Goal: Task Accomplishment & Management: Complete application form

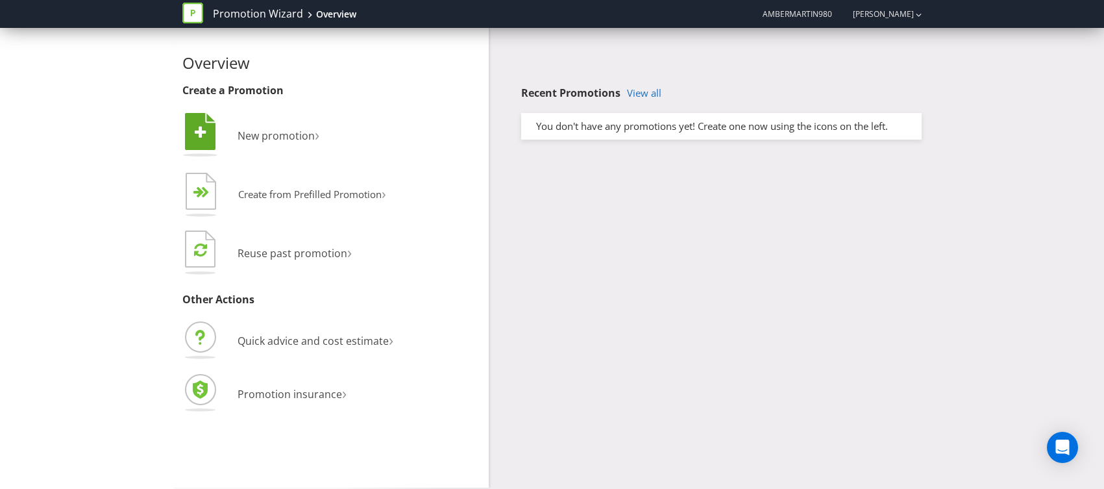
click at [261, 146] on li " New promotion ›" at bounding box center [330, 136] width 297 height 53
click at [263, 128] on span "New promotion" at bounding box center [276, 135] width 77 height 14
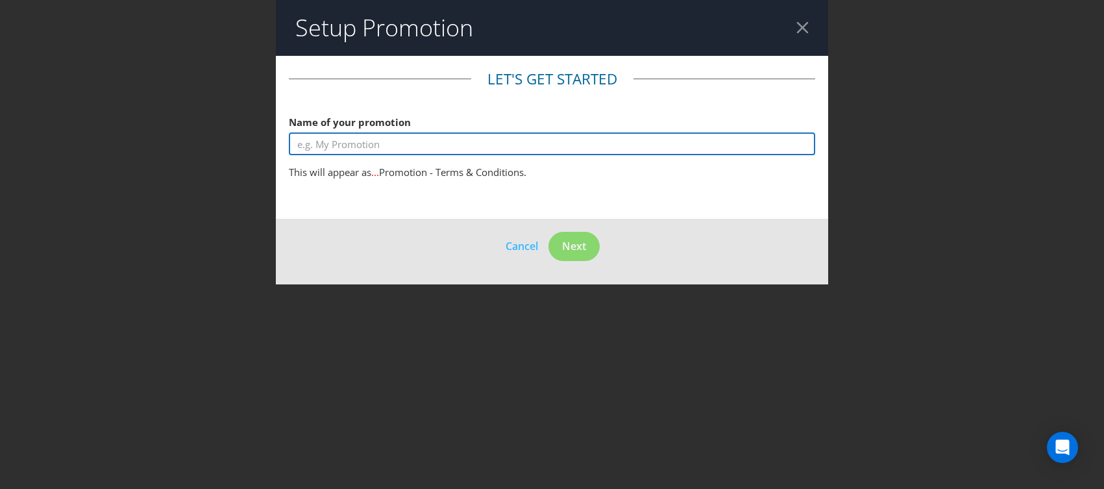
click at [385, 140] on input "text" at bounding box center [552, 143] width 526 height 23
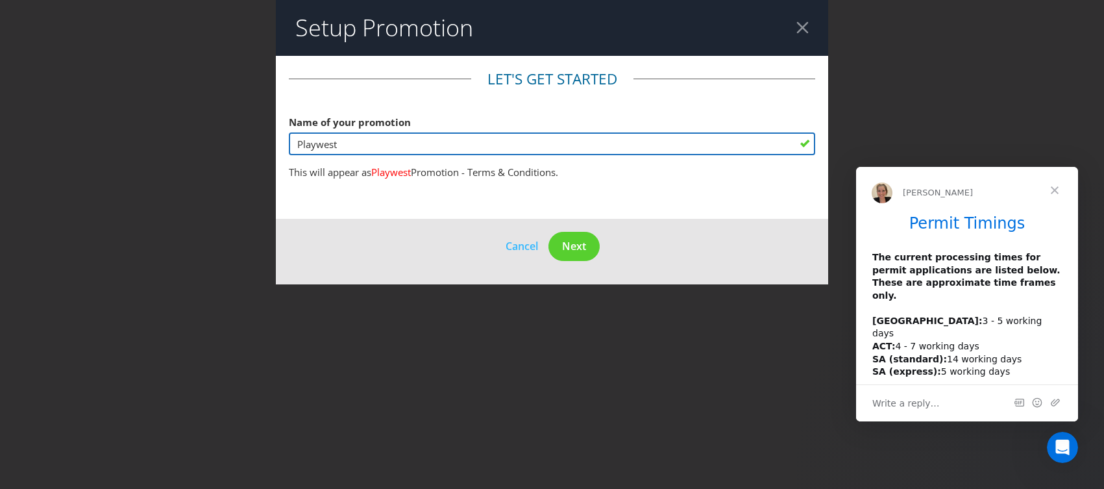
type input "Playwest"
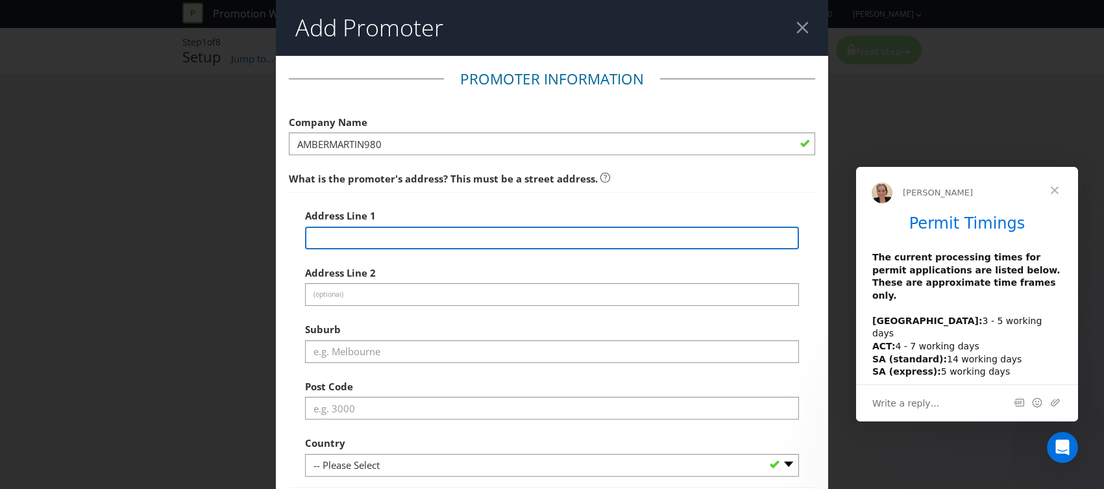
click at [360, 247] on input "text" at bounding box center [552, 237] width 494 height 23
click at [360, 238] on input "text" at bounding box center [552, 237] width 494 height 23
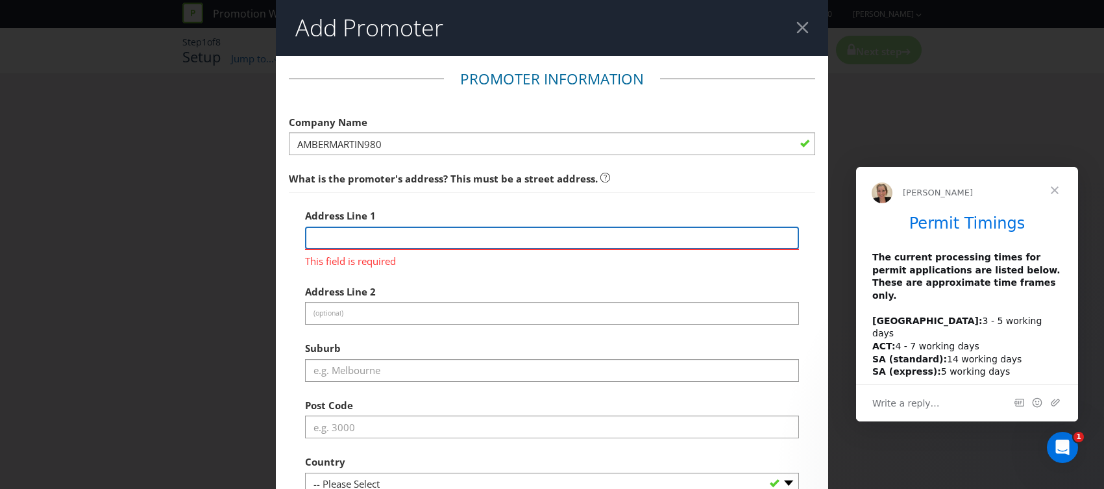
paste input "Playwest PTY LTD"
drag, startPoint x: 391, startPoint y: 238, endPoint x: 233, endPoint y: 232, distance: 158.4
click at [233, 232] on div "Add Promoter Promoter Information Company Name AMBERMARTIN980 What is the promo…" at bounding box center [552, 244] width 1104 height 489
type input "Playwest PTY LTD"
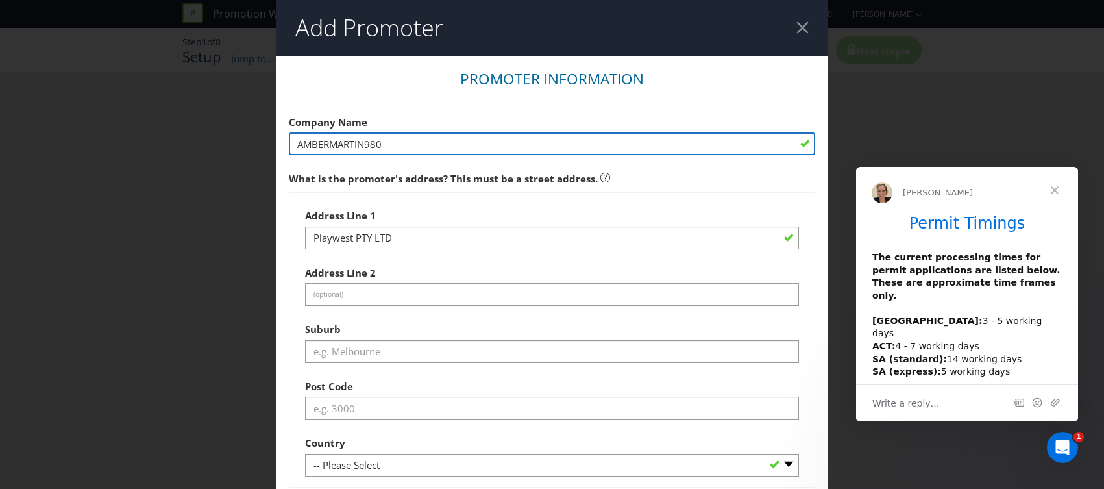
drag, startPoint x: 406, startPoint y: 144, endPoint x: 251, endPoint y: 145, distance: 155.1
click at [251, 145] on div "Add Promoter Promoter Information Company Name AMBERMARTIN980 What is the promo…" at bounding box center [552, 244] width 1104 height 489
paste input "Playwest PTY LTD"
type input "Playwest PTY LTD"
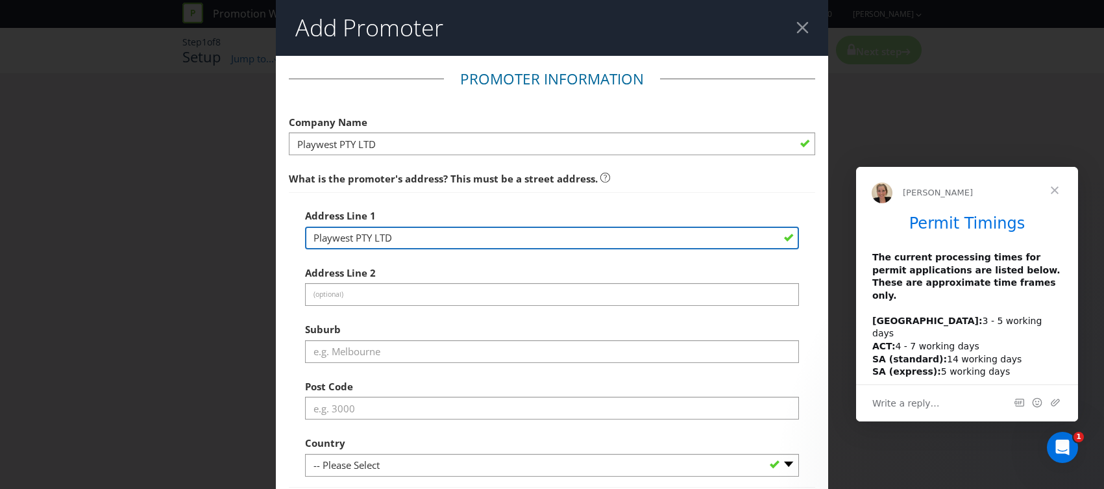
drag, startPoint x: 394, startPoint y: 238, endPoint x: 517, endPoint y: 217, distance: 124.4
click at [276, 233] on main "Promoter Information Company Name Playwest PTY LTD What is the promoter's addre…" at bounding box center [552, 362] width 552 height 613
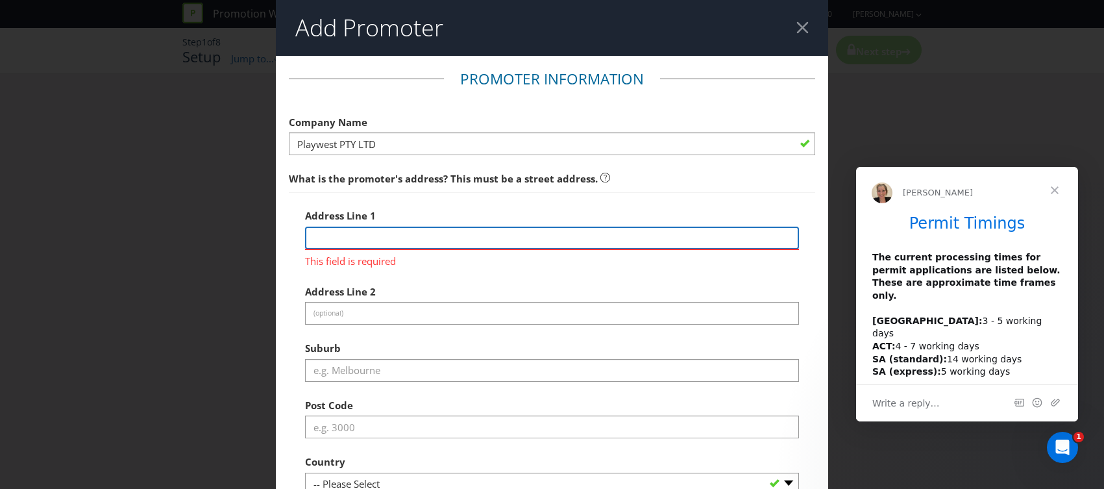
paste input "[STREET_ADDRESS]"
click at [517, 234] on input "[STREET_ADDRESS]" at bounding box center [552, 237] width 494 height 23
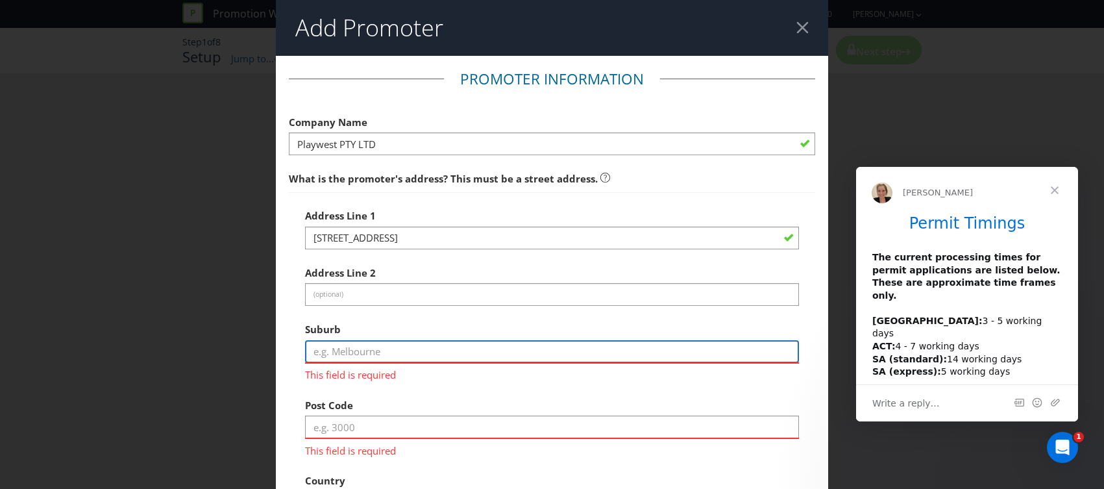
click at [341, 341] on input "text" at bounding box center [552, 351] width 494 height 23
click at [314, 348] on input "text" at bounding box center [552, 351] width 494 height 23
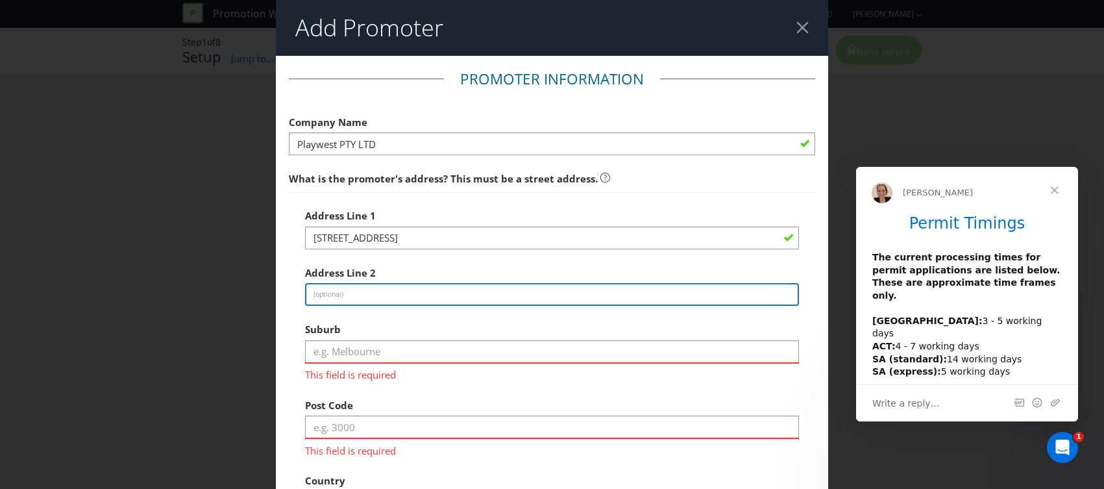
drag, startPoint x: 329, startPoint y: 288, endPoint x: 359, endPoint y: 255, distance: 44.6
click at [334, 286] on input "text" at bounding box center [552, 294] width 494 height 23
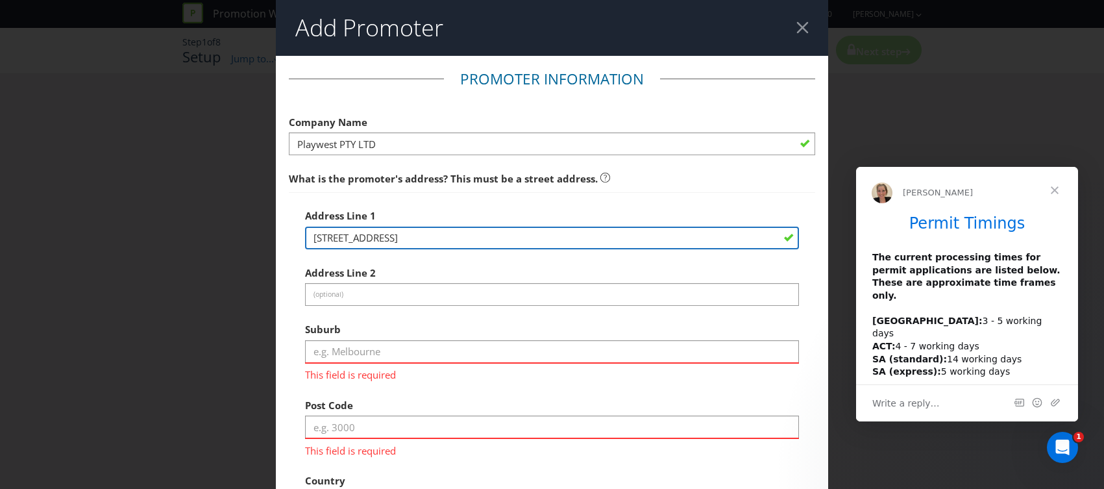
drag, startPoint x: 408, startPoint y: 237, endPoint x: 530, endPoint y: 236, distance: 121.4
click at [530, 236] on input "[STREET_ADDRESS]" at bounding box center [552, 237] width 494 height 23
type input "[STREET_ADDRESS],"
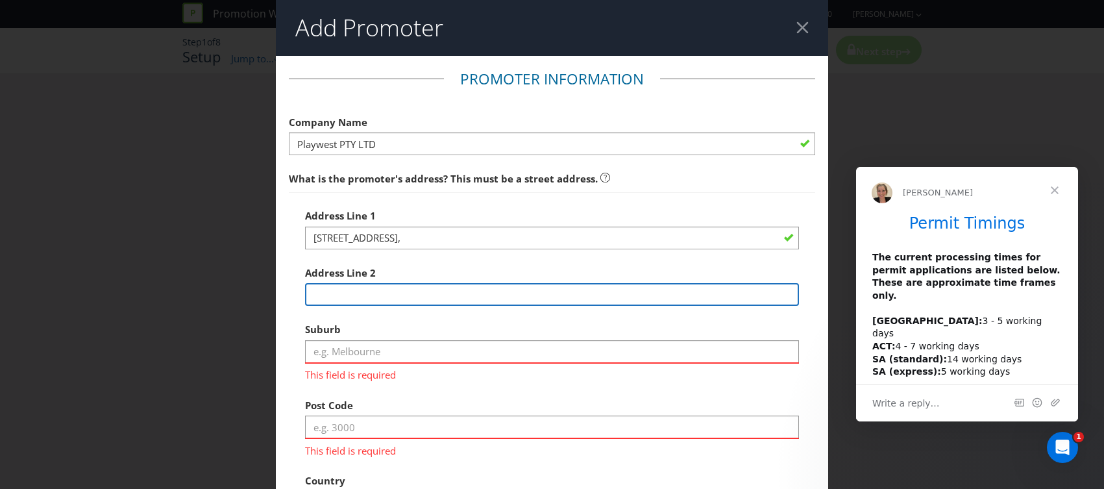
click at [341, 300] on input "text" at bounding box center [552, 294] width 494 height 23
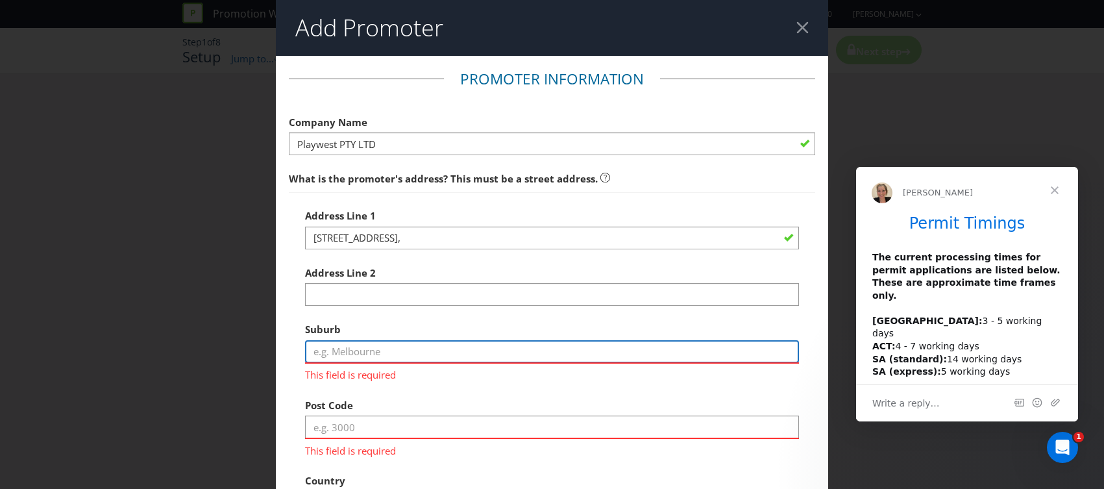
click at [328, 342] on input "text" at bounding box center [552, 351] width 494 height 23
paste input "Ascot WA 6104"
drag, startPoint x: 345, startPoint y: 351, endPoint x: 398, endPoint y: 353, distance: 52.6
click at [346, 351] on input "Ascot WA 6104" at bounding box center [552, 351] width 494 height 23
type input "Ascot"
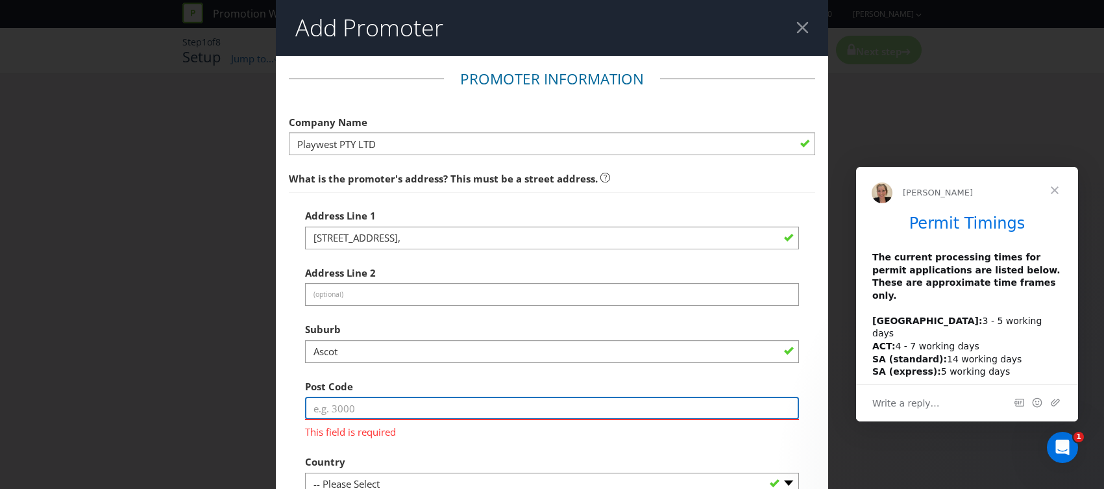
click at [349, 434] on div "Post Code This field is required" at bounding box center [552, 406] width 494 height 66
paste input "WA 6104"
drag, startPoint x: 331, startPoint y: 409, endPoint x: 287, endPoint y: 406, distance: 43.6
click at [287, 406] on main "Promoter Information Company Name Playwest PTY LTD What is the promoter's addre…" at bounding box center [552, 381] width 552 height 650
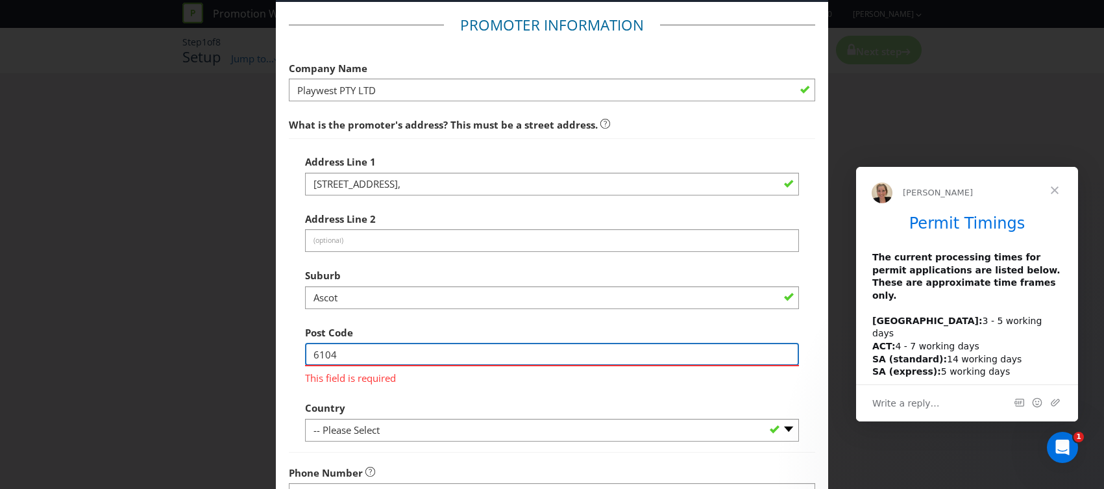
scroll to position [57, 0]
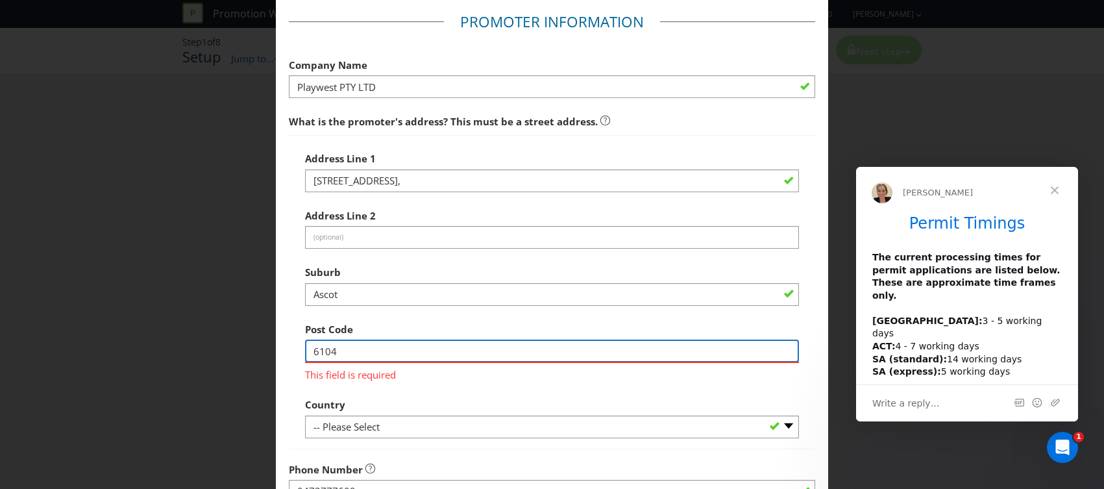
type input "6104"
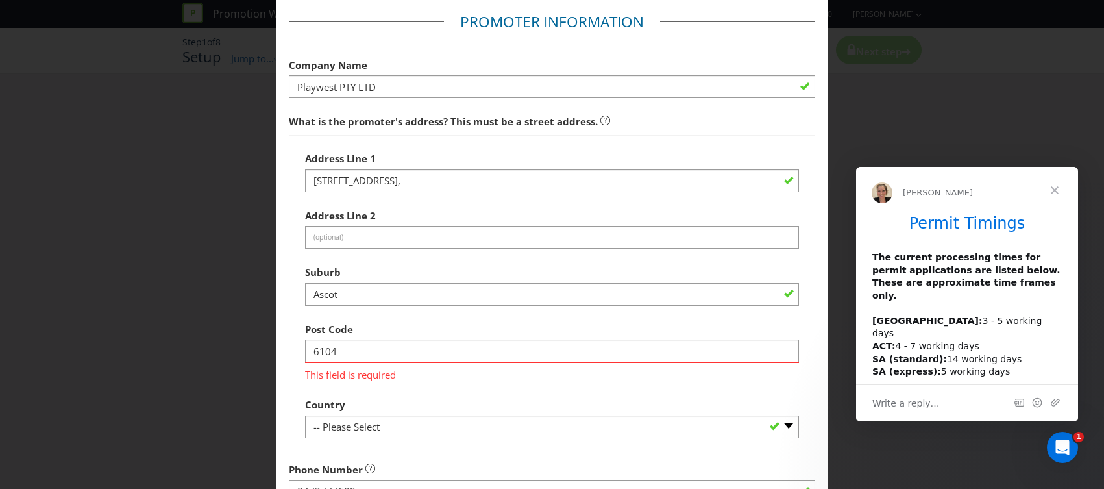
click at [351, 436] on fieldset "Promoter Information Company Name Playwest PTY LTD What is the promoter's addre…" at bounding box center [552, 314] width 526 height 605
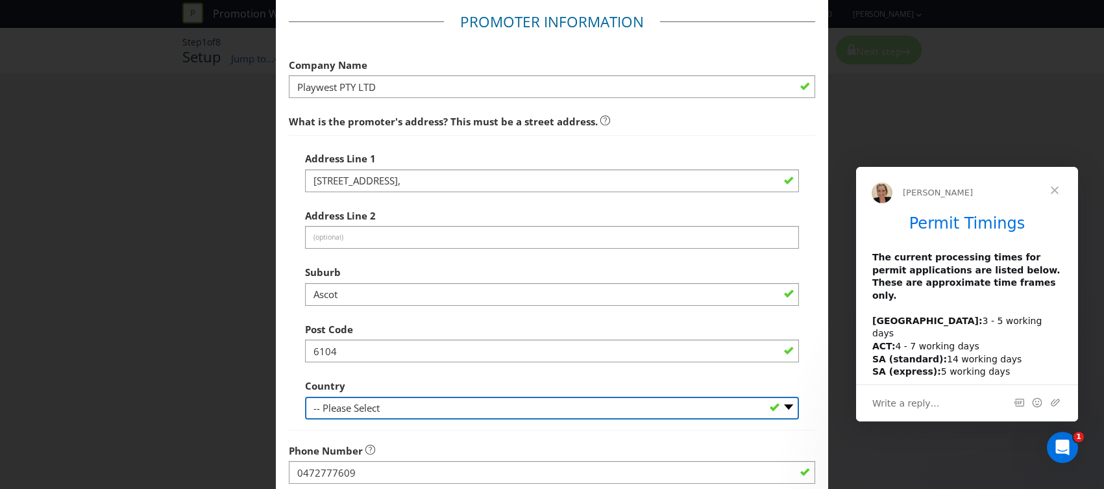
click at [362, 415] on select "-- Please Select [GEOGRAPHIC_DATA] [GEOGRAPHIC_DATA]" at bounding box center [552, 408] width 494 height 23
select select "AU"
click at [305, 397] on select "-- Please Select [GEOGRAPHIC_DATA] [GEOGRAPHIC_DATA]" at bounding box center [552, 408] width 494 height 23
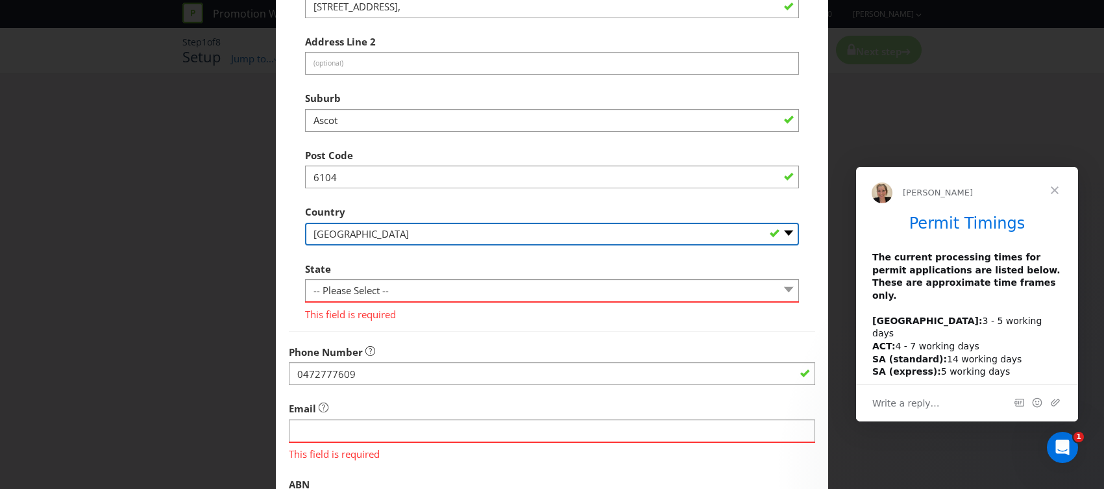
scroll to position [234, 0]
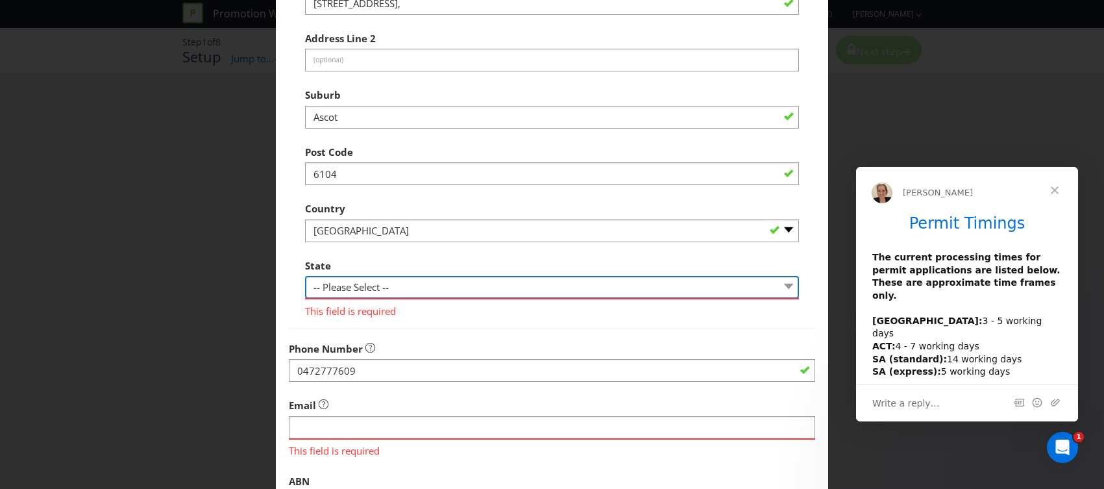
click at [351, 288] on select "-- Please Select -- [GEOGRAPHIC_DATA] [GEOGRAPHIC_DATA] [GEOGRAPHIC_DATA] [GEOG…" at bounding box center [552, 287] width 494 height 23
select select "WA"
click at [305, 276] on select "-- Please Select -- [GEOGRAPHIC_DATA] [GEOGRAPHIC_DATA] [GEOGRAPHIC_DATA] [GEOG…" at bounding box center [552, 287] width 494 height 23
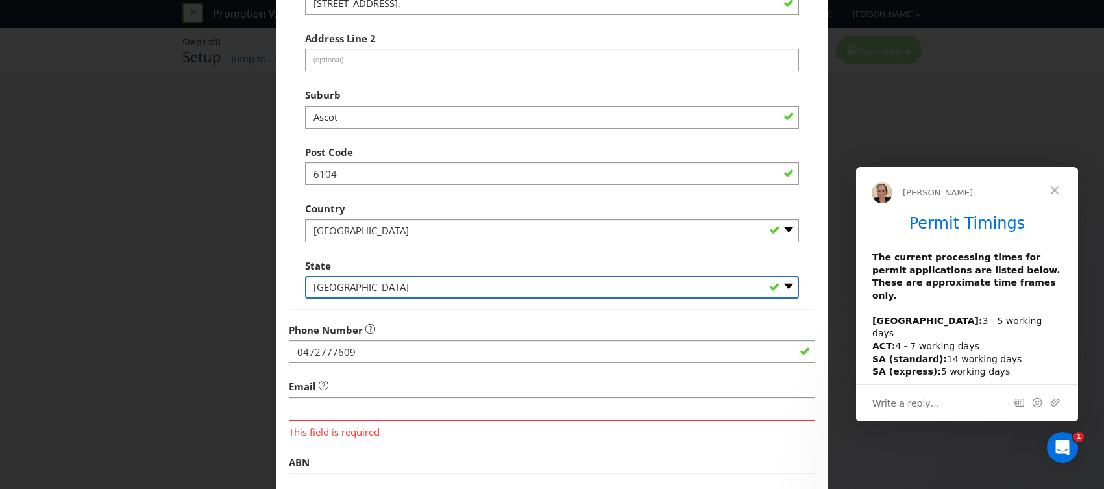
scroll to position [284, 0]
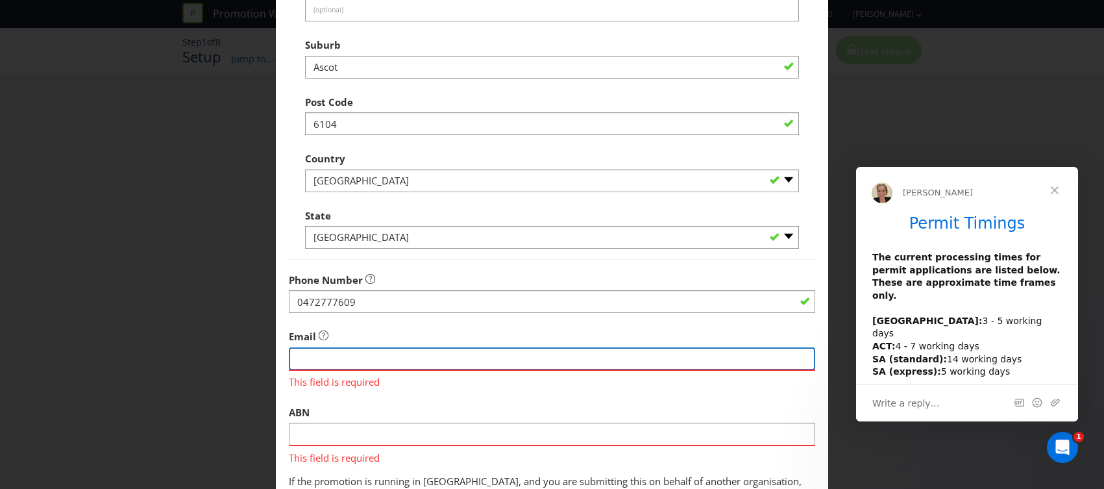
click at [336, 361] on input "string" at bounding box center [552, 358] width 526 height 23
type input "[EMAIL_ADDRESS][DOMAIN_NAME]"
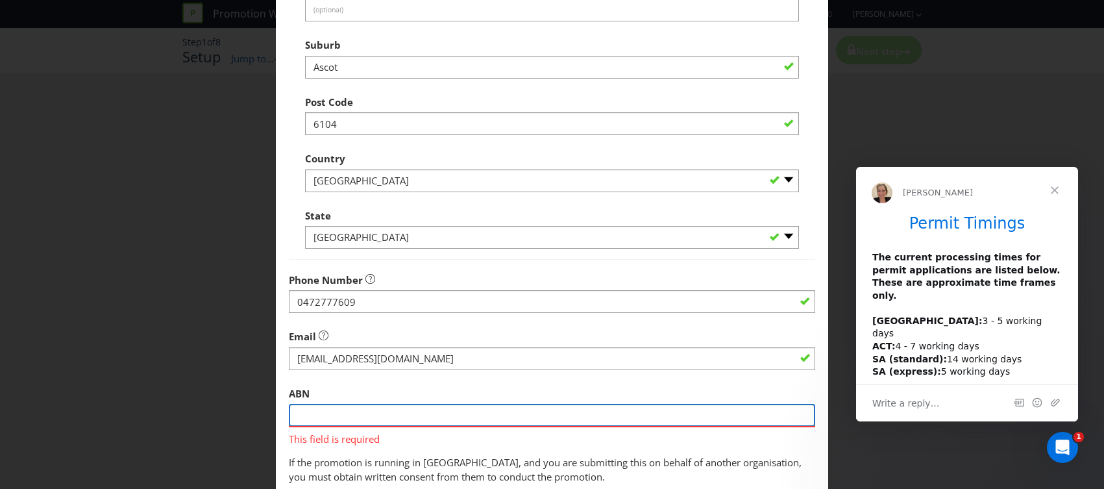
click at [354, 407] on input "text" at bounding box center [552, 415] width 526 height 23
paste input "45603866388"
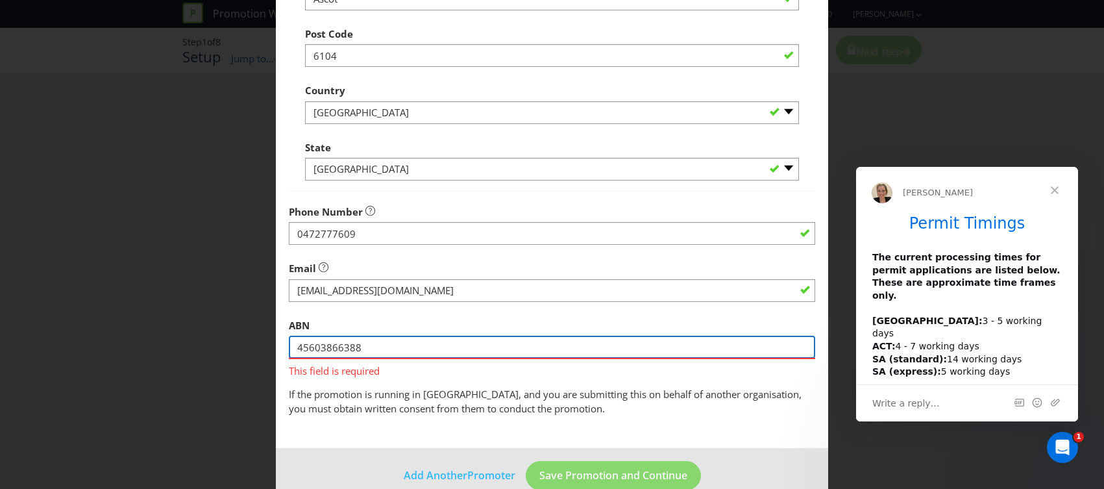
scroll to position [377, 0]
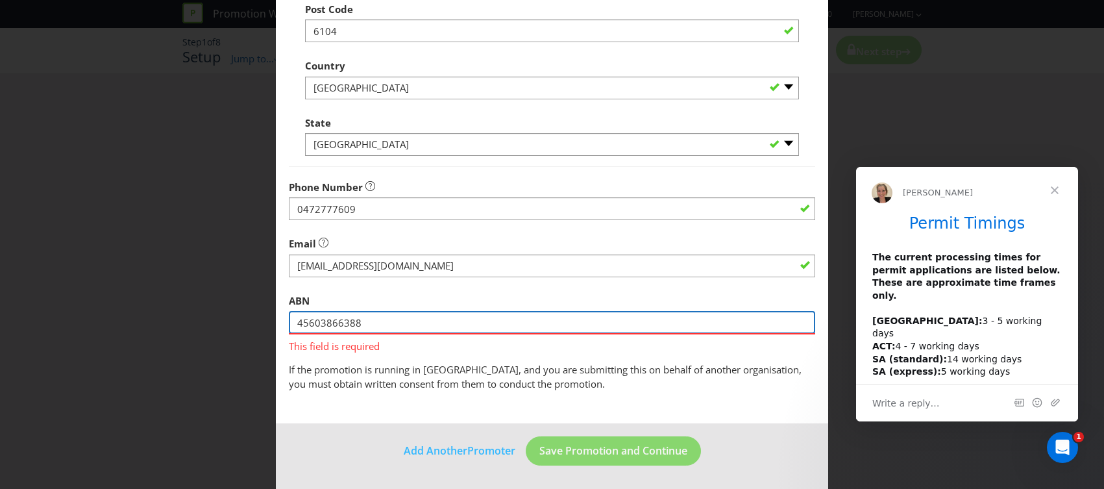
click at [388, 317] on input "45603866388" at bounding box center [552, 322] width 526 height 23
type input "45603866388"
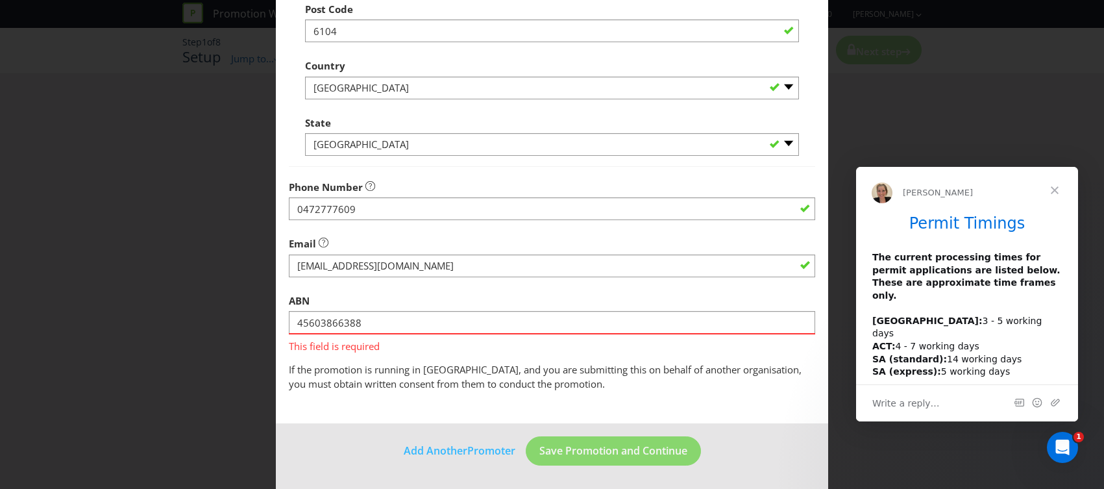
click at [443, 369] on span "If the promotion is running in [GEOGRAPHIC_DATA], and you are submitting this o…" at bounding box center [545, 376] width 513 height 27
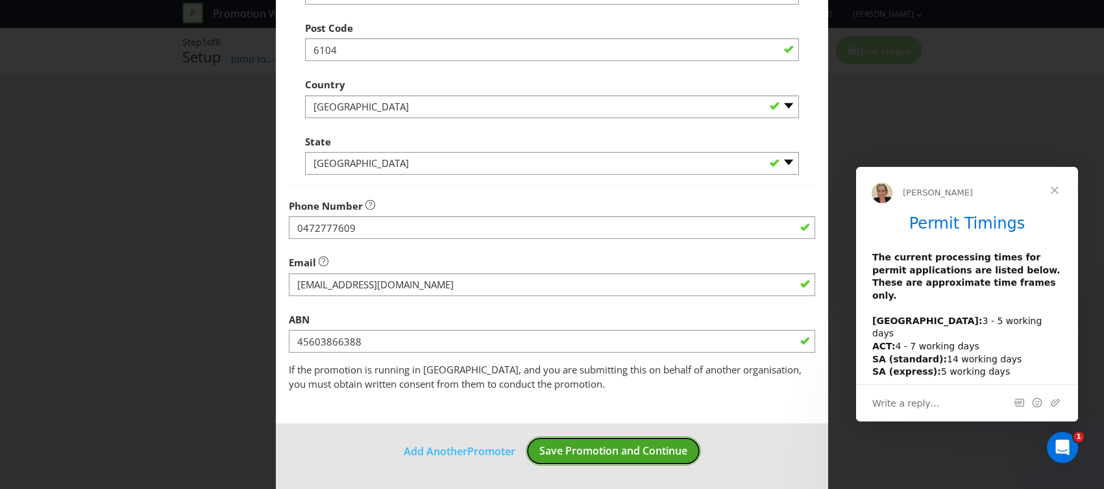
click at [578, 443] on span "Save Promotion and Continue" at bounding box center [613, 450] width 148 height 14
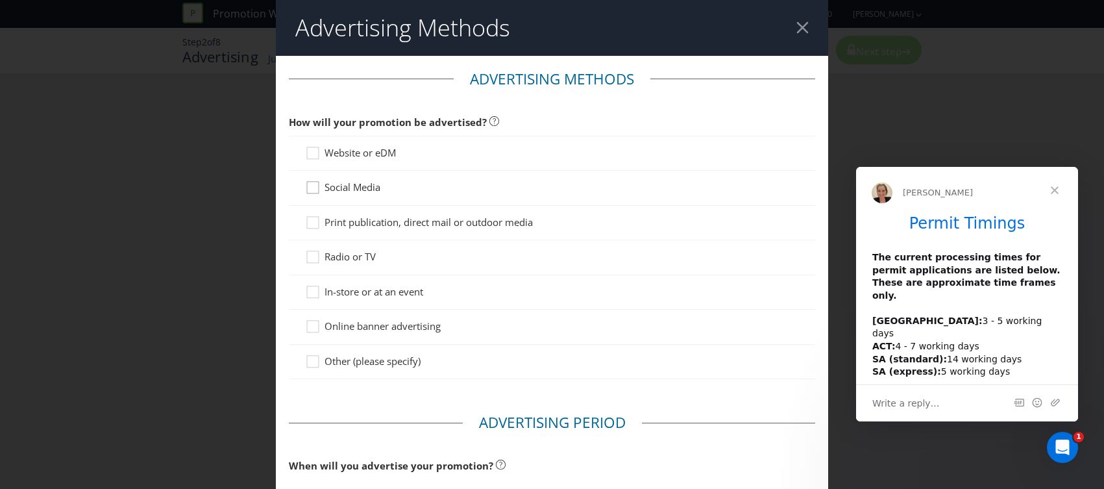
click at [315, 192] on icon at bounding box center [314, 189] width 19 height 19
click at [0, 0] on input "Social Media" at bounding box center [0, 0] width 0 height 0
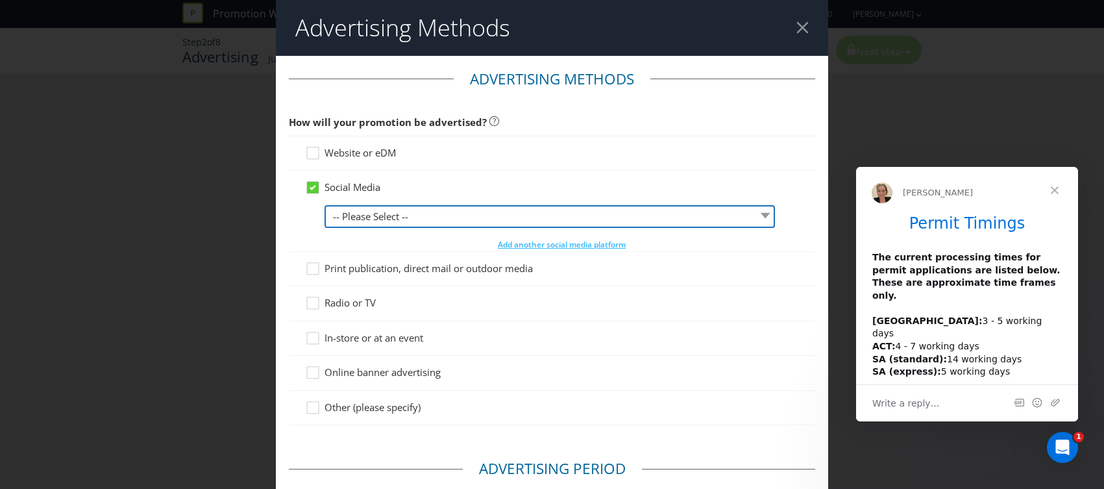
click at [470, 213] on select "-- Please Select -- Facebook X Instagram Snapchat LinkedIn Pinterest Tumblr You…" at bounding box center [549, 216] width 450 height 23
select select "INSTAGRAM"
click at [324, 205] on select "-- Please Select -- Facebook X Instagram Snapchat LinkedIn Pinterest Tumblr You…" at bounding box center [549, 216] width 450 height 23
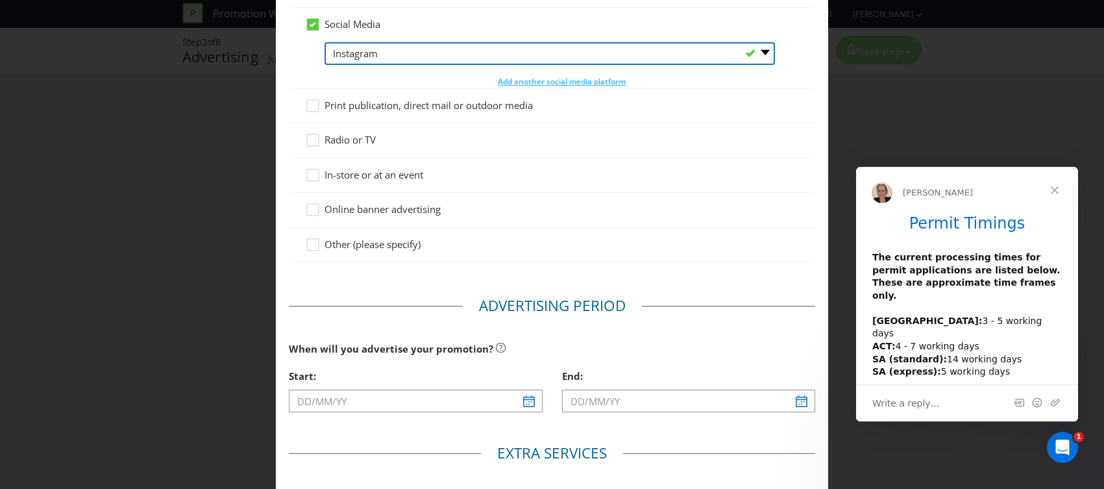
scroll to position [177, 0]
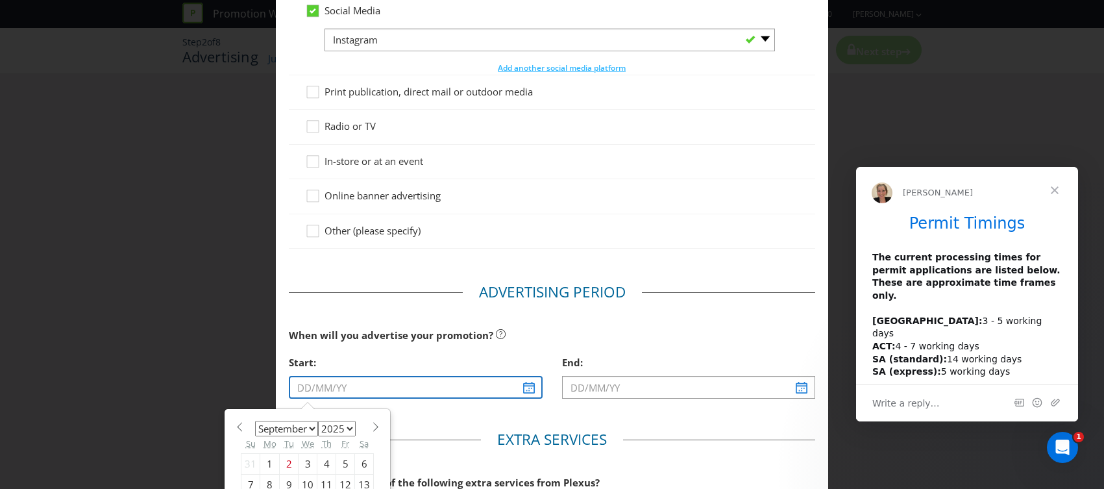
click at [390, 391] on input "text" at bounding box center [415, 387] width 253 height 23
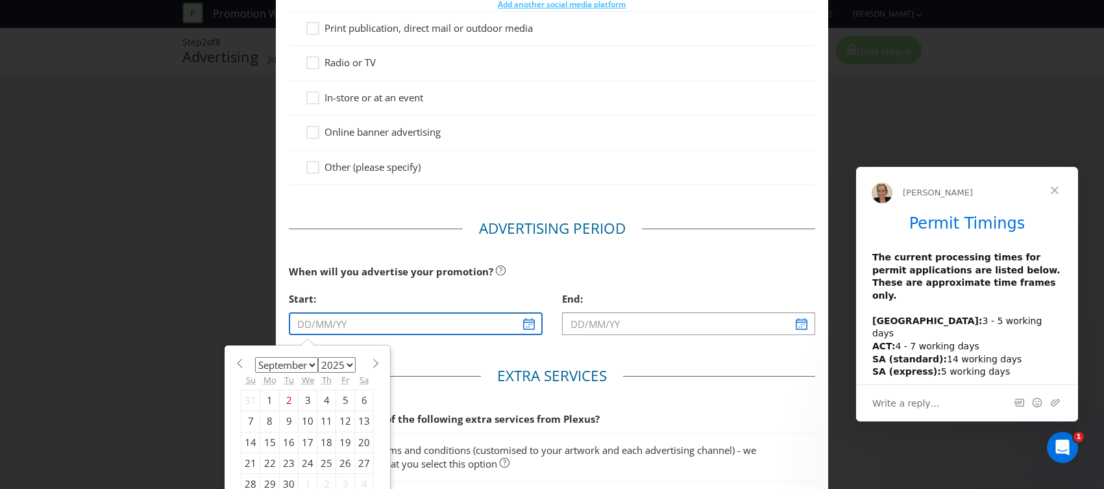
scroll to position [252, 0]
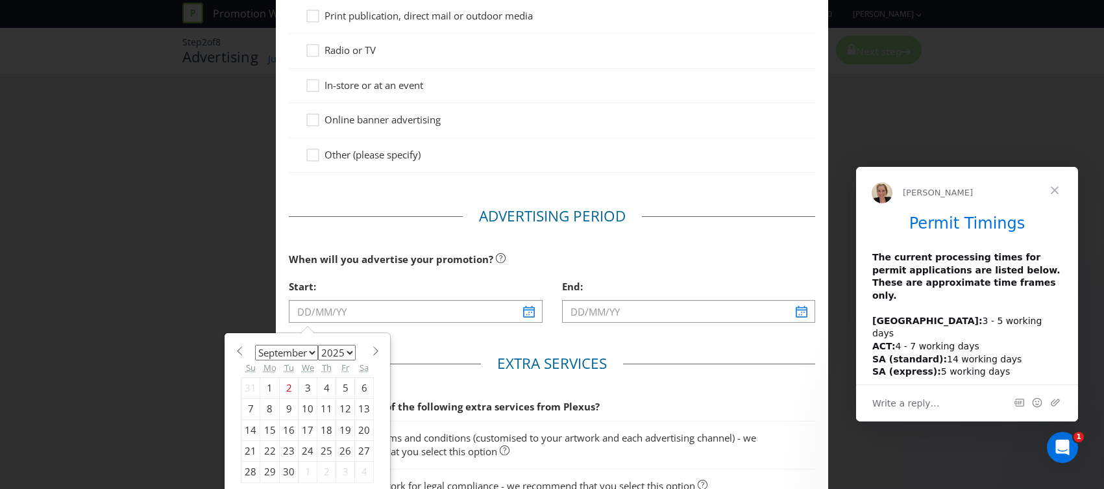
click at [327, 387] on div "4" at bounding box center [326, 387] width 19 height 21
type input "[DATE]"
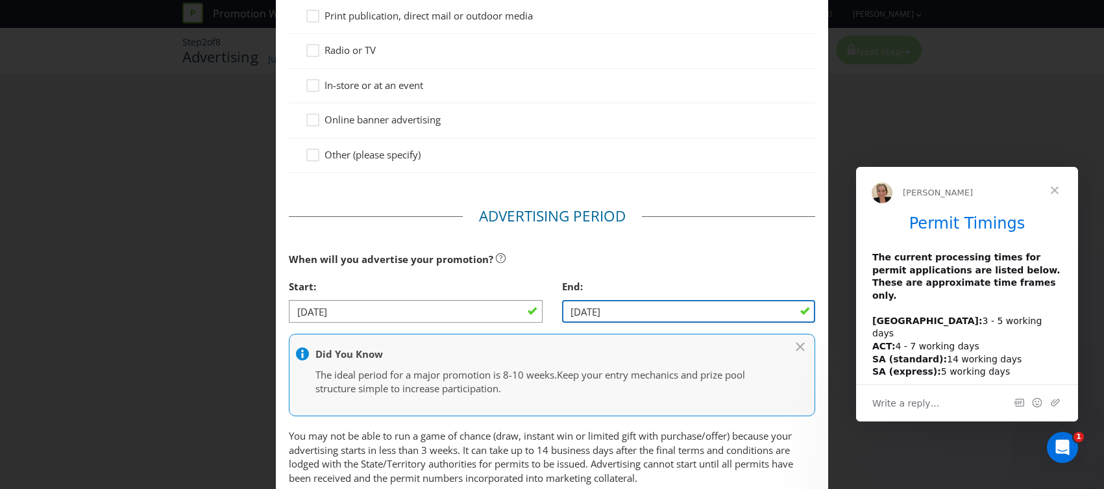
click at [637, 312] on input "[DATE]" at bounding box center [688, 311] width 253 height 23
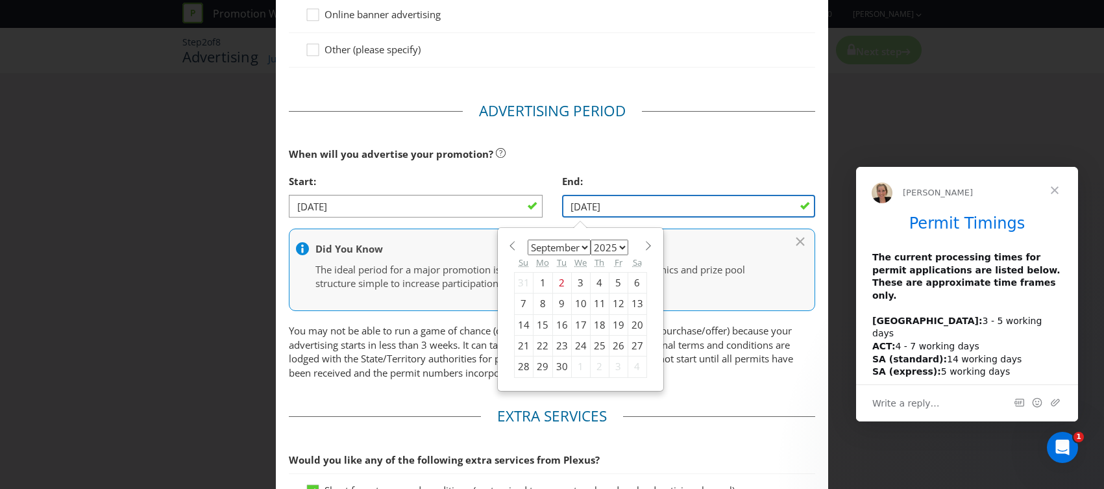
scroll to position [359, 0]
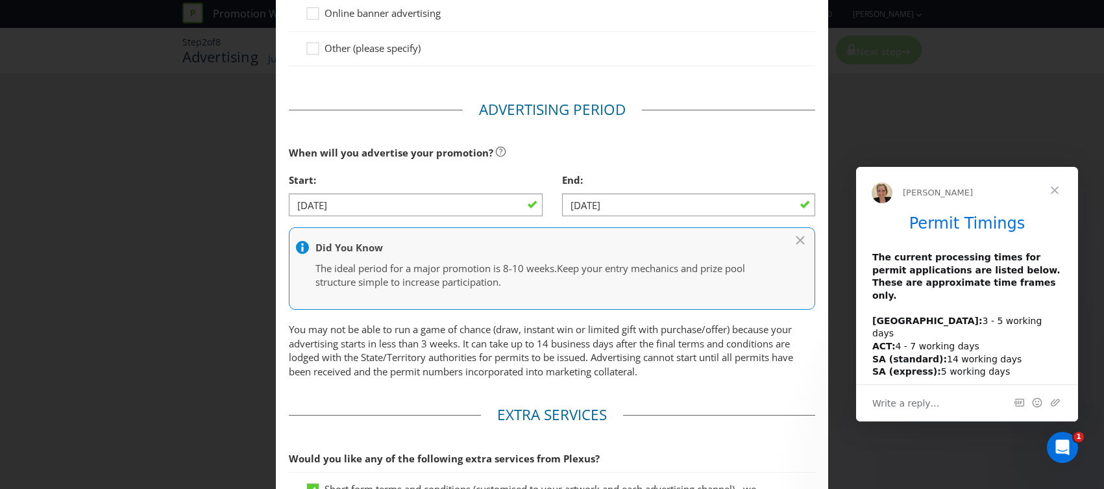
drag, startPoint x: 621, startPoint y: 188, endPoint x: 626, endPoint y: 204, distance: 17.5
click at [620, 188] on div "End:" at bounding box center [688, 180] width 253 height 27
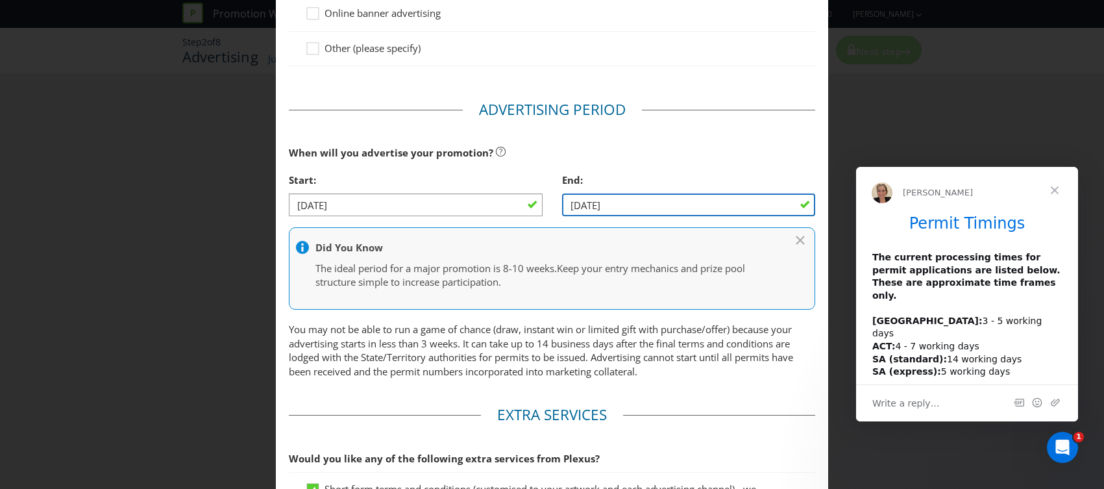
drag, startPoint x: 626, startPoint y: 204, endPoint x: 640, endPoint y: 222, distance: 22.6
click at [626, 204] on input "[DATE]" at bounding box center [688, 204] width 253 height 23
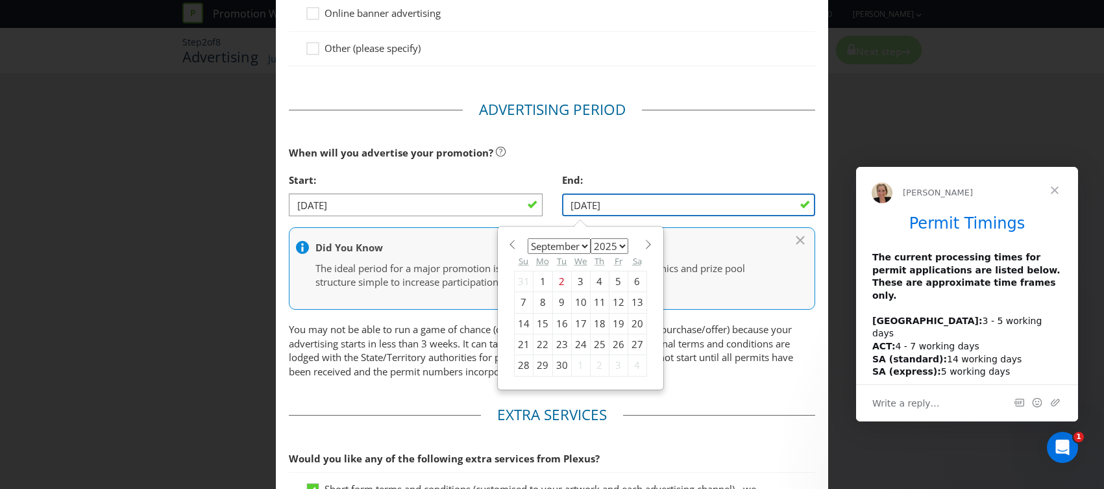
scroll to position [364, 0]
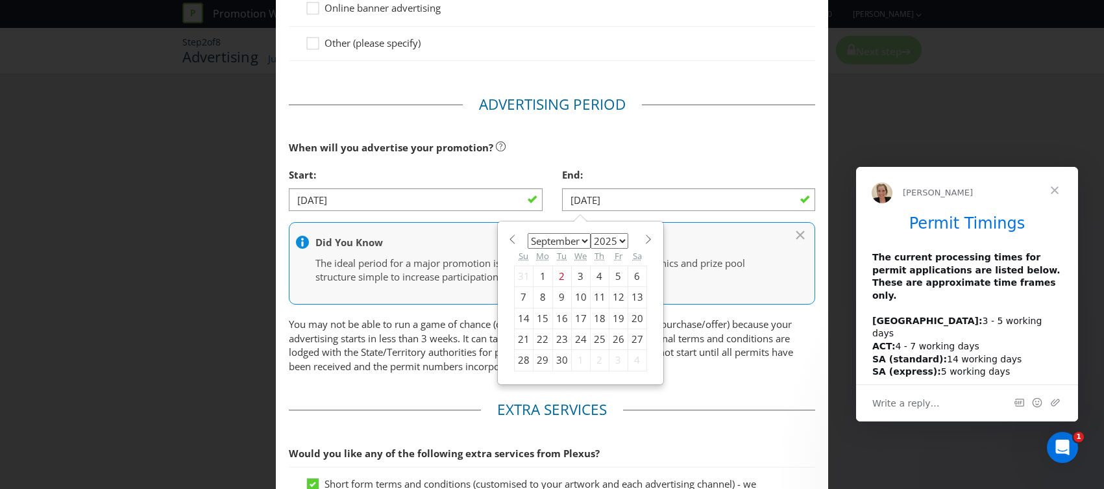
click at [633, 340] on div "27" at bounding box center [637, 339] width 19 height 21
type input "[DATE]"
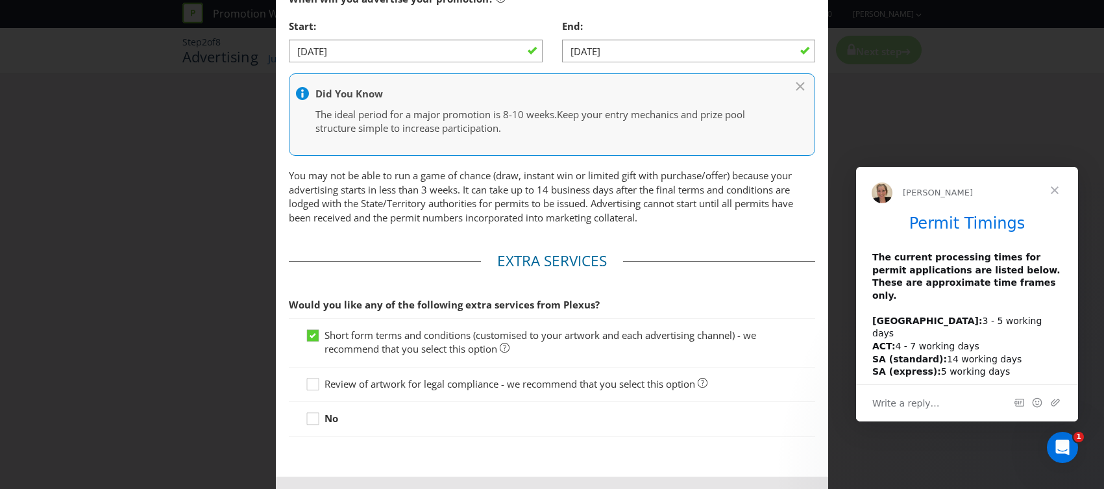
scroll to position [566, 0]
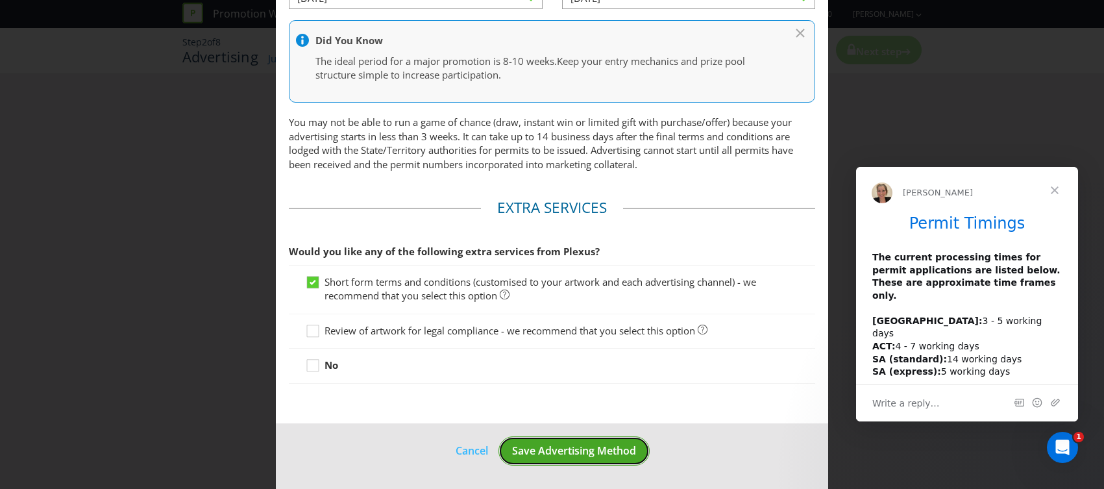
click at [580, 452] on span "Save Advertising Method" at bounding box center [574, 450] width 124 height 14
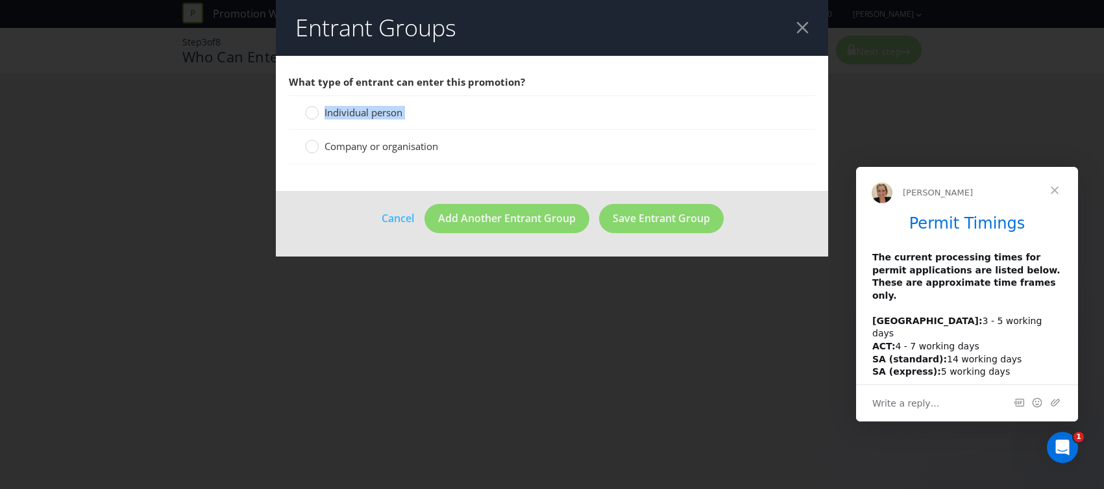
drag, startPoint x: 307, startPoint y: 143, endPoint x: 312, endPoint y: 104, distance: 39.9
click at [312, 104] on div "Individual person Company or organisation" at bounding box center [552, 129] width 526 height 69
click at [310, 112] on circle at bounding box center [312, 112] width 13 height 13
click at [0, 0] on input "Individual person" at bounding box center [0, 0] width 0 height 0
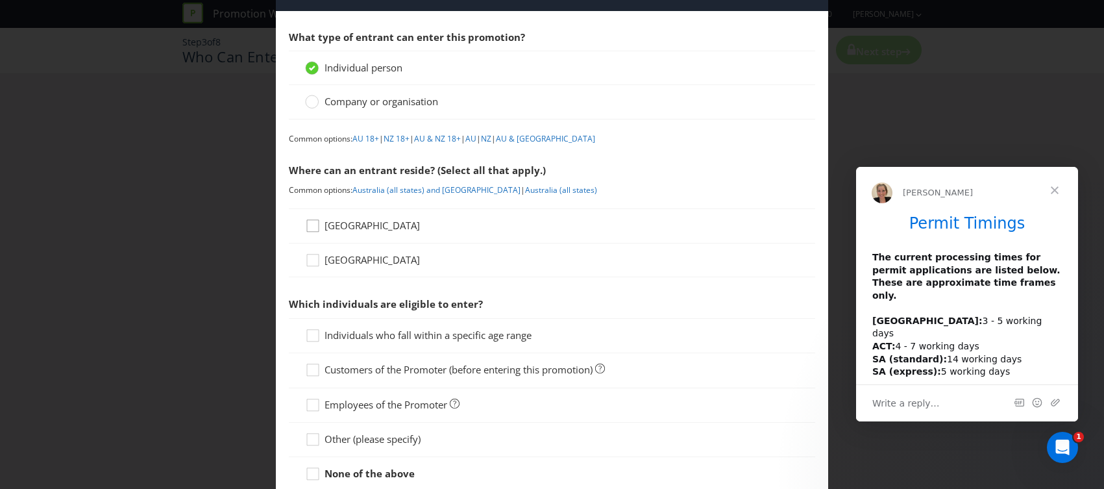
click at [316, 222] on icon at bounding box center [314, 228] width 19 height 19
click at [0, 0] on input "[GEOGRAPHIC_DATA]" at bounding box center [0, 0] width 0 height 0
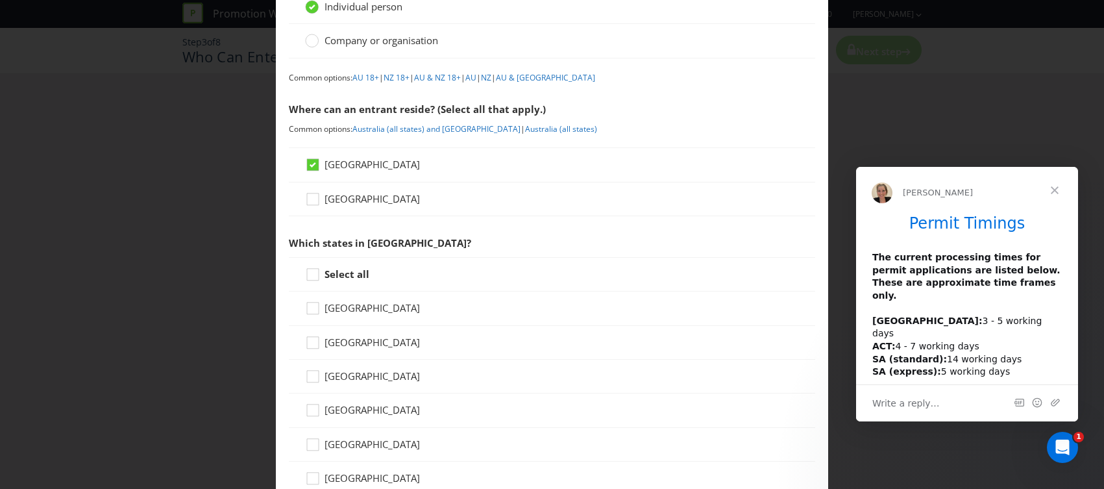
scroll to position [222, 0]
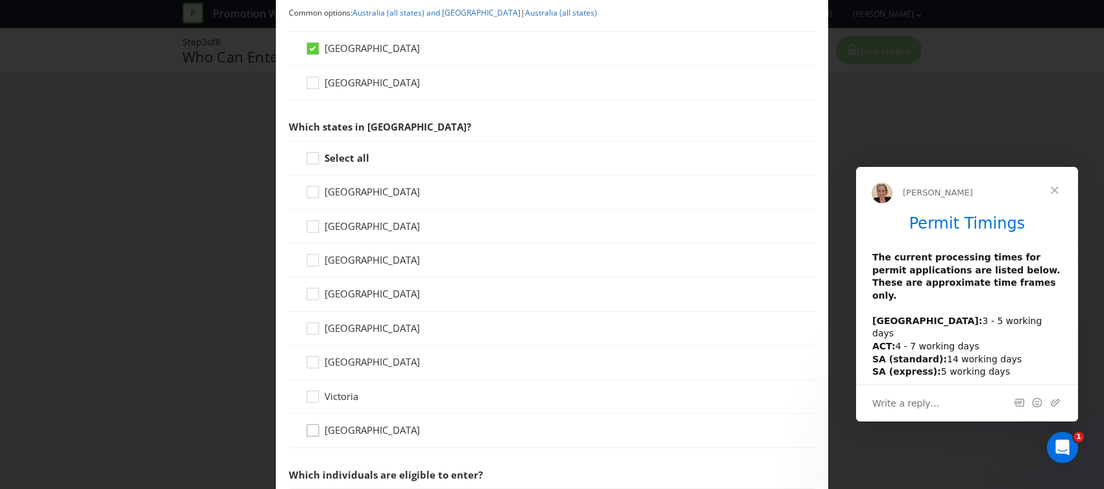
click at [317, 430] on icon at bounding box center [314, 432] width 19 height 19
click at [0, 0] on input "[GEOGRAPHIC_DATA]" at bounding box center [0, 0] width 0 height 0
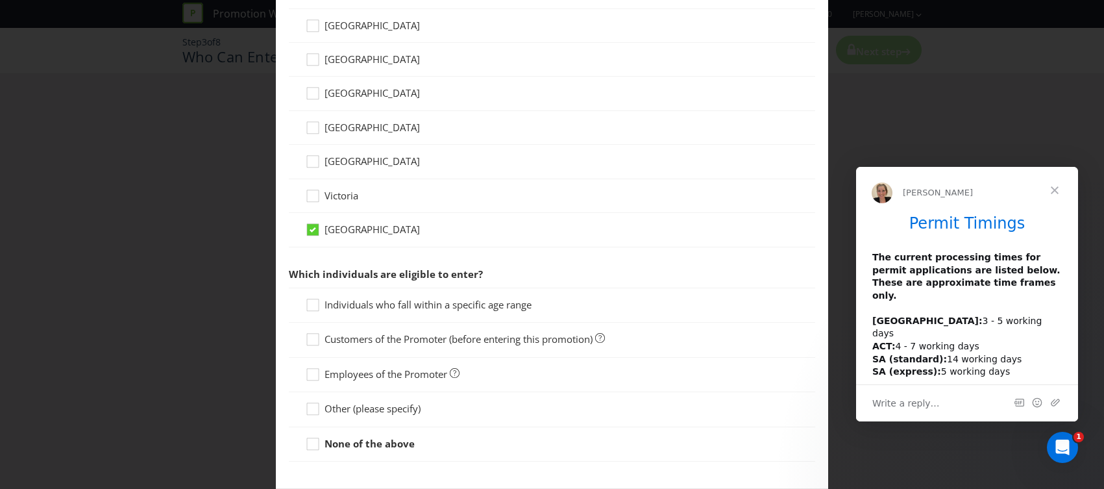
scroll to position [487, 0]
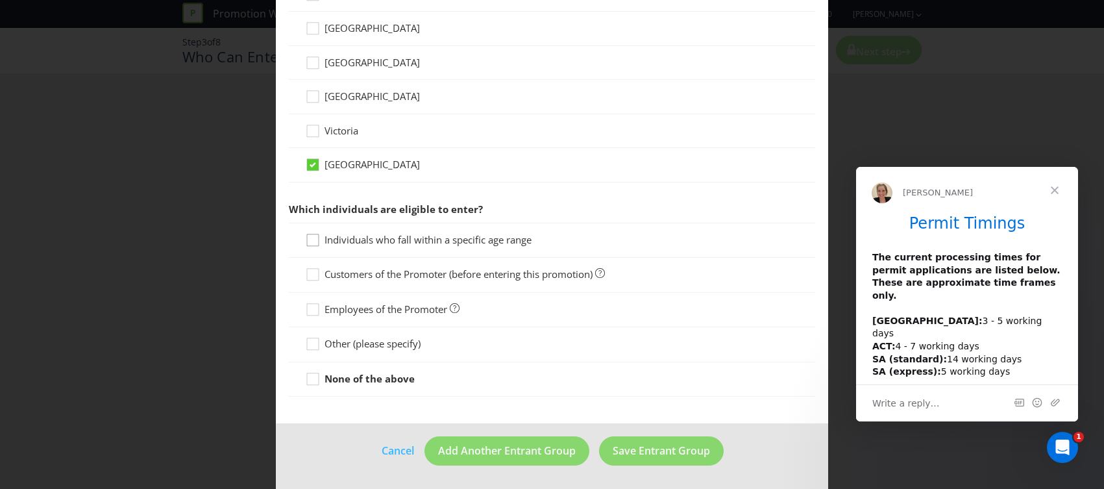
click at [310, 241] on icon at bounding box center [314, 242] width 19 height 19
click at [0, 0] on input "Individuals who fall within a specific age range" at bounding box center [0, 0] width 0 height 0
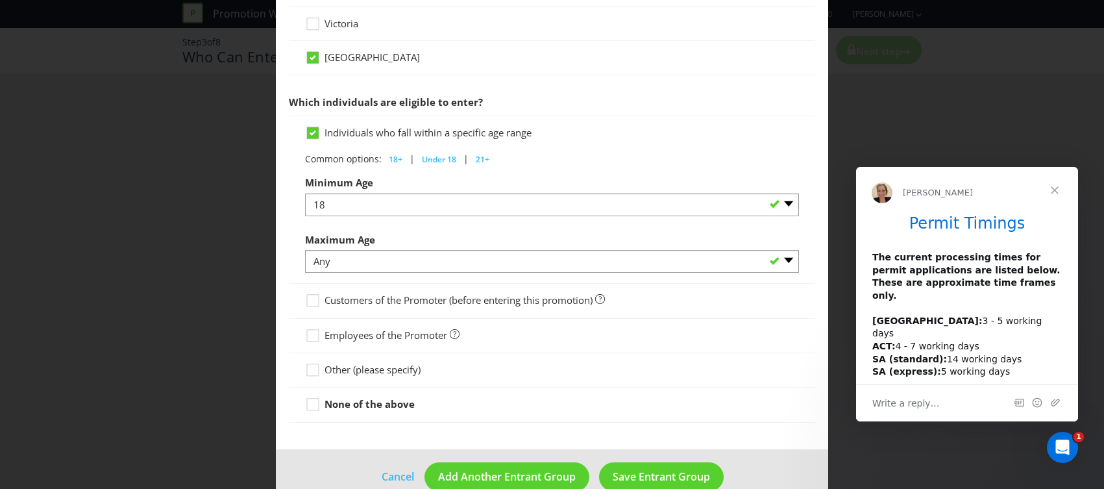
scroll to position [620, 0]
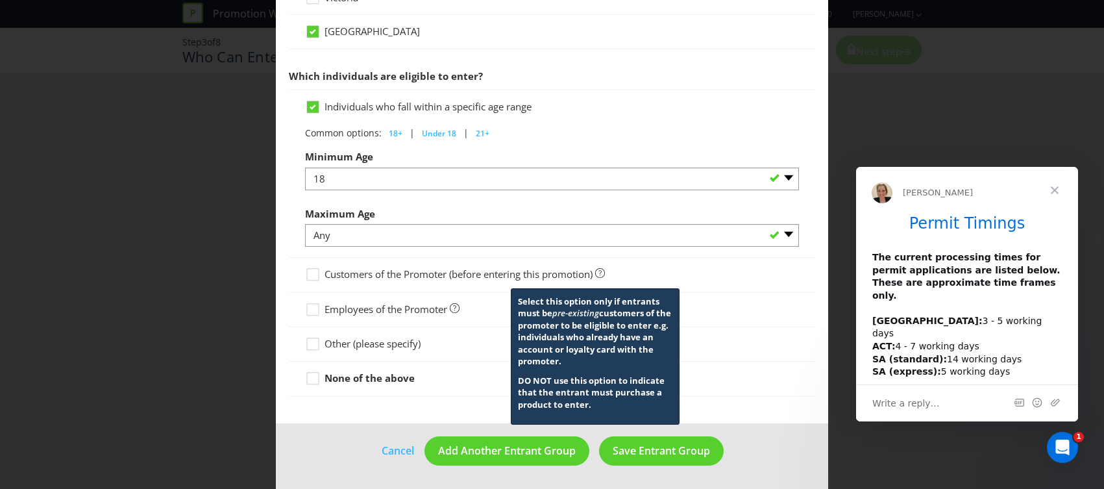
click at [605, 273] on icon at bounding box center [600, 273] width 10 height 10
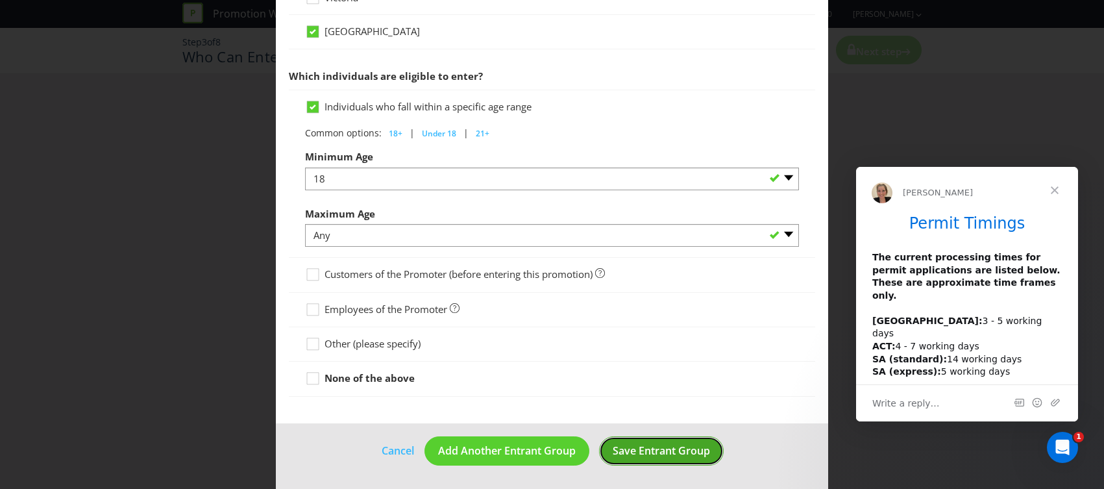
click at [662, 454] on span "Save Entrant Group" at bounding box center [661, 450] width 97 height 14
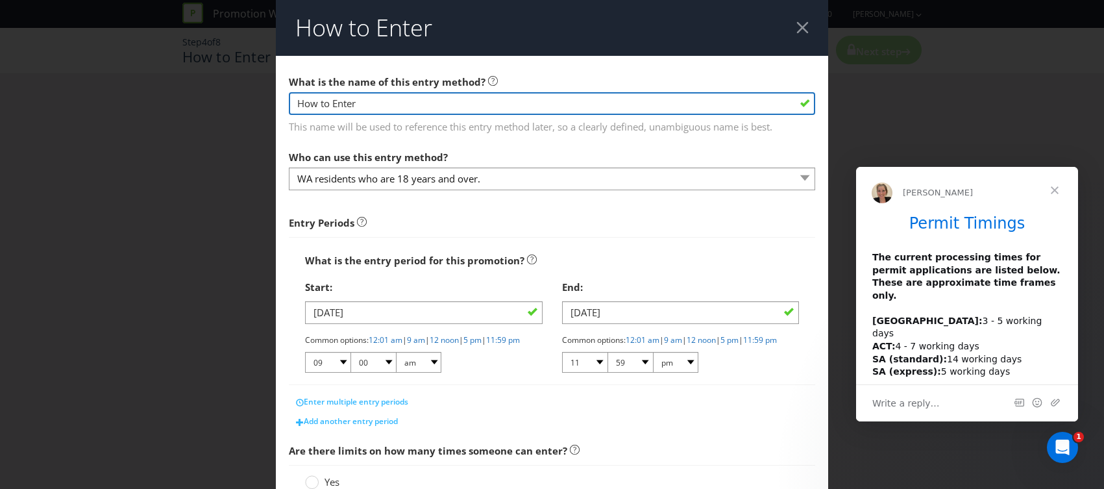
click at [357, 99] on input "How to Enter" at bounding box center [552, 103] width 526 height 23
drag, startPoint x: 378, startPoint y: 106, endPoint x: 251, endPoint y: 101, distance: 127.3
click at [239, 101] on div "How to Enter What is the name of this entry method? How to Enter This name will…" at bounding box center [552, 244] width 1104 height 489
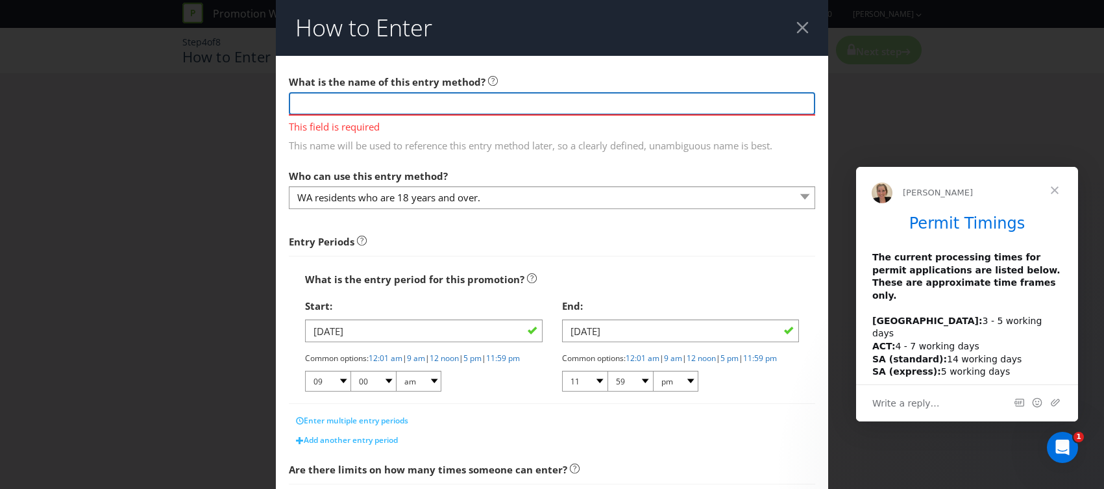
click at [395, 110] on input "text" at bounding box center [552, 103] width 526 height 23
click at [369, 106] on input "text" at bounding box center [552, 103] width 526 height 23
drag, startPoint x: 334, startPoint y: 106, endPoint x: 311, endPoint y: 168, distance: 65.9
click at [334, 106] on input "text" at bounding box center [552, 103] width 526 height 23
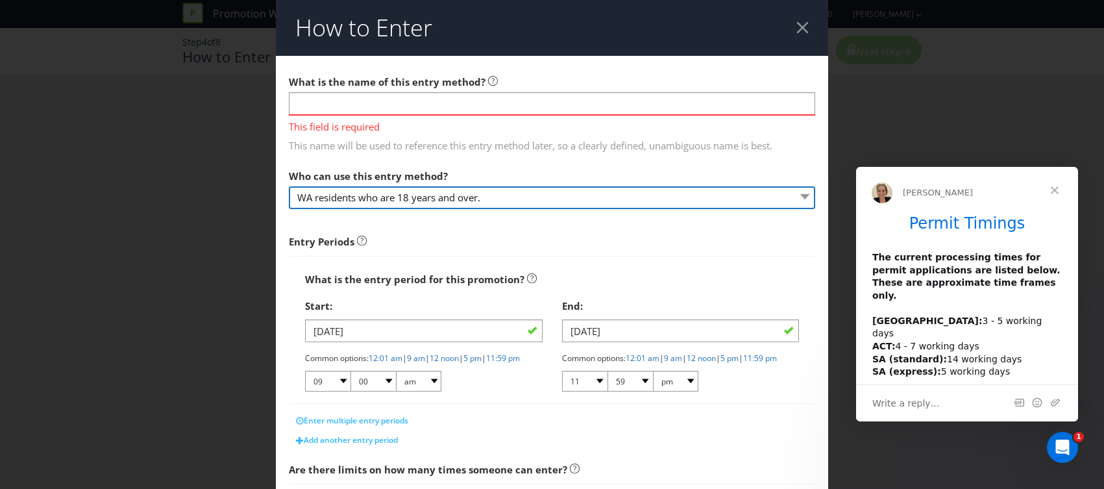
click at [307, 199] on select "WA residents who are 18 years and over." at bounding box center [552, 197] width 526 height 23
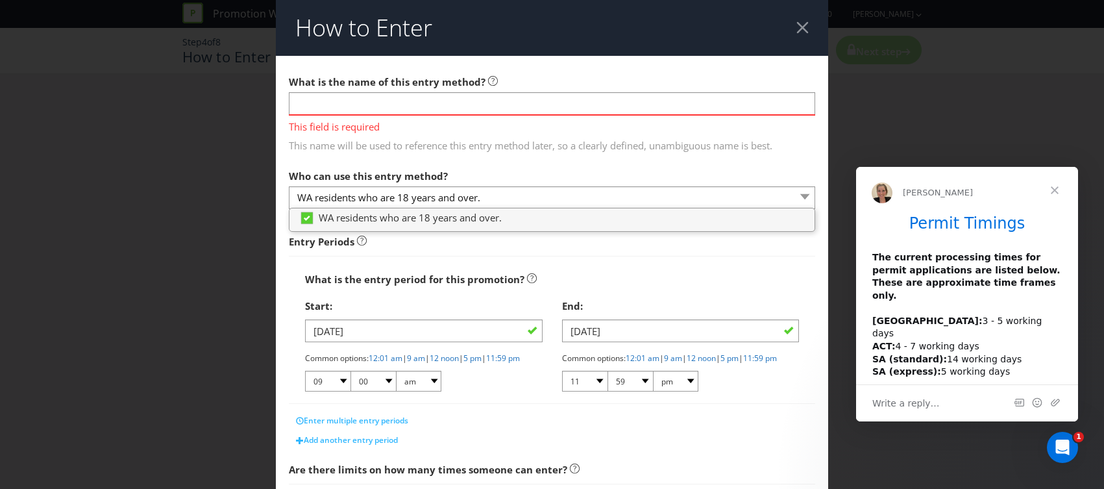
drag, startPoint x: 506, startPoint y: 144, endPoint x: 458, endPoint y: 110, distance: 59.6
click at [506, 144] on span "This name will be used to reference this entry method later, so a clearly defin…" at bounding box center [552, 143] width 526 height 19
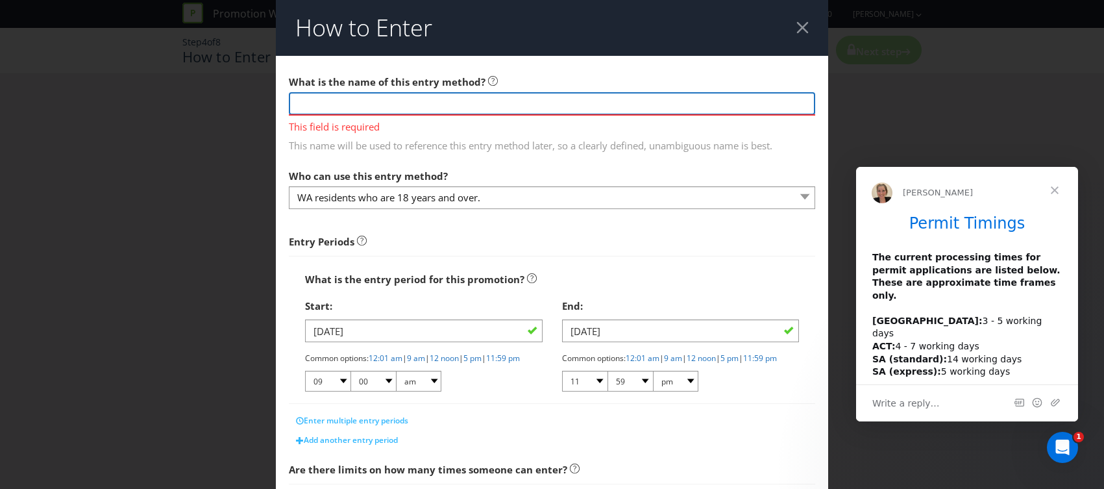
click at [406, 99] on input "text" at bounding box center [552, 103] width 526 height 23
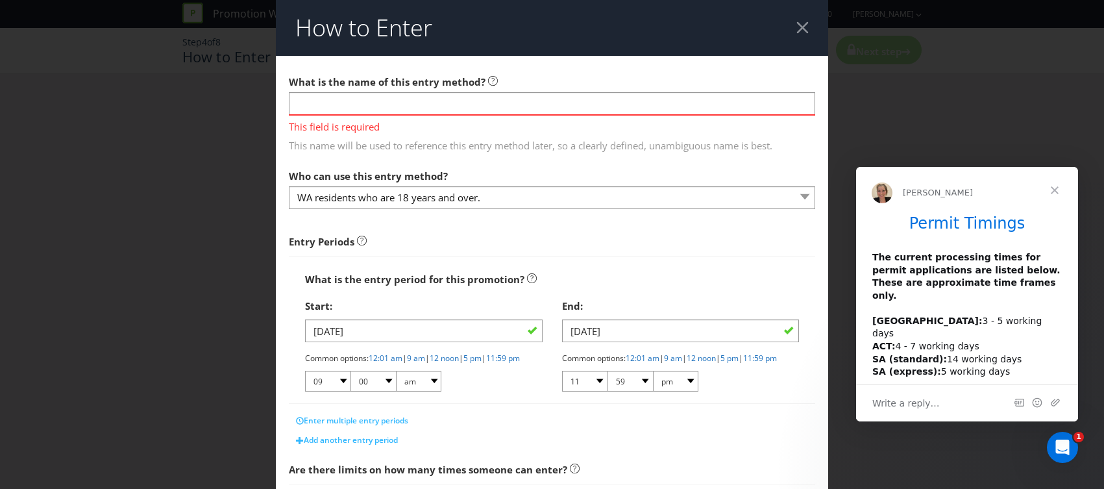
drag, startPoint x: 284, startPoint y: 95, endPoint x: 291, endPoint y: 100, distance: 9.0
click at [284, 96] on main "What is the name of this entry method? This field is required This name will be…" at bounding box center [552, 402] width 552 height 693
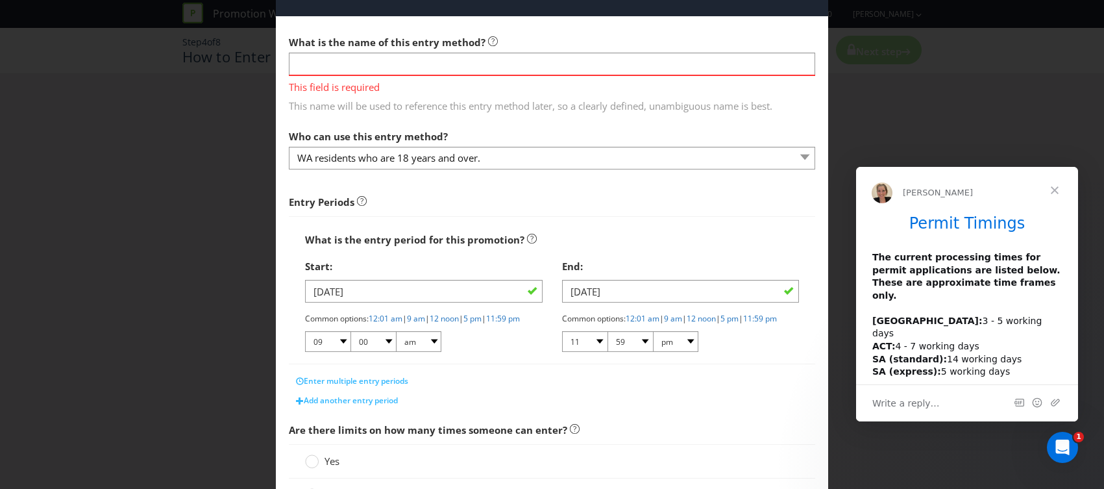
scroll to position [36, 0]
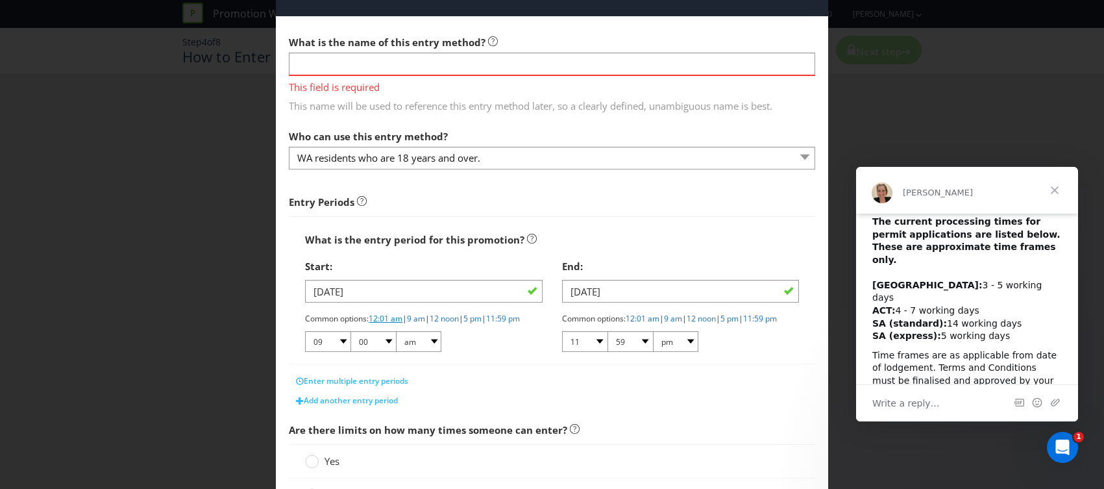
click at [395, 317] on link "12:01 am" at bounding box center [386, 318] width 34 height 11
select select "12"
select select "01"
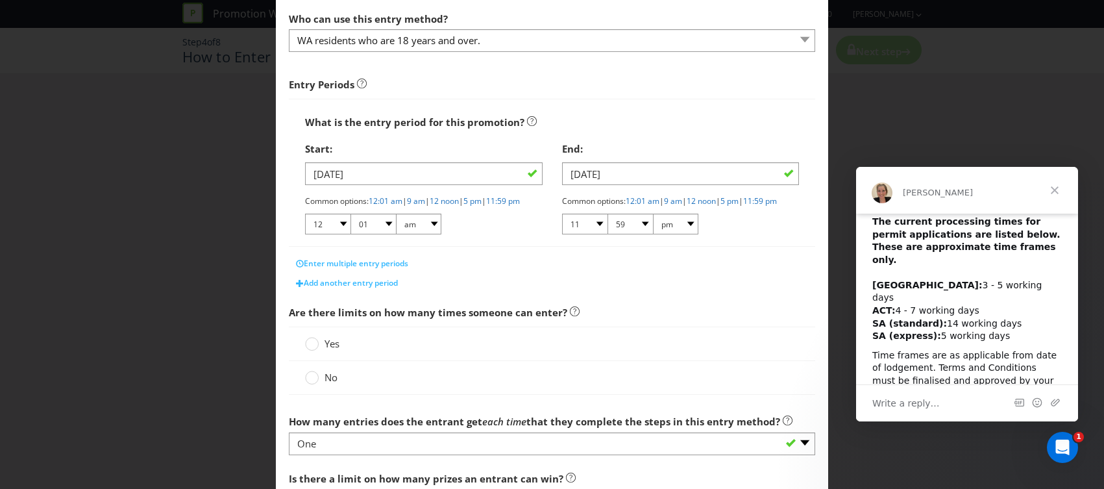
scroll to position [169, 0]
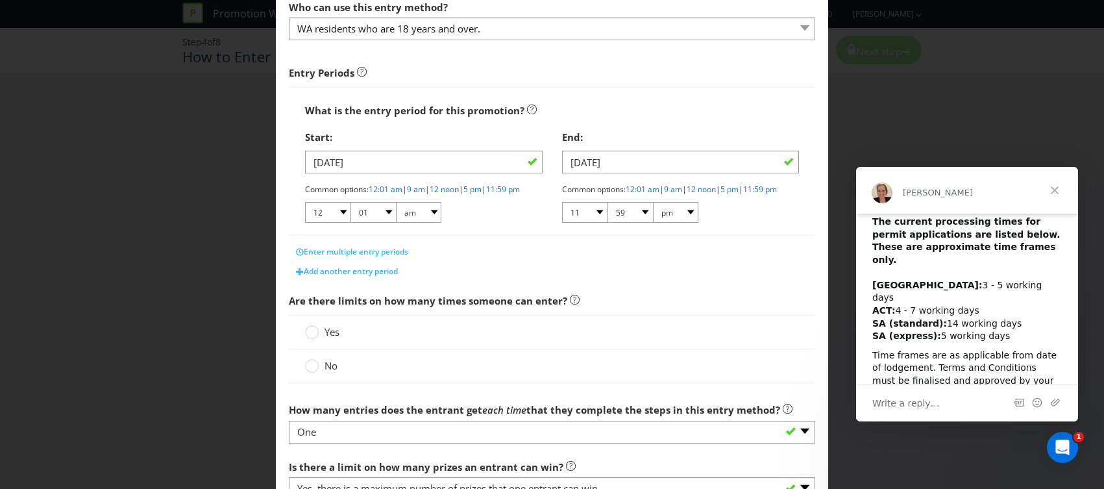
drag, startPoint x: 317, startPoint y: 376, endPoint x: 343, endPoint y: 365, distance: 27.4
click at [317, 373] on circle at bounding box center [312, 366] width 13 height 13
click at [0, 0] on input "No" at bounding box center [0, 0] width 0 height 0
click at [309, 331] on div at bounding box center [312, 327] width 6 height 6
click at [0, 0] on input "Yes" at bounding box center [0, 0] width 0 height 0
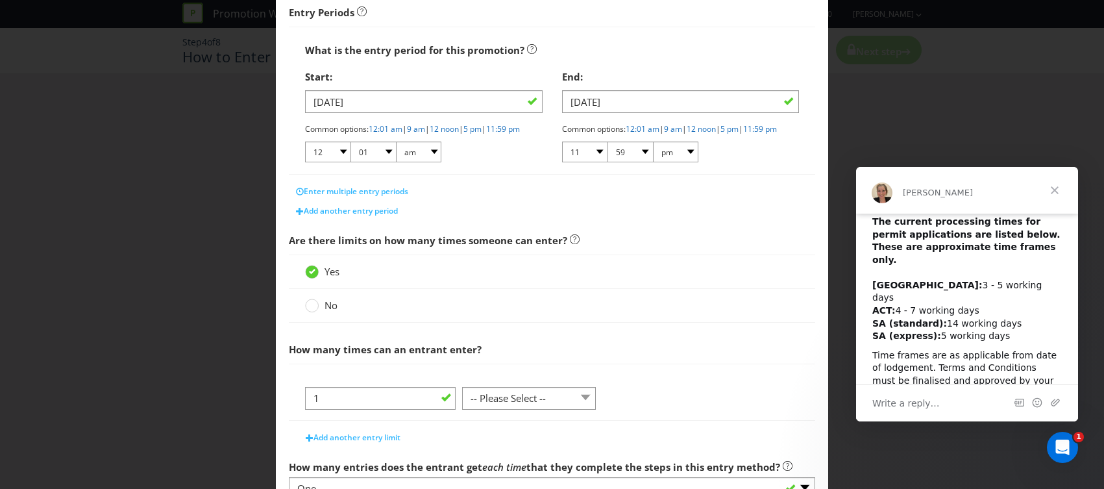
scroll to position [233, 0]
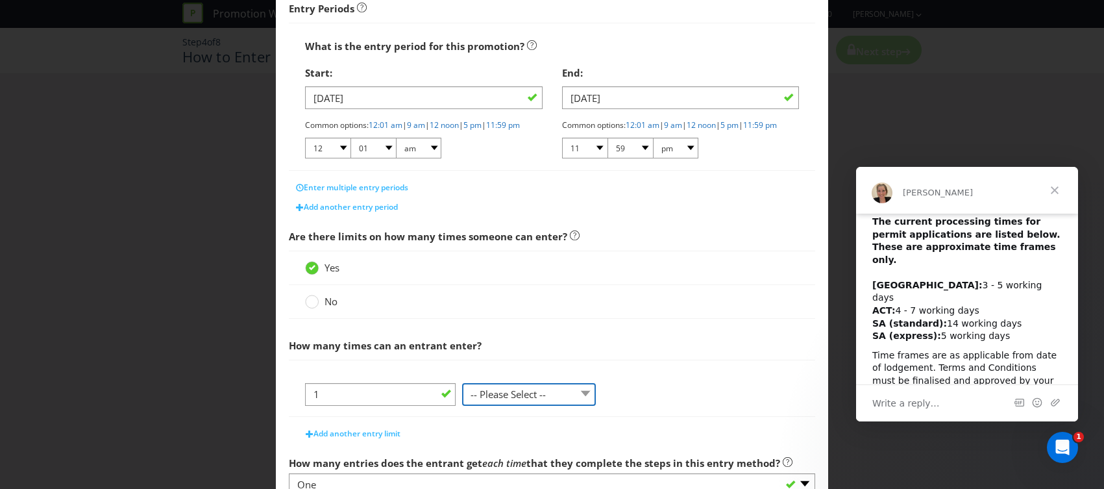
click at [519, 406] on select "-- Please Select -- per person per day per purchase per transaction Other (plea…" at bounding box center [529, 394] width 134 height 23
select select "PER_PERSON"
click at [462, 393] on select "-- Please Select -- per person per day per purchase per transaction Other (plea…" at bounding box center [529, 394] width 134 height 23
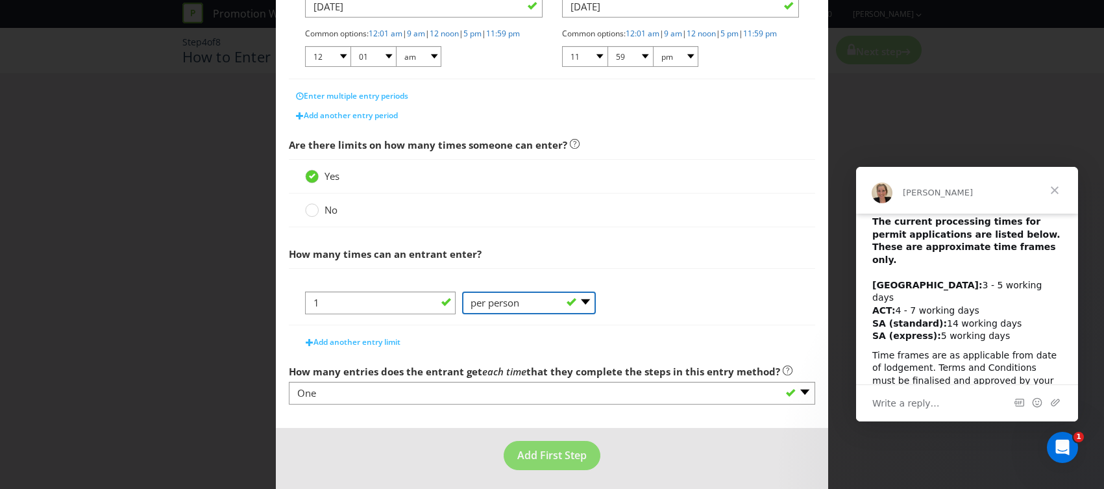
scroll to position [331, 0]
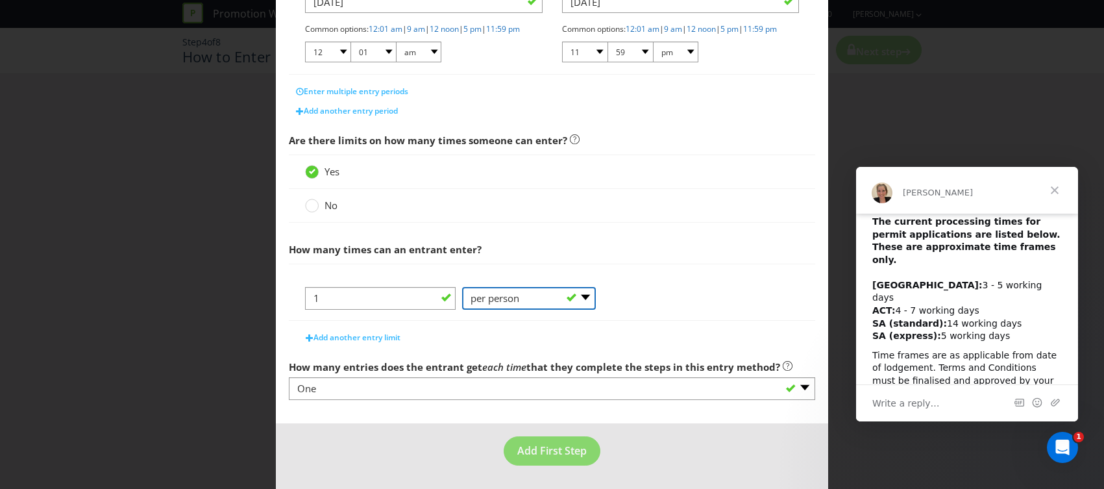
click at [498, 306] on select "-- Please Select -- per person per day per purchase per transaction Other (plea…" at bounding box center [529, 298] width 134 height 23
click at [321, 212] on label "No" at bounding box center [322, 206] width 35 height 14
click at [0, 0] on input "No" at bounding box center [0, 0] width 0 height 0
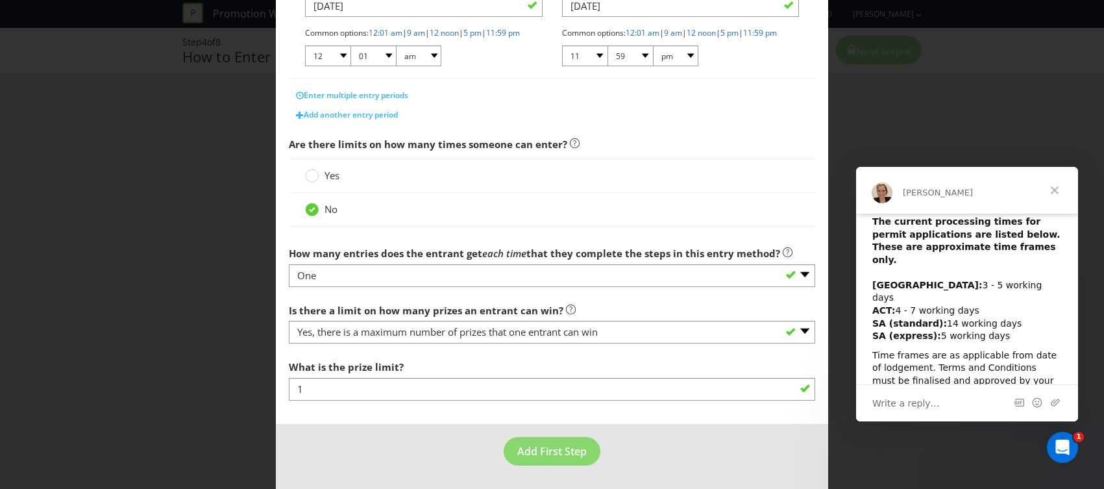
click at [317, 191] on div "Yes" at bounding box center [552, 175] width 526 height 34
drag, startPoint x: 311, startPoint y: 176, endPoint x: 332, endPoint y: 191, distance: 26.1
click at [311, 175] on div at bounding box center [312, 171] width 6 height 6
click at [0, 0] on input "Yes" at bounding box center [0, 0] width 0 height 0
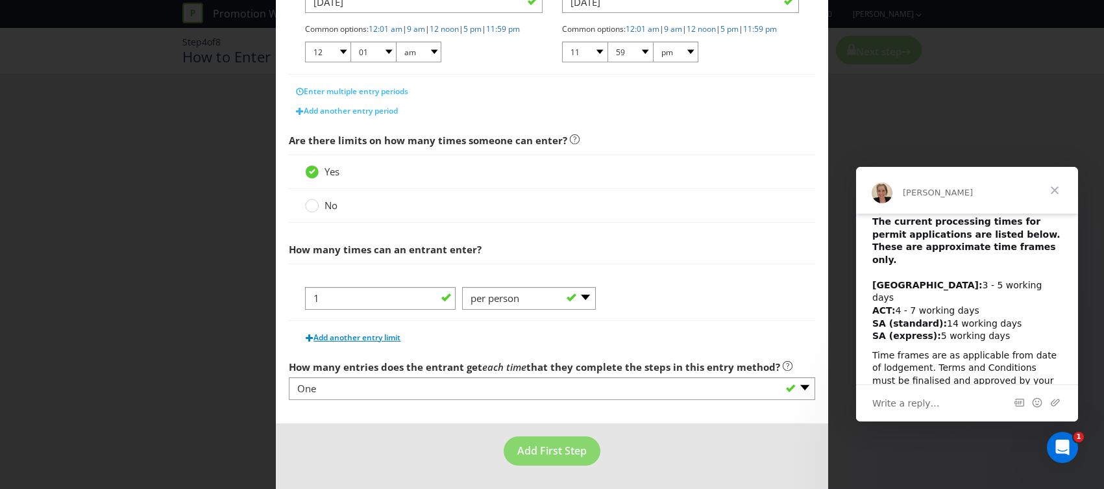
scroll to position [340, 0]
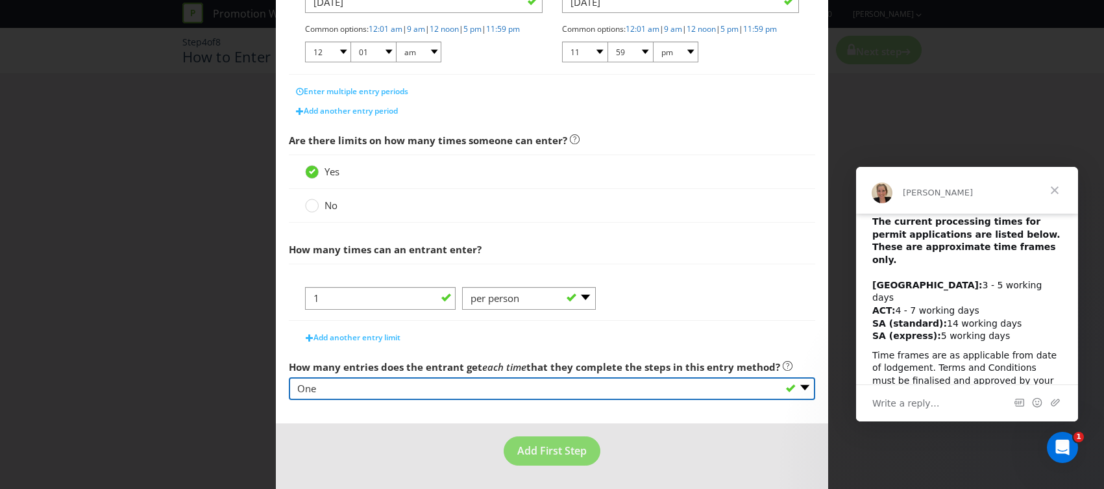
click at [342, 390] on select "-- Please select -- One More than one Other (please specify) Not applicable - g…" at bounding box center [552, 388] width 526 height 23
click at [289, 377] on select "-- Please select -- One More than one Other (please specify) Not applicable - g…" at bounding box center [552, 388] width 526 height 23
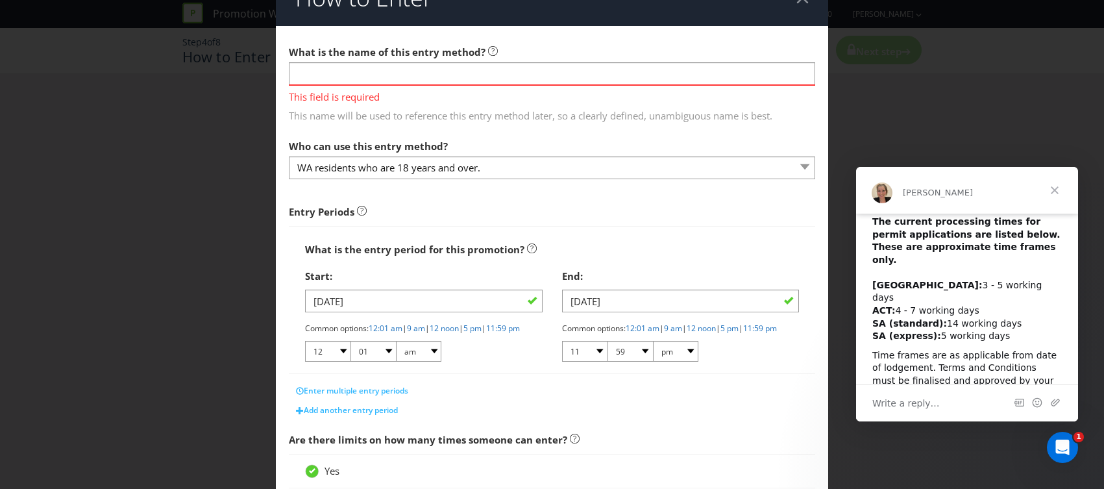
scroll to position [0, 0]
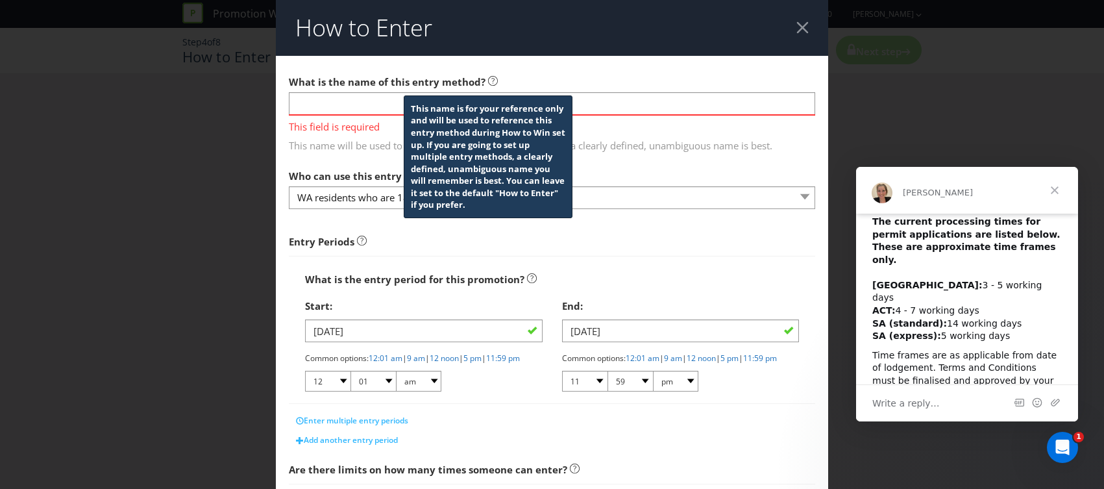
click at [488, 80] on icon at bounding box center [493, 81] width 10 height 10
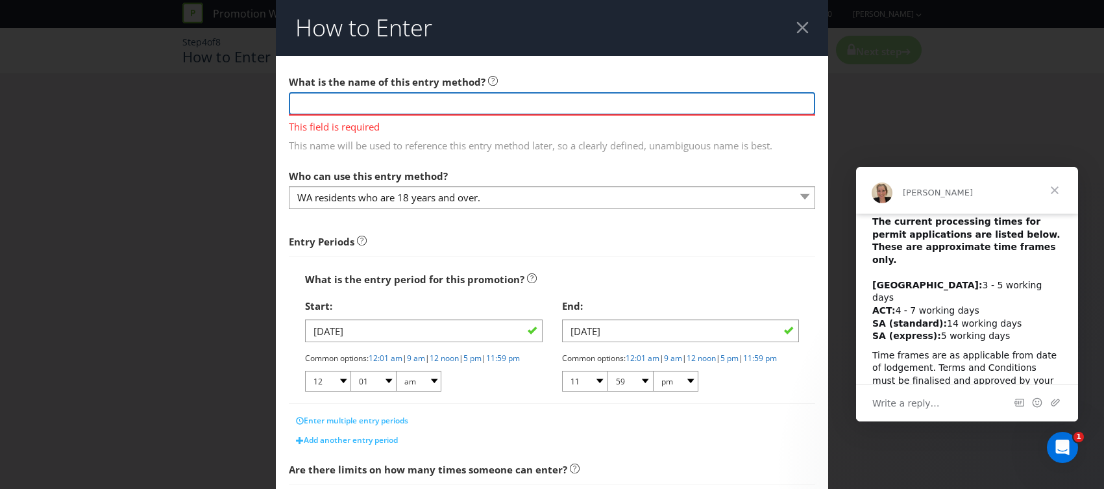
click at [415, 106] on input "text" at bounding box center [552, 103] width 526 height 23
paste input "Predict the score in the comments."
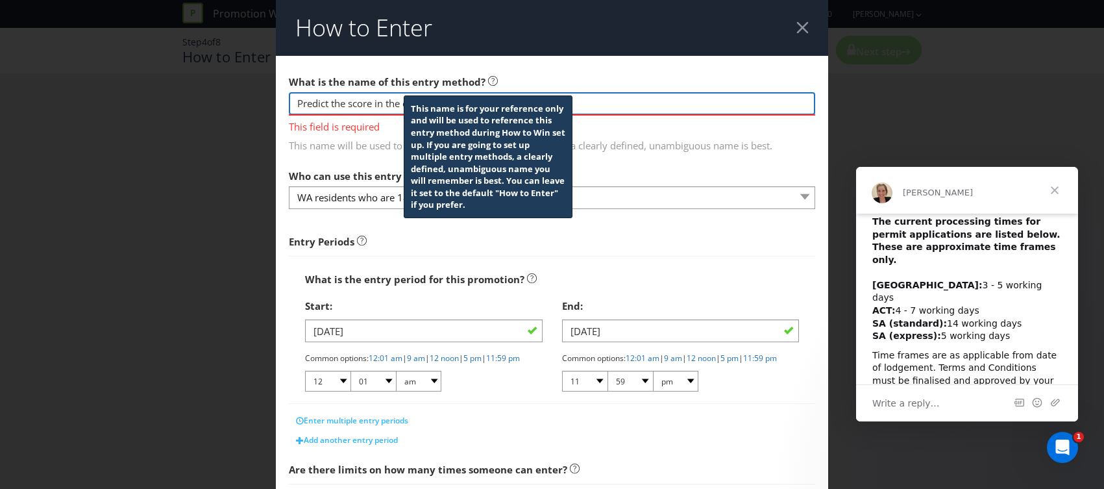
type input "Predict the score in the comments"
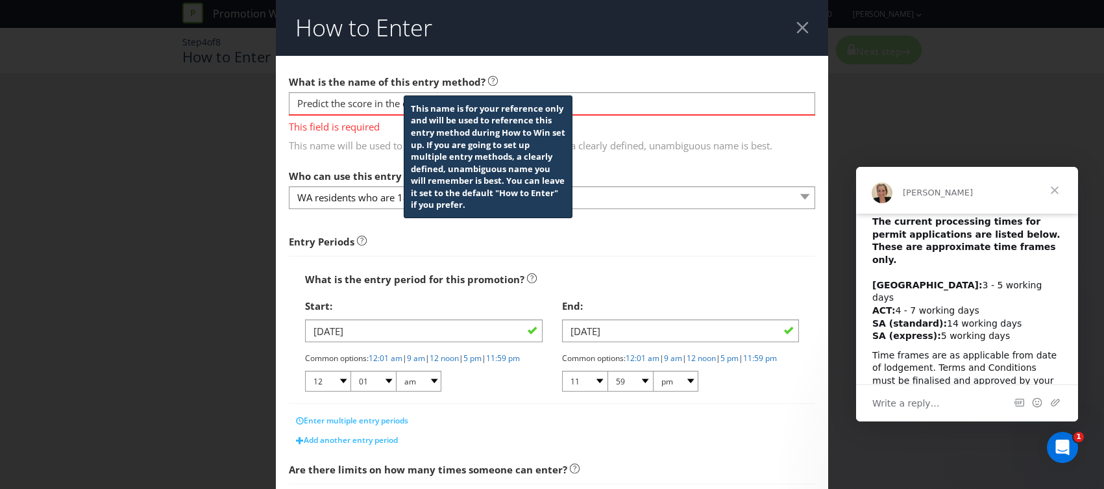
click at [489, 79] on icon at bounding box center [493, 81] width 10 height 10
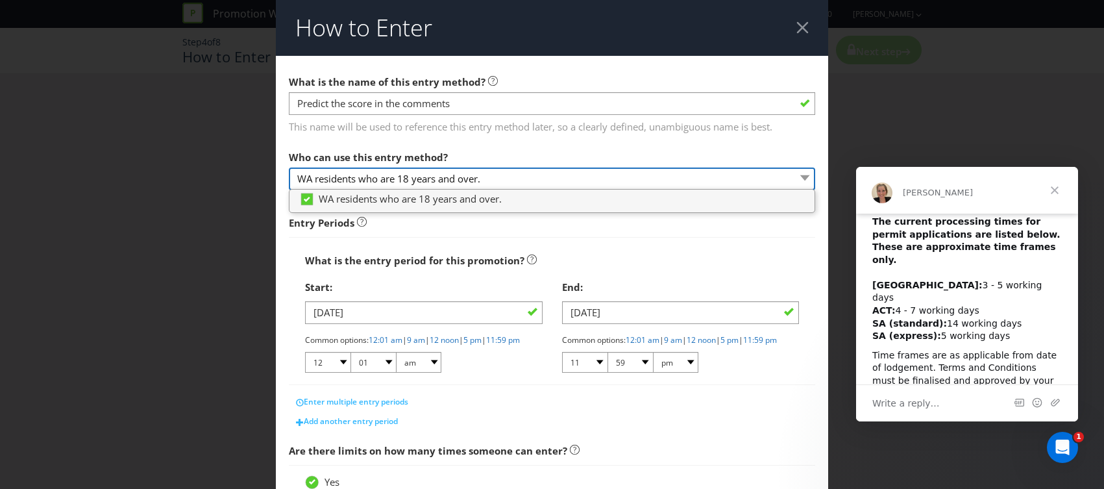
click at [486, 171] on select "WA residents who are 18 years and over." at bounding box center [552, 178] width 526 height 23
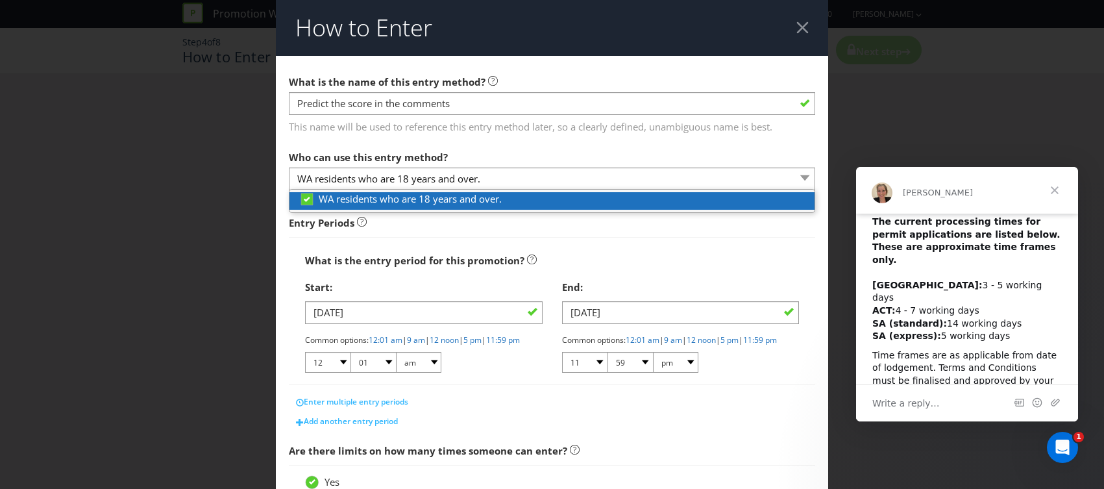
click at [386, 202] on span "WA residents who are 18 years and over." at bounding box center [410, 198] width 183 height 13
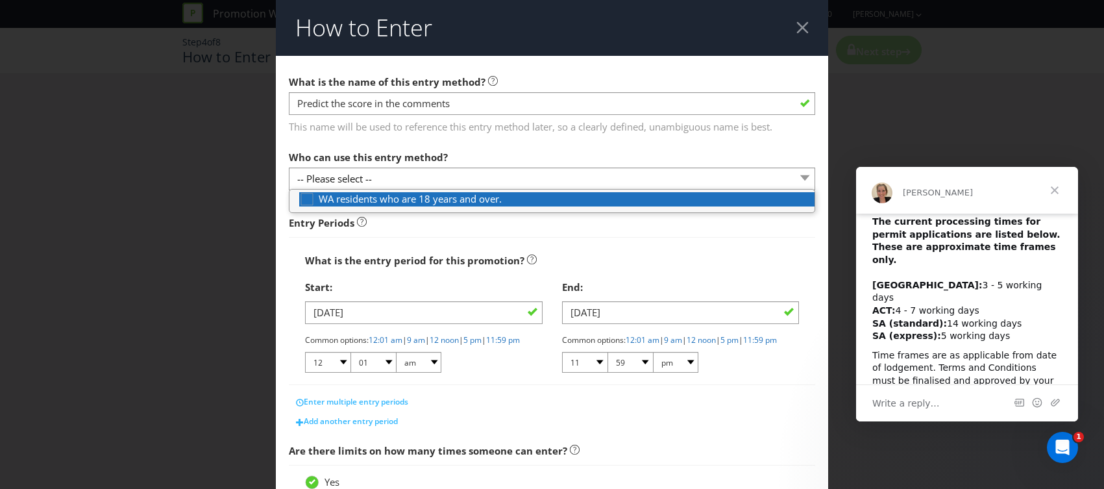
scroll to position [11, 0]
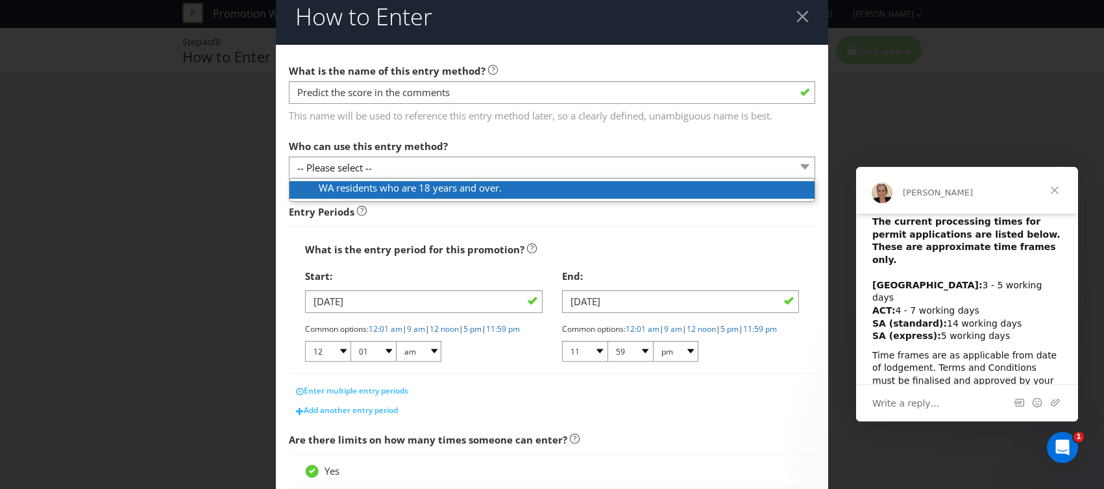
click at [304, 186] on div at bounding box center [307, 183] width 6 height 6
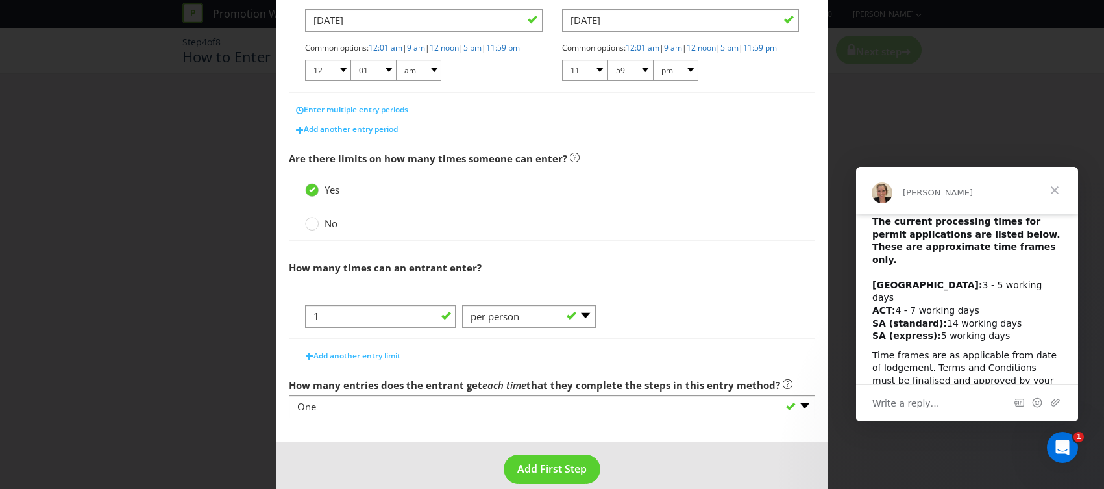
scroll to position [321, 0]
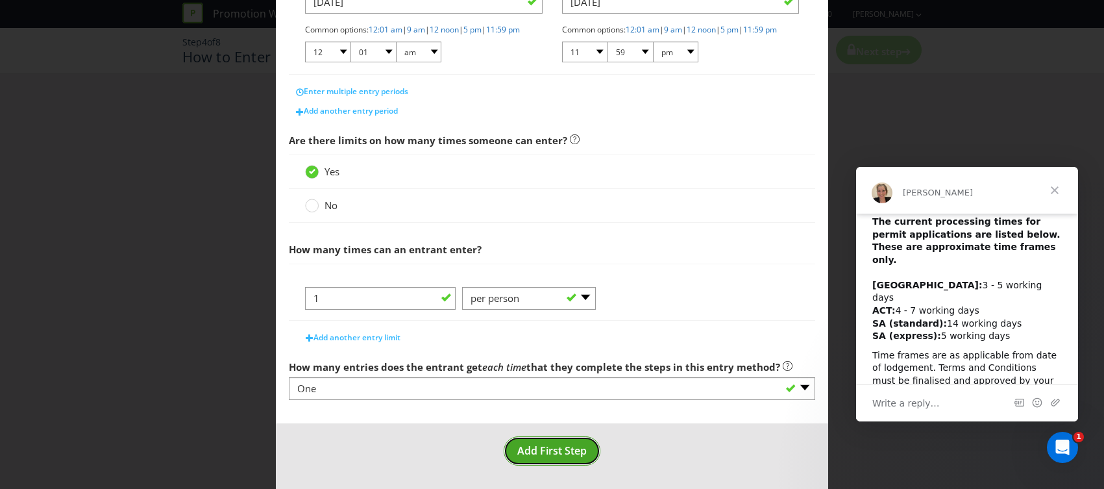
click at [534, 448] on span "Add First Step" at bounding box center [551, 450] width 69 height 14
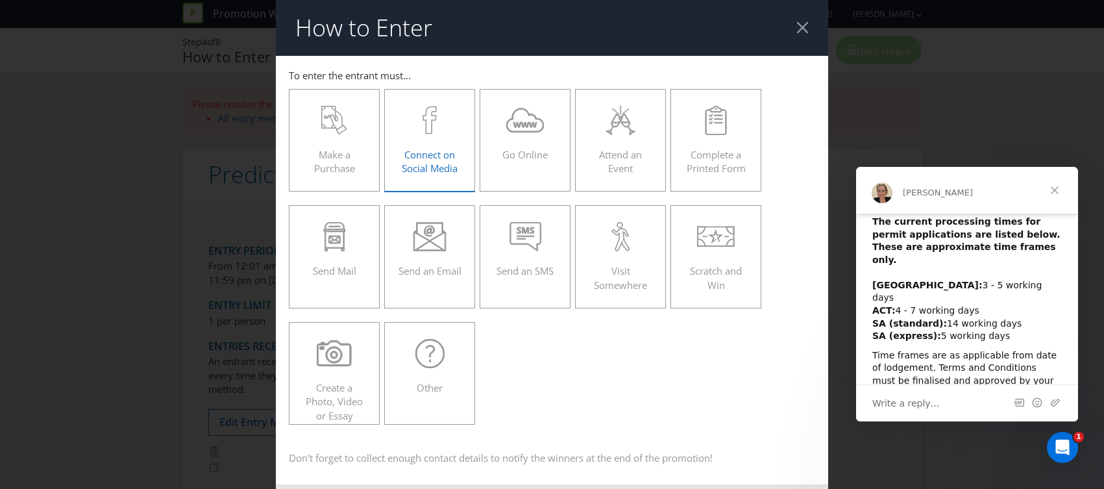
click at [449, 141] on div "Connect on Social Media" at bounding box center [430, 135] width 64 height 58
click at [0, 0] on input "Connect on Social Media" at bounding box center [0, 0] width 0 height 0
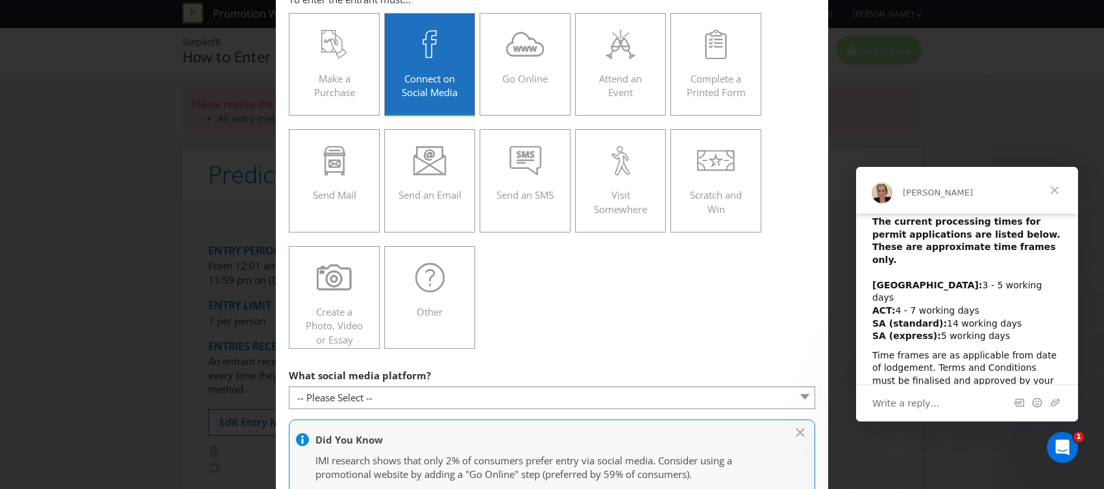
scroll to position [78, 0]
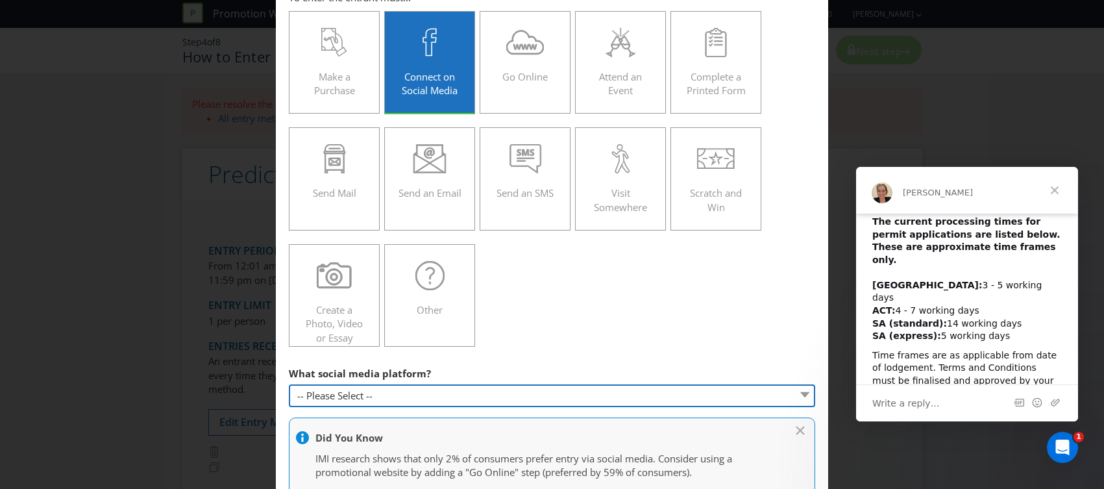
click at [348, 395] on select "-- Please Select -- Facebook X Instagram Snapchat Pinterest Tumblr Youtube Othe…" at bounding box center [552, 395] width 526 height 23
select select "INSTAGRAM"
click at [289, 384] on select "-- Please Select -- Facebook X Instagram Snapchat Pinterest Tumblr Youtube Othe…" at bounding box center [552, 395] width 526 height 23
type input "[DOMAIN_NAME][URL]"
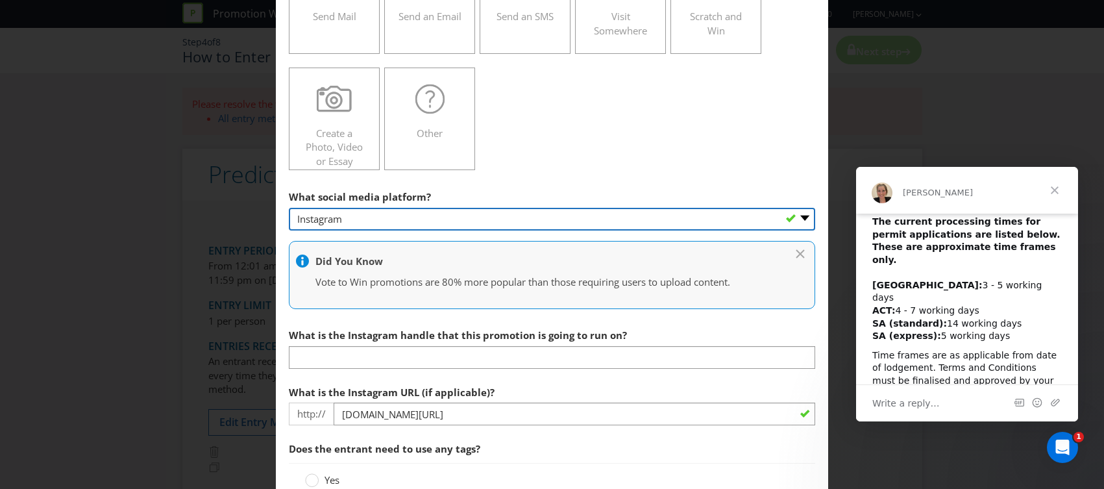
scroll to position [255, 0]
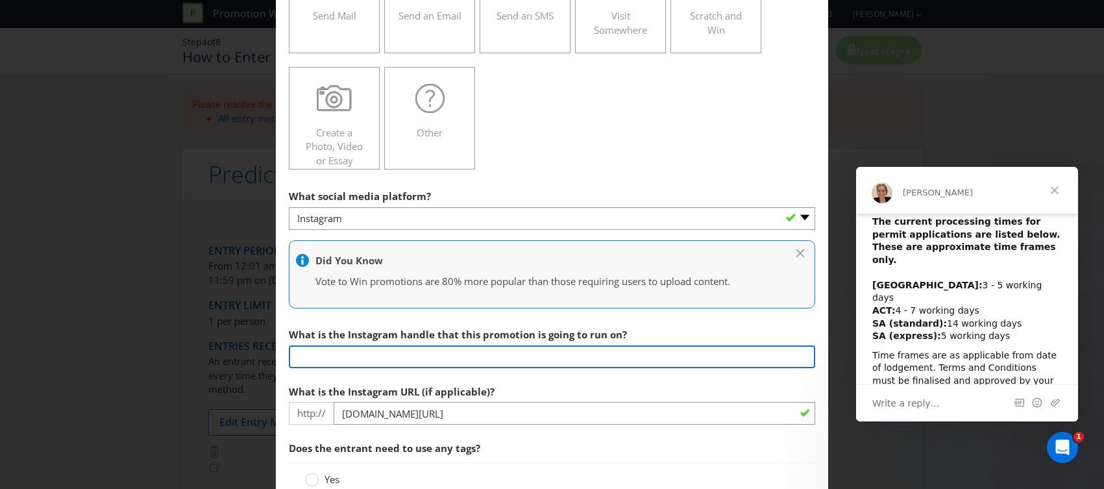
click at [385, 356] on input "text" at bounding box center [552, 356] width 526 height 23
drag, startPoint x: 297, startPoint y: 359, endPoint x: 324, endPoint y: 355, distance: 28.2
click at [289, 358] on input "@" at bounding box center [552, 356] width 526 height 23
paste input "playwestbet) • Instagram photos and videos"
click at [363, 356] on input "@playwestbet) • Instagram photos and videos" at bounding box center [552, 356] width 526 height 23
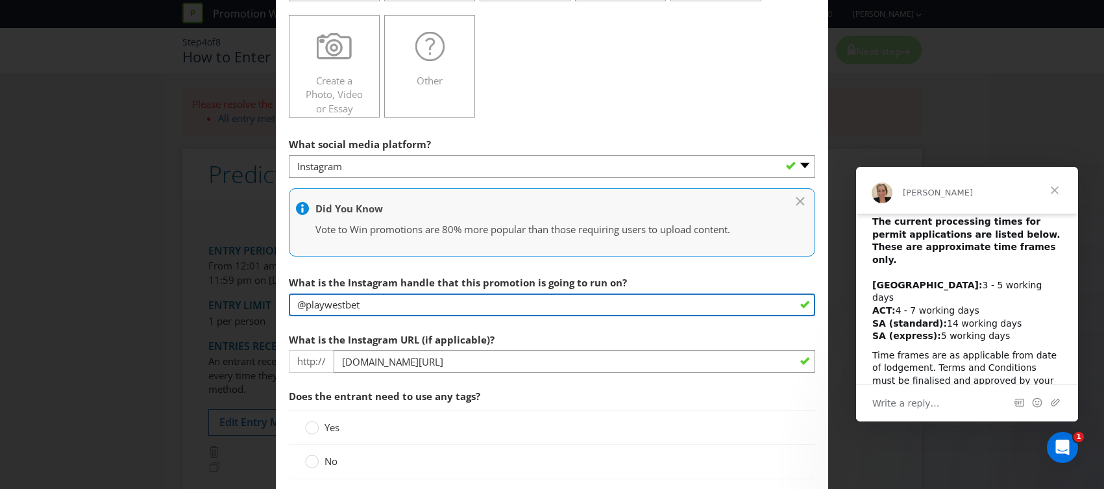
scroll to position [310, 0]
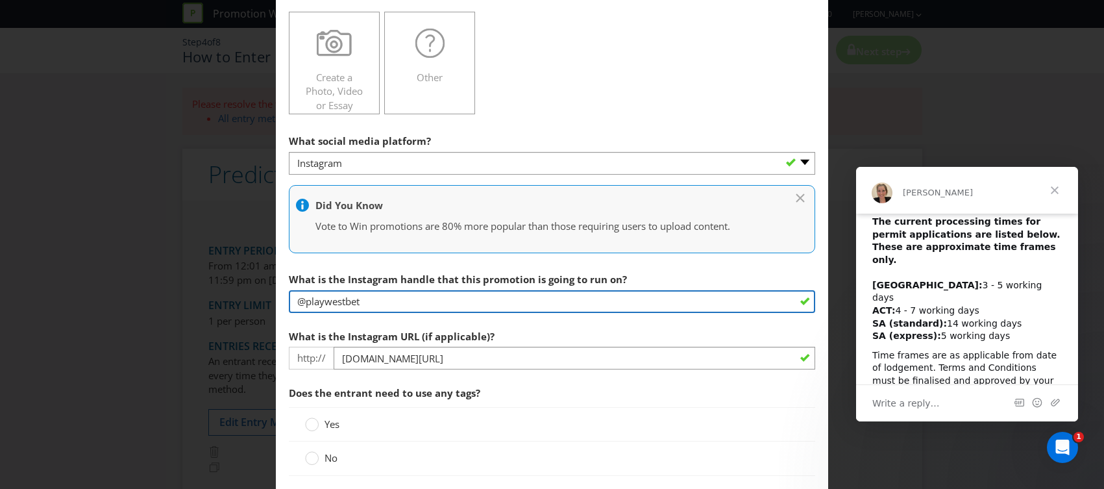
type input "@playwestbet"
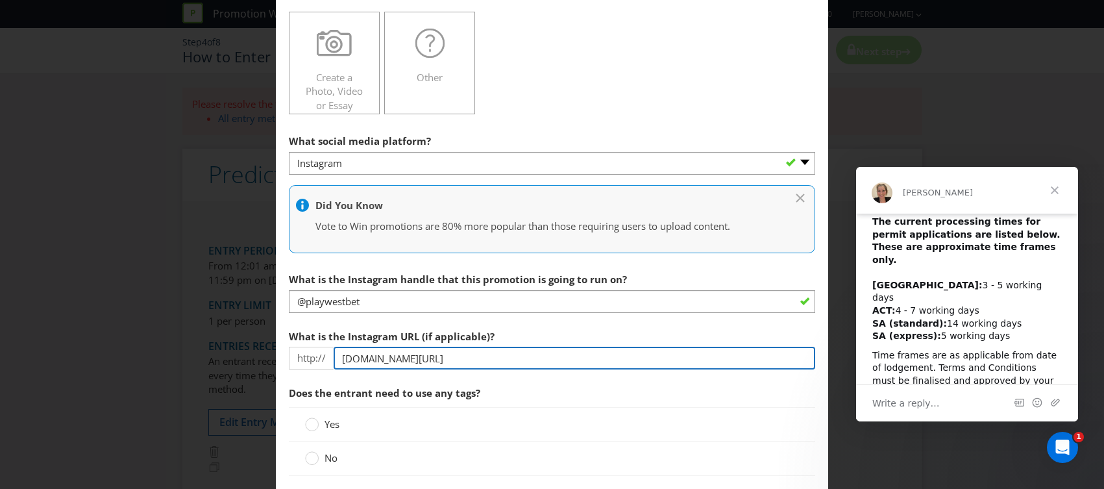
click at [460, 367] on input "[DOMAIN_NAME][URL]" at bounding box center [575, 358] width 482 height 23
paste input "@playwestbet) • Instagram photos and videos"
click at [448, 360] on input "[DOMAIN_NAME][URL]) • Instagram photos and videos" at bounding box center [575, 358] width 482 height 23
drag, startPoint x: 493, startPoint y: 362, endPoint x: 621, endPoint y: 356, distance: 128.7
click at [621, 356] on input "[DOMAIN_NAME][URL]) • Instagram photos and videos" at bounding box center [575, 358] width 482 height 23
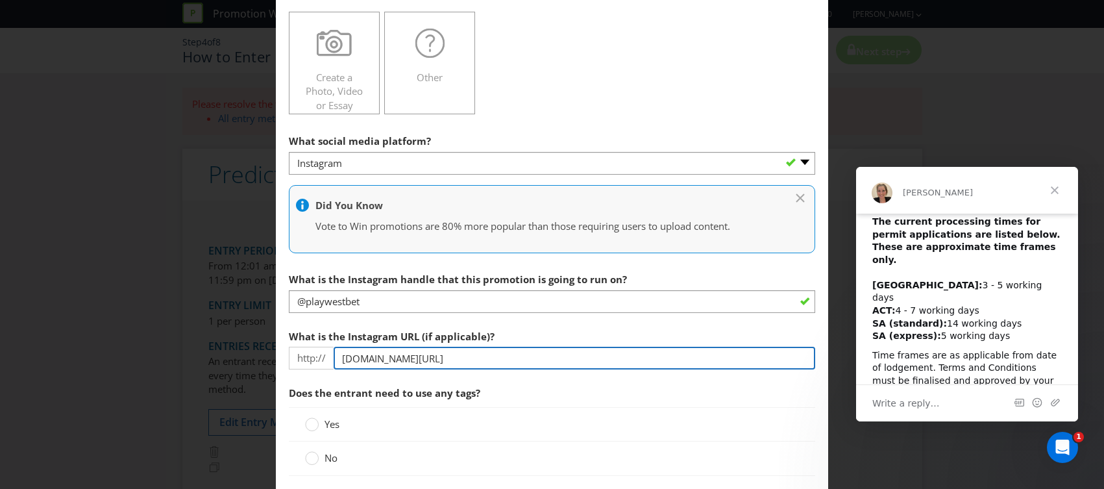
click at [546, 353] on input "[DOMAIN_NAME][URL]" at bounding box center [575, 358] width 482 height 23
drag, startPoint x: 335, startPoint y: 357, endPoint x: 280, endPoint y: 358, distance: 54.5
click at [278, 358] on main "To enter the entrant must... Make a Purchase Connect on Social Media Go Online …" at bounding box center [552, 321] width 552 height 1150
type input "[DOMAIN_NAME][URL]"
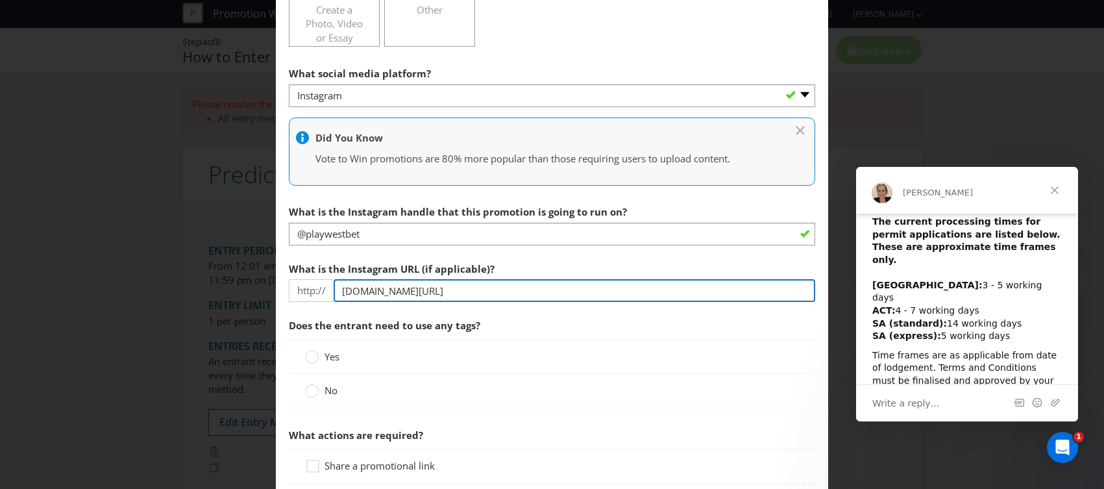
scroll to position [378, 0]
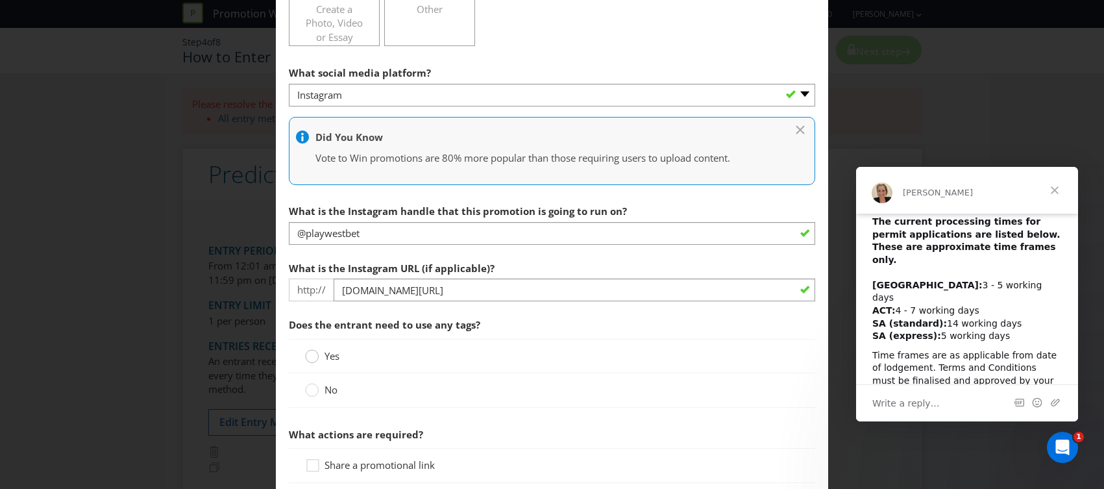
click at [314, 358] on circle at bounding box center [312, 356] width 13 height 13
click at [0, 0] on input "Yes" at bounding box center [0, 0] width 0 height 0
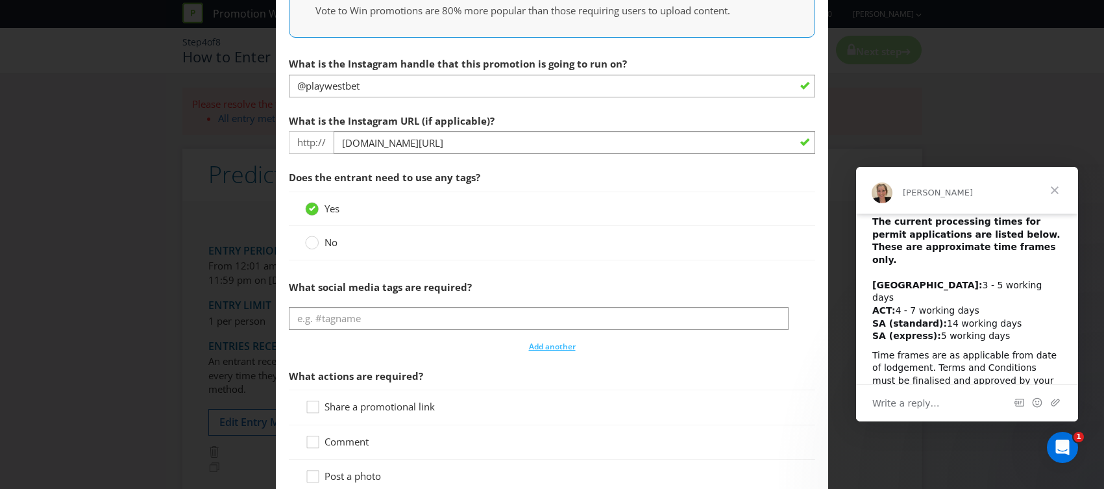
scroll to position [530, 0]
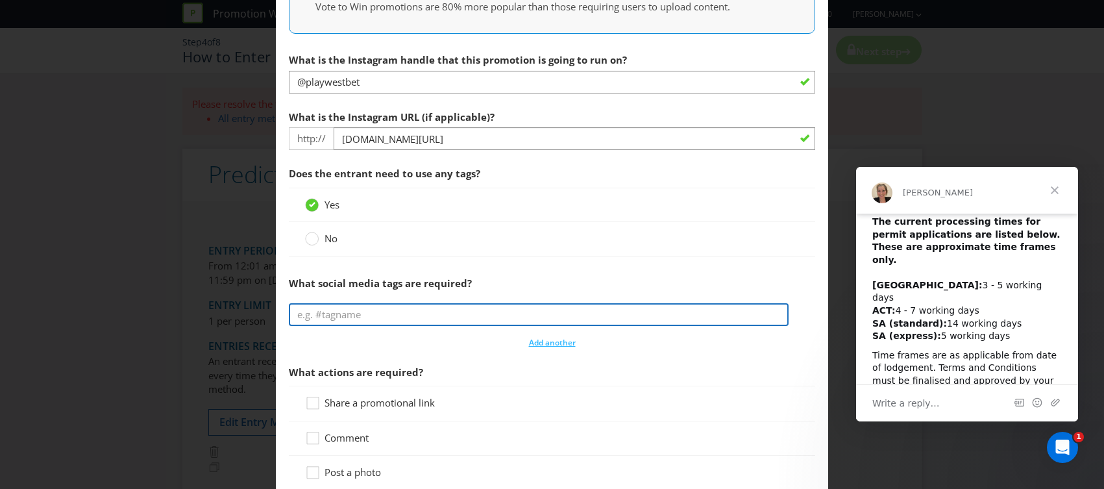
click at [347, 319] on input "text" at bounding box center [539, 314] width 500 height 23
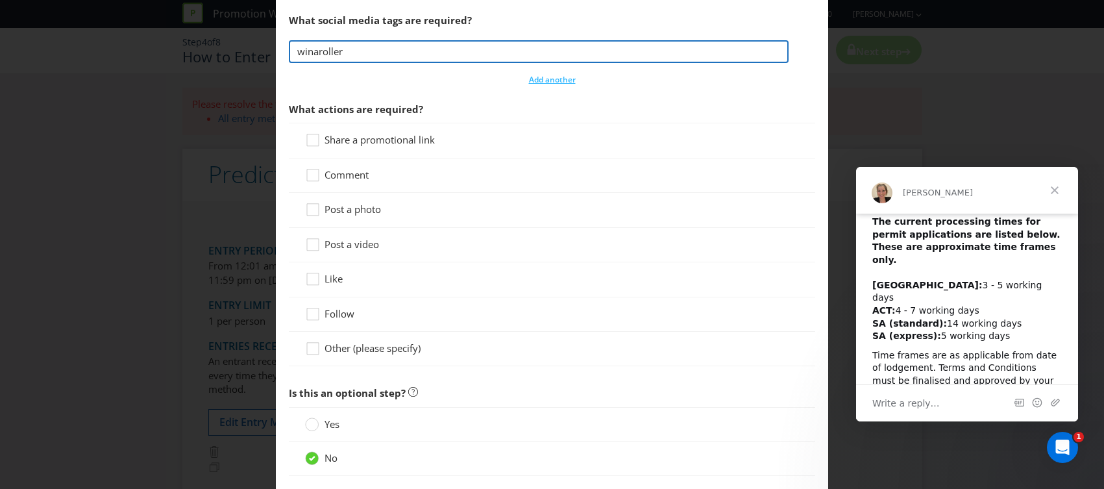
scroll to position [793, 0]
type input "winaroller"
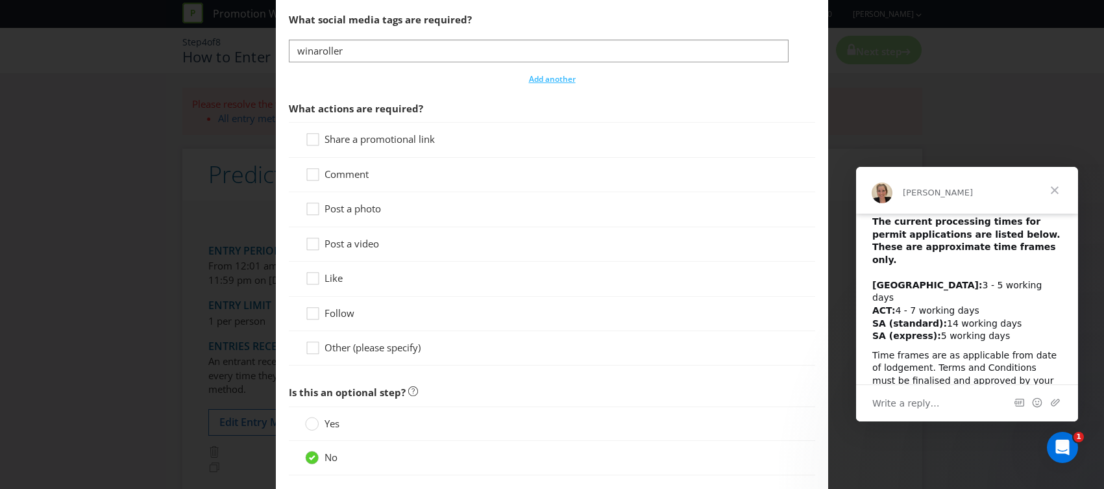
click at [315, 180] on div at bounding box center [552, 180] width 494 height 1
click at [314, 171] on div at bounding box center [313, 170] width 6 height 6
click at [0, 0] on input "Comment" at bounding box center [0, 0] width 0 height 0
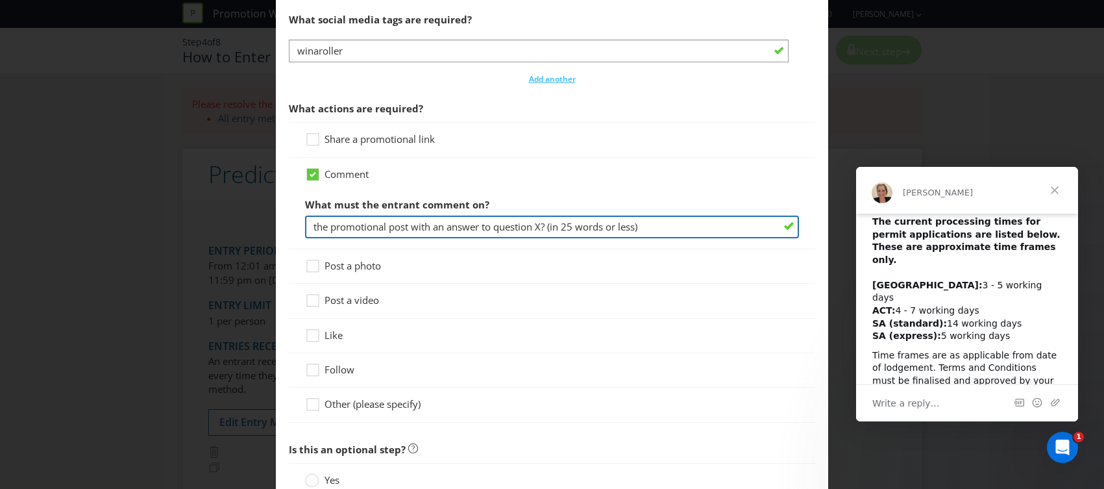
click at [360, 226] on input "the promotional post with an answer to question X? (in 25 words or less)" at bounding box center [552, 226] width 494 height 23
drag, startPoint x: 530, startPoint y: 224, endPoint x: 202, endPoint y: 230, distance: 327.1
click at [202, 230] on div "How to Enter To enter the entrant must... Make a Purchase Connect on Social Med…" at bounding box center [552, 244] width 1104 height 489
click at [672, 233] on input "the promotional post with an answer to question X? (in 25 words or less)" at bounding box center [552, 226] width 494 height 23
drag, startPoint x: 544, startPoint y: 230, endPoint x: 306, endPoint y: 230, distance: 238.8
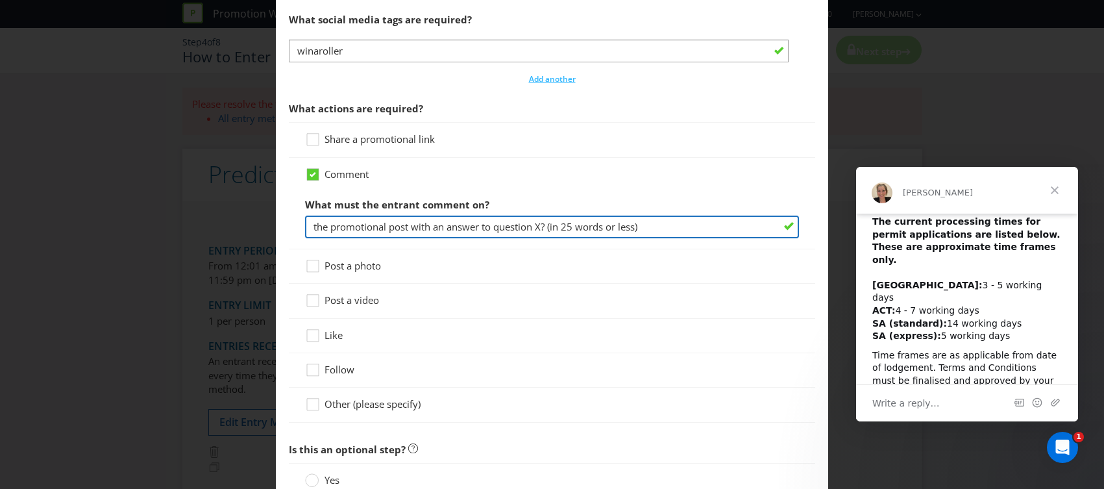
click at [306, 230] on input "the promotional post with an answer to question X? (in 25 words or less)" at bounding box center [552, 226] width 494 height 23
paste input "[DOMAIN_NAME][URL]"
type input "[DOMAIN_NAME][URL]"
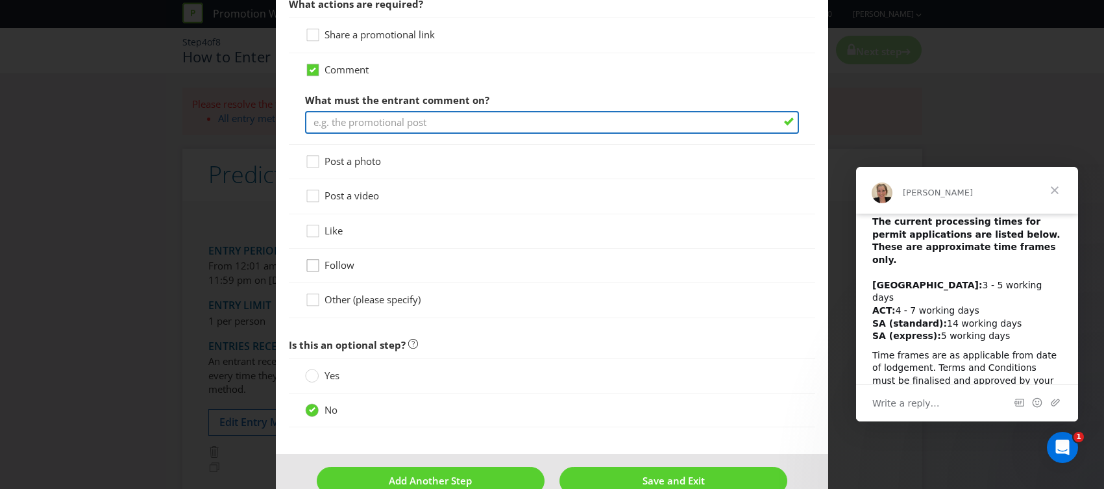
scroll to position [898, 0]
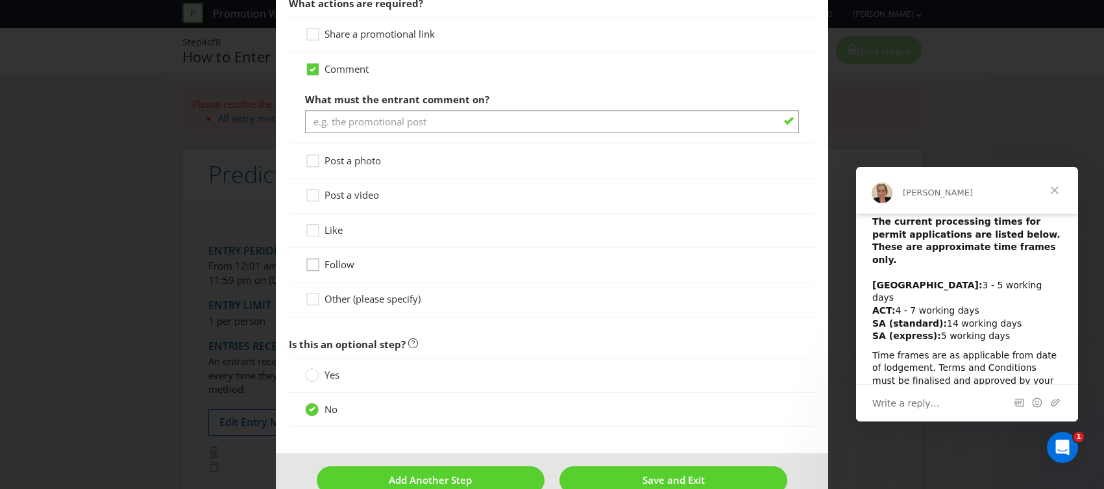
click at [315, 267] on div "Follow" at bounding box center [552, 265] width 526 height 34
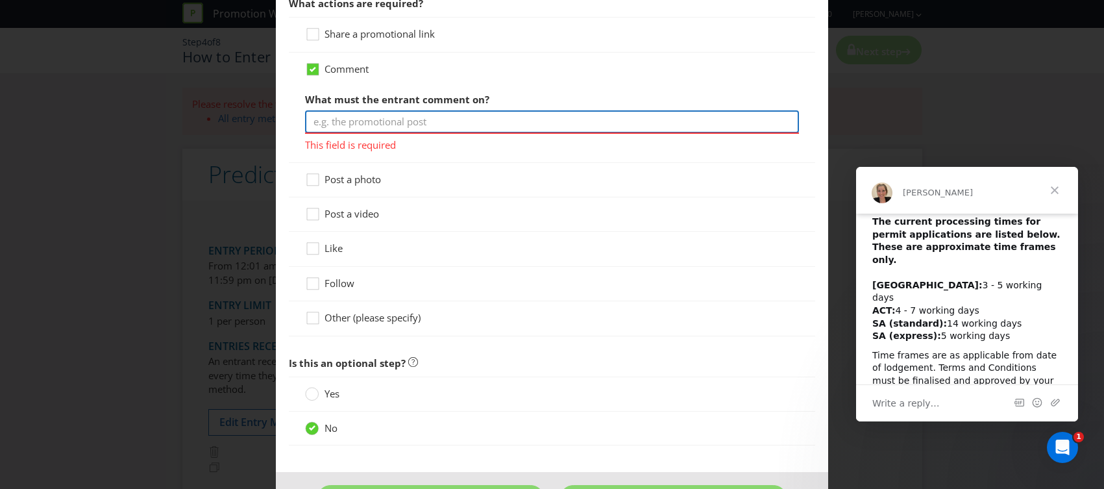
drag, startPoint x: 380, startPoint y: 121, endPoint x: 901, endPoint y: 51, distance: 526.5
click at [387, 120] on input "text" at bounding box center [552, 121] width 494 height 23
paste input "Predict the score in the comments."
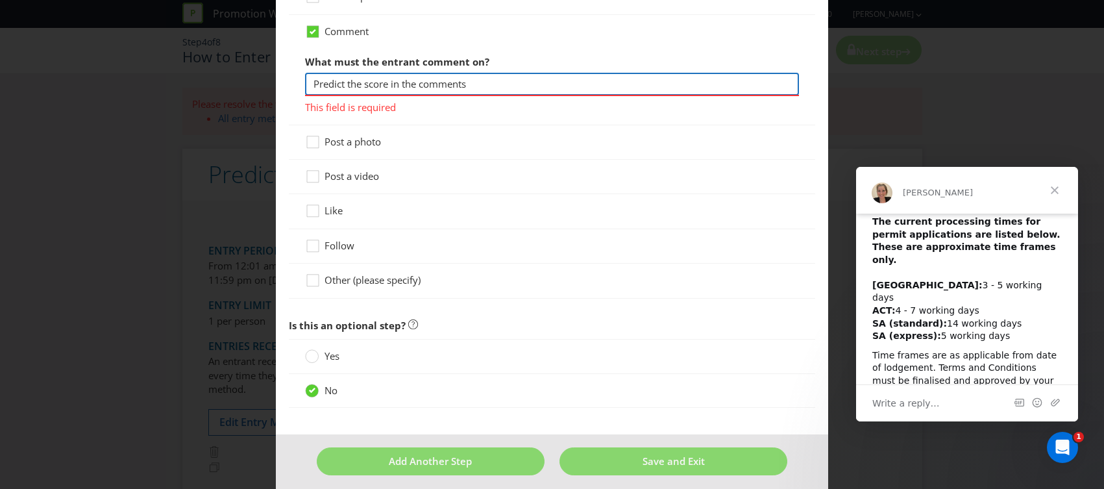
scroll to position [945, 0]
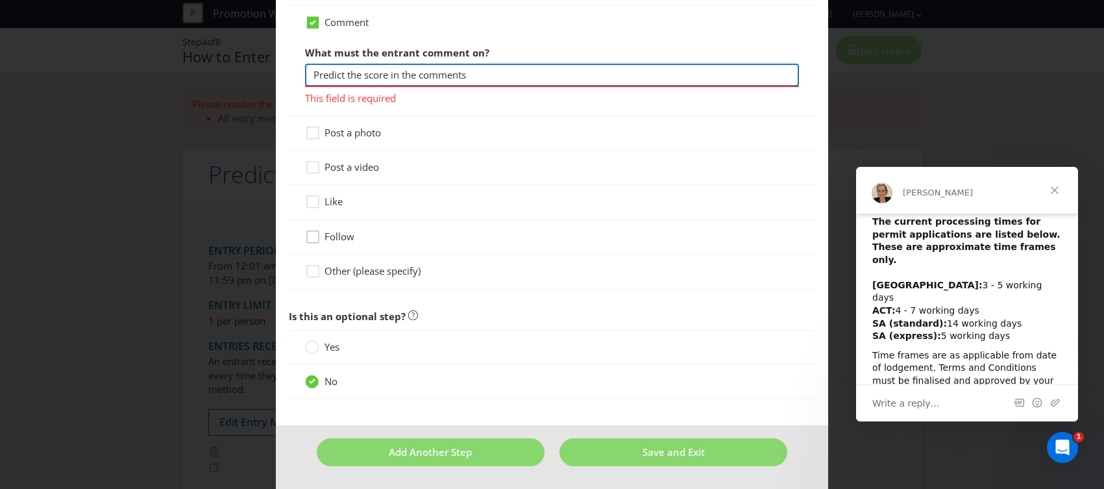
type input "Predict the score in the comments"
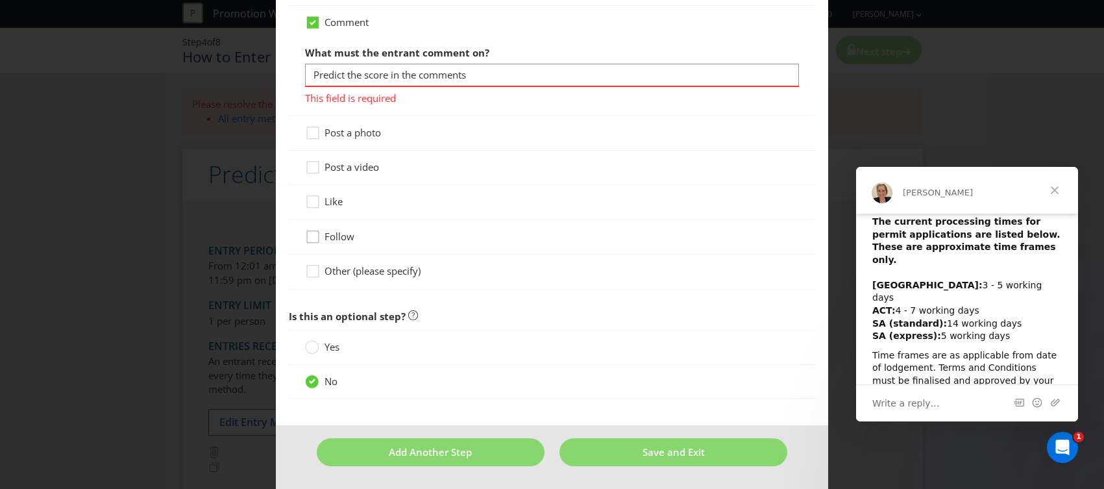
scroll to position [926, 0]
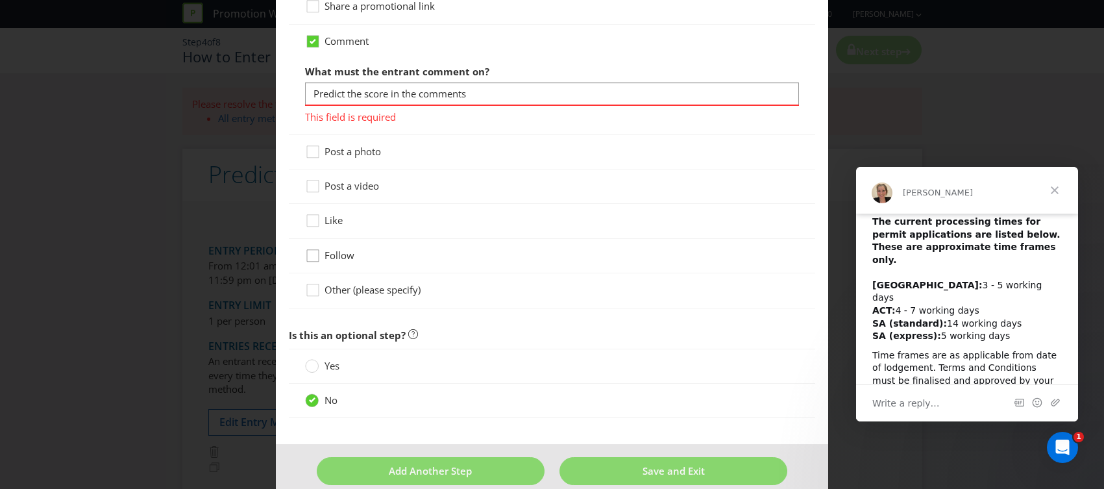
click at [313, 249] on icon at bounding box center [314, 258] width 19 height 19
click at [0, 0] on input "Follow" at bounding box center [0, 0] width 0 height 0
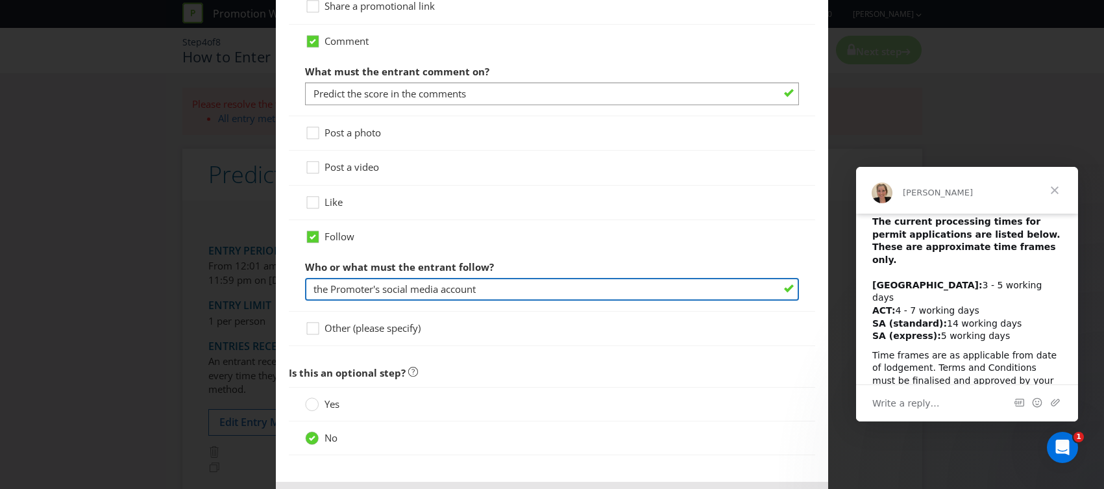
click at [448, 289] on input "the Promoter's social media account" at bounding box center [552, 289] width 494 height 23
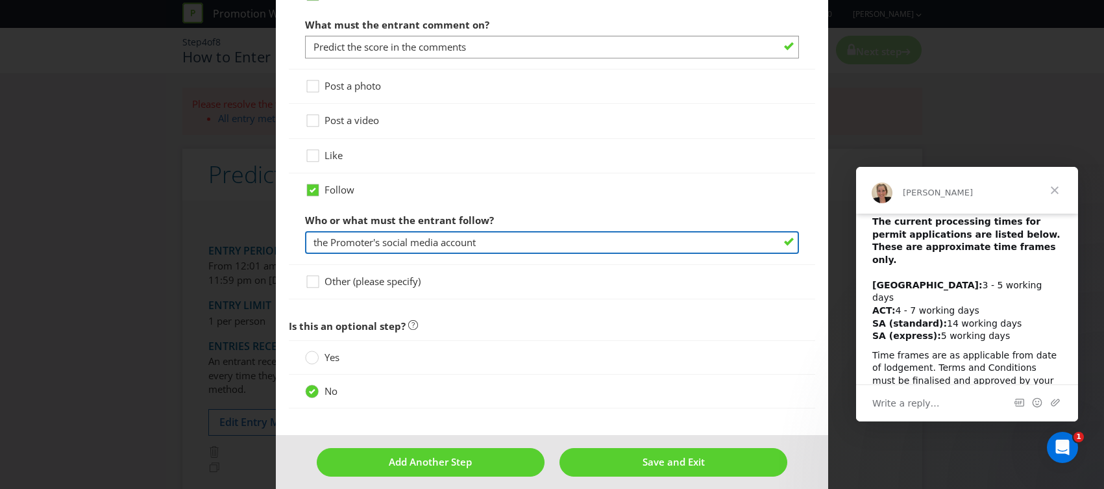
scroll to position [983, 0]
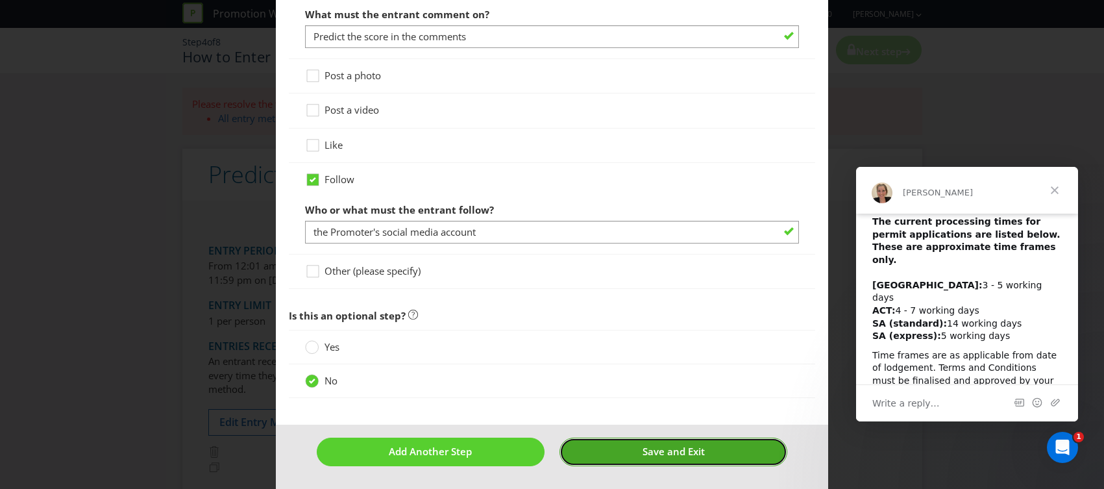
click at [633, 448] on button "Save and Exit" at bounding box center [673, 451] width 228 height 28
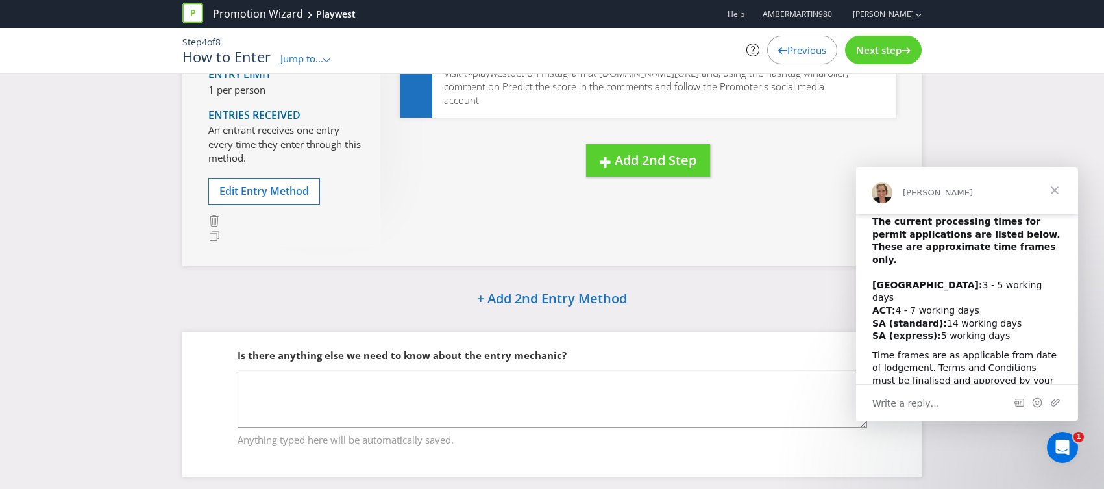
scroll to position [193, 0]
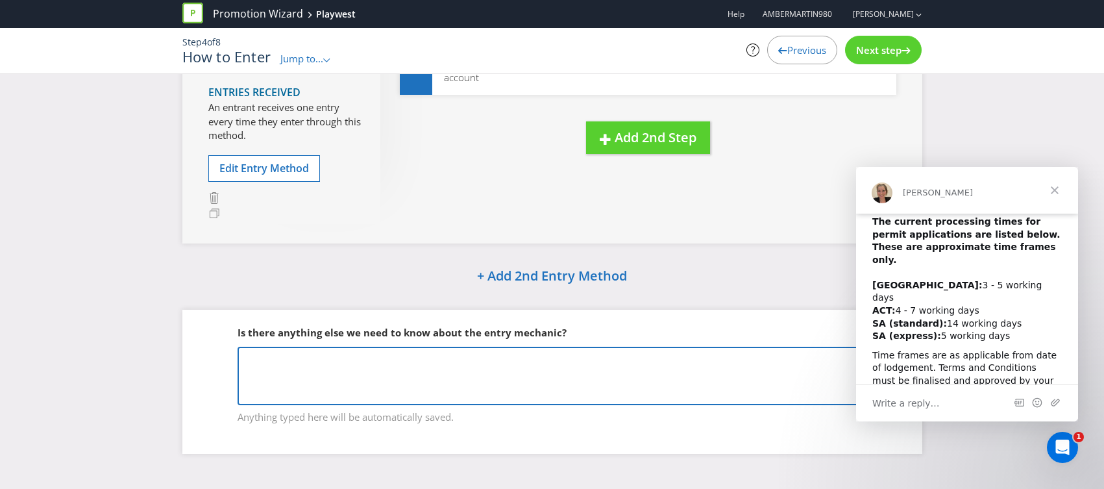
click at [420, 387] on textarea at bounding box center [553, 376] width 630 height 58
paste textarea "Lor ip dolor Sita con Adipisci elitsed. Doeiusm tem incid ut lab etdolore. Mag …"
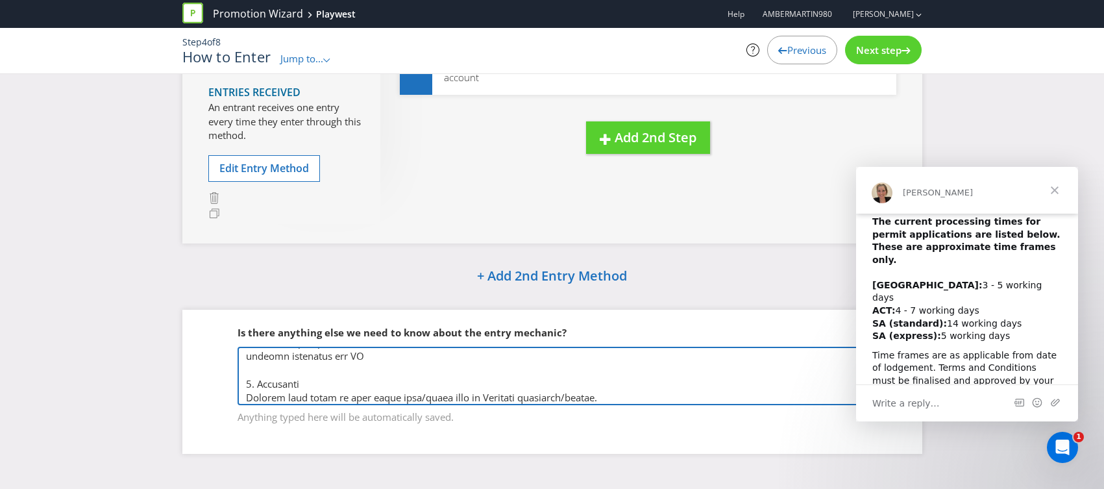
scroll to position [618, 0]
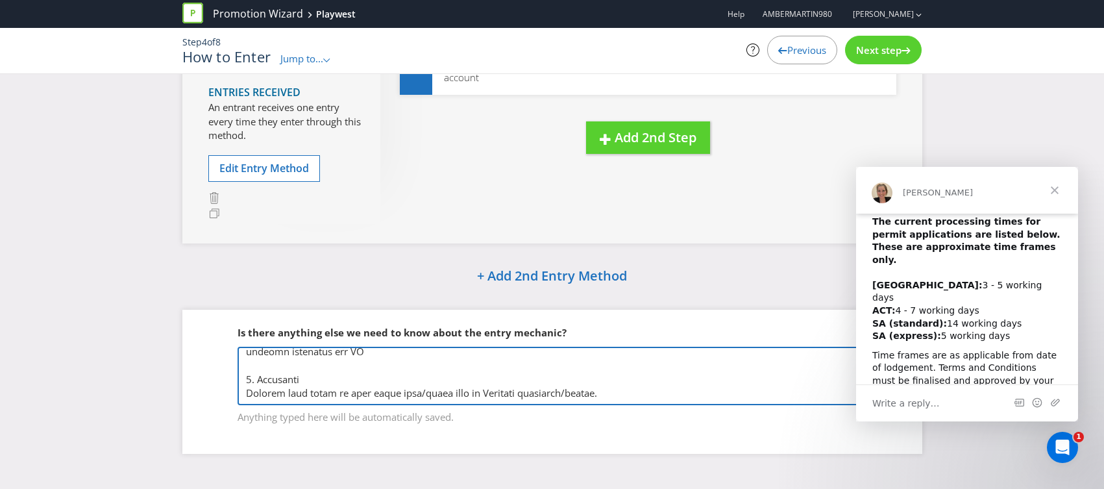
type textarea "Lor ip dolor Sita con Adipisci elitsed. Doeiusm tem incid ut lab etdolore. Mag …"
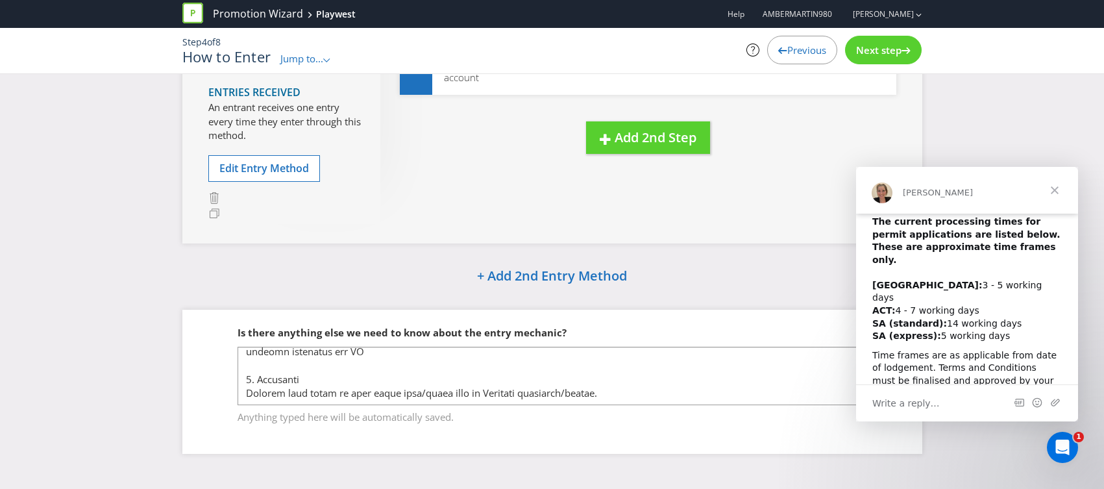
click at [1060, 191] on span "Close" at bounding box center [1054, 190] width 47 height 47
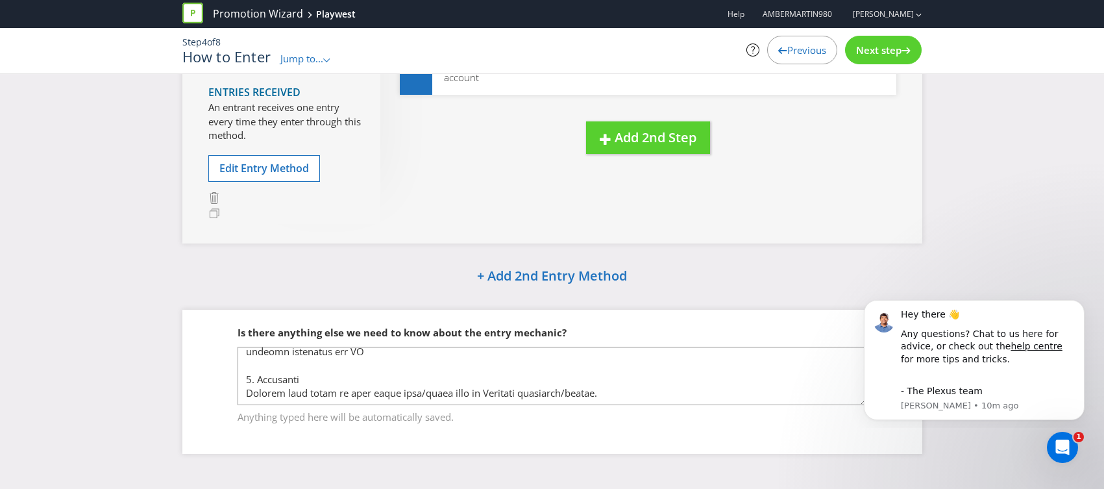
scroll to position [0, 0]
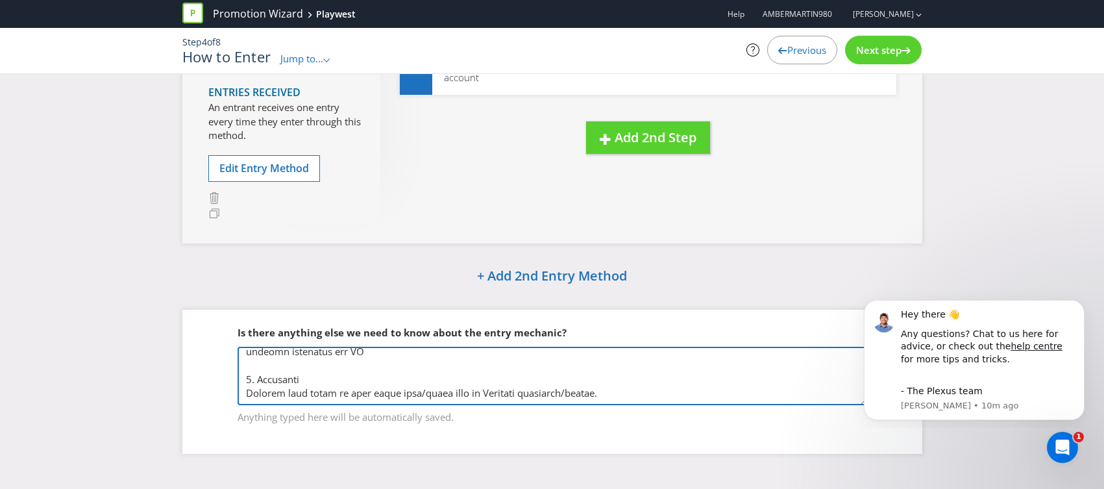
click at [471, 355] on textarea at bounding box center [553, 376] width 630 height 58
drag, startPoint x: 383, startPoint y: 378, endPoint x: 811, endPoint y: 215, distance: 458.5
click at [391, 376] on textarea at bounding box center [553, 376] width 630 height 58
click at [396, 352] on textarea at bounding box center [553, 376] width 630 height 58
paste textarea "Lor ip dolor Sita con Adipisci elitsed. Doeiusm tem incid ut lab etdolore. Mag …"
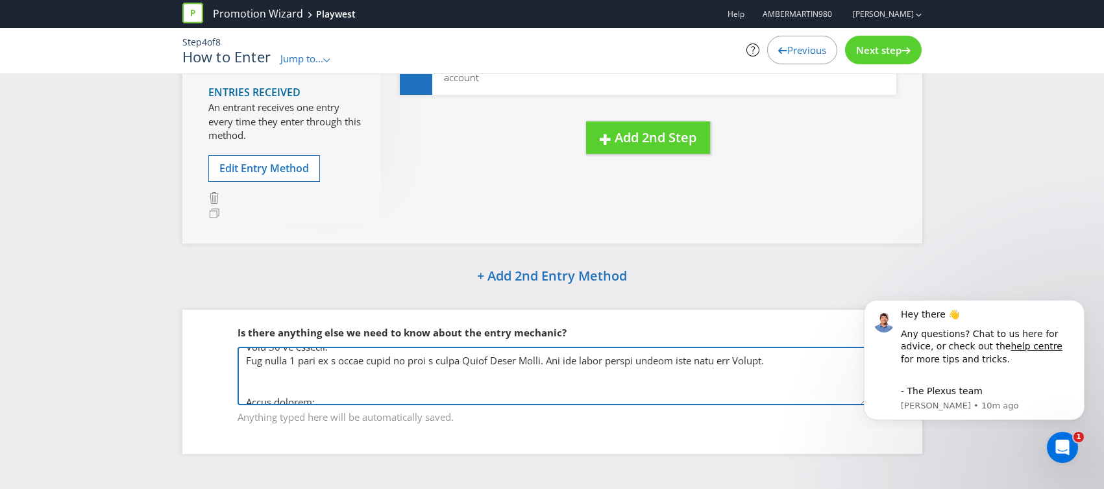
scroll to position [84, 0]
click at [283, 374] on textarea at bounding box center [553, 376] width 630 height 58
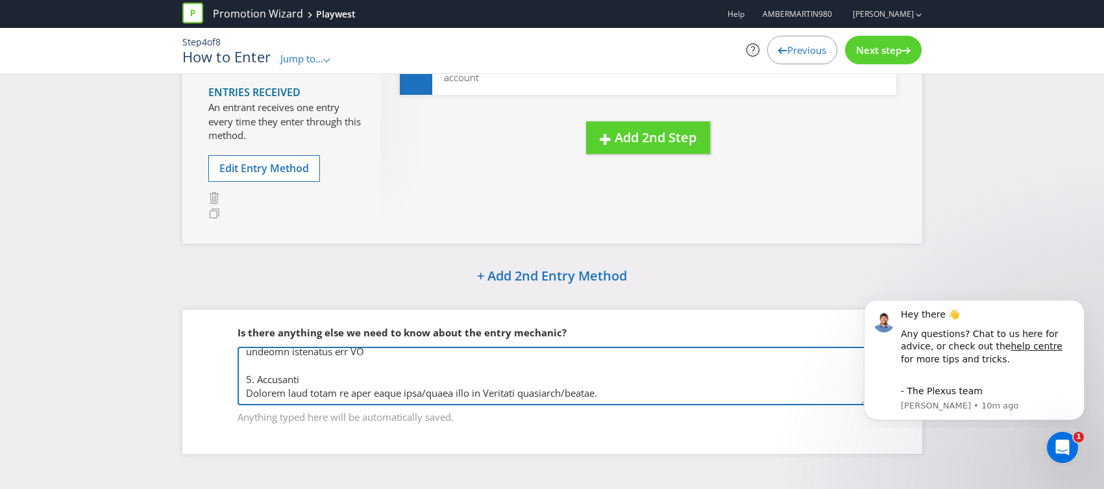
drag, startPoint x: 281, startPoint y: 376, endPoint x: 393, endPoint y: 497, distance: 165.3
click at [393, 296] on html "Promotion Wizard Playwest Help AMBERMARTIN980 [PERSON_NAME] Step 4 of 8 How to …" at bounding box center [552, 51] width 1104 height 489
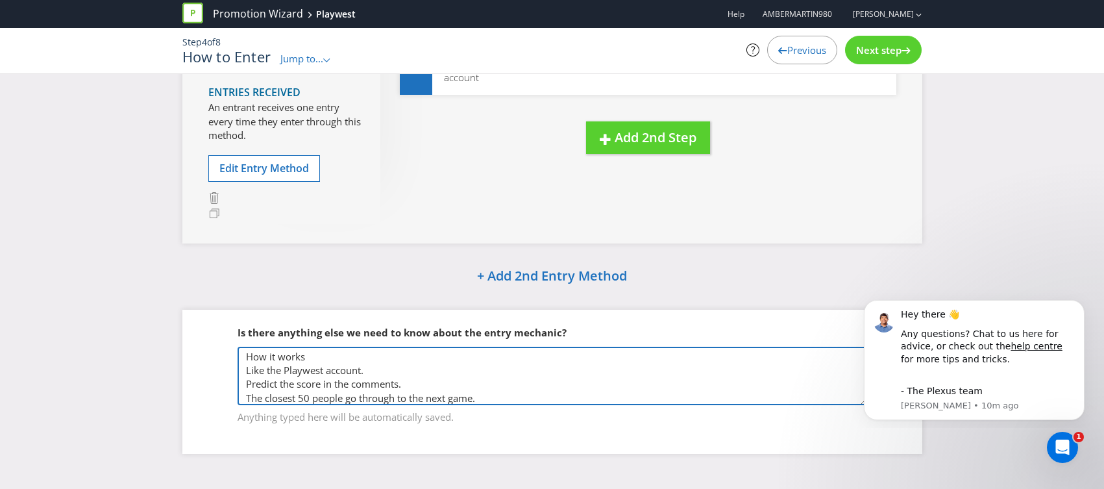
scroll to position [0, 0]
drag, startPoint x: 312, startPoint y: 356, endPoint x: 171, endPoint y: 345, distance: 141.9
click at [169, 345] on div "Predict the score in the comments Entry Period From 12:01 am on [DATE] to 11:59…" at bounding box center [552, 184] width 1104 height 578
type textarea "Like the Playwest account. Predict the score in the comments. The closest 50 pe…"
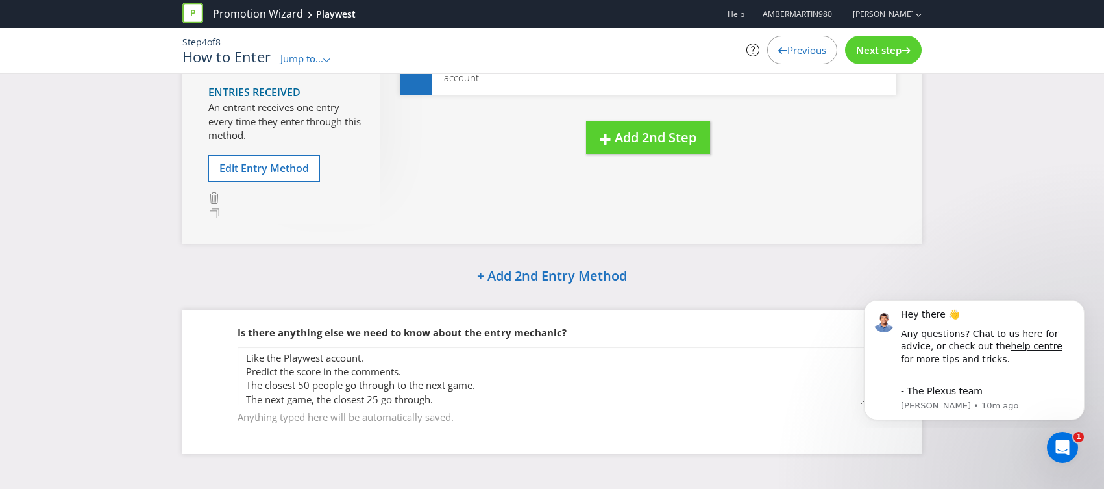
click at [875, 51] on span "Next step" at bounding box center [878, 49] width 45 height 13
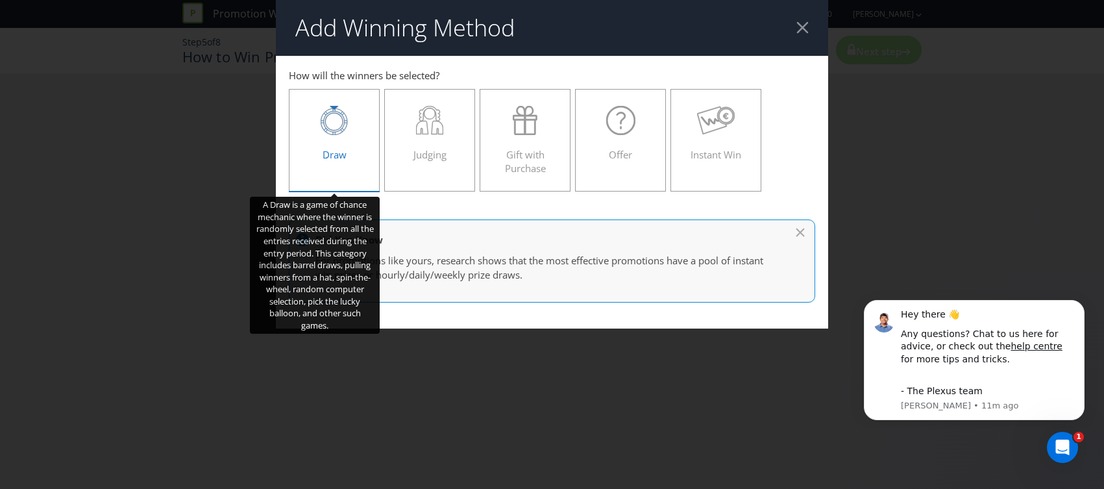
click at [335, 131] on icon at bounding box center [334, 121] width 27 height 27
click at [0, 0] on input "Draw" at bounding box center [0, 0] width 0 height 0
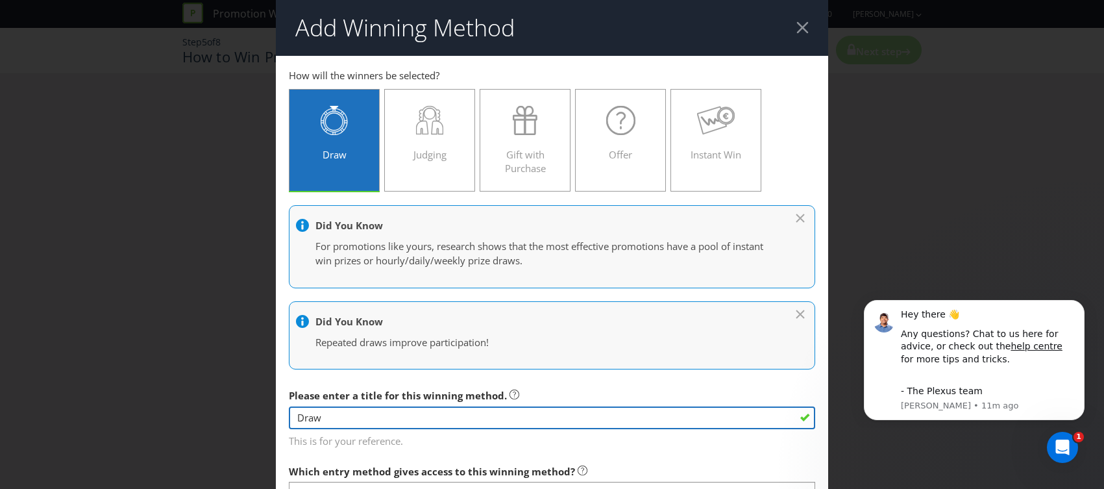
click at [323, 410] on input "Draw" at bounding box center [552, 417] width 526 height 23
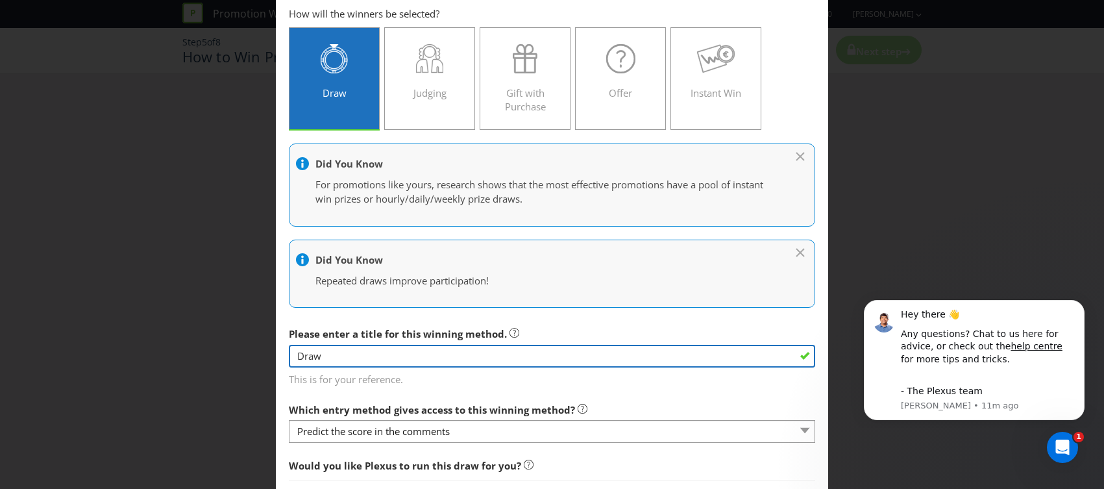
click at [363, 354] on input "Draw" at bounding box center [552, 356] width 526 height 23
drag, startPoint x: 726, startPoint y: 354, endPoint x: 701, endPoint y: 359, distance: 25.8
click at [726, 354] on input "Draw" at bounding box center [552, 356] width 526 height 23
drag, startPoint x: 533, startPoint y: 355, endPoint x: 263, endPoint y: 352, distance: 269.3
click at [263, 352] on div "Add Winning Method Predict the score in the comments How will the winners be se…" at bounding box center [552, 244] width 1104 height 489
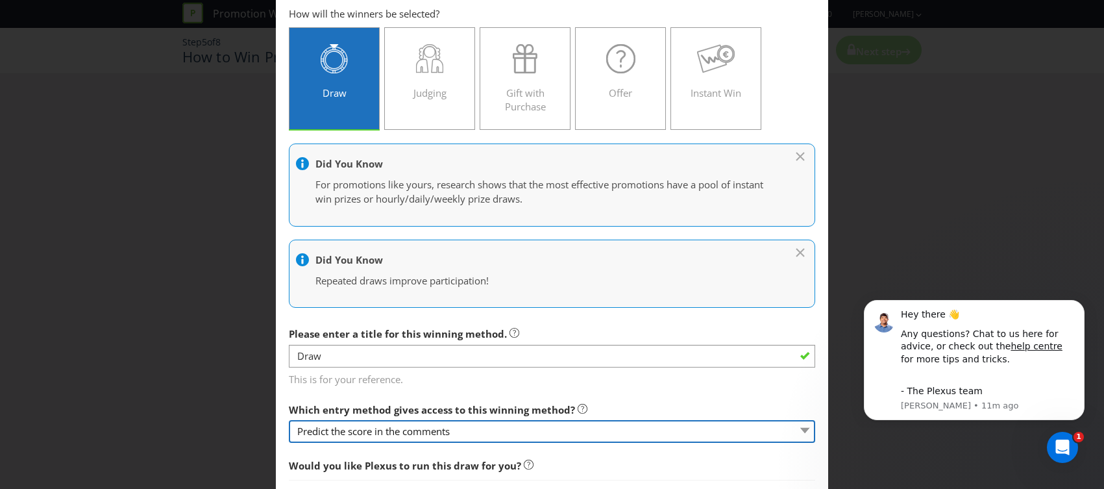
click at [423, 434] on select "Predict the score in the comments" at bounding box center [552, 431] width 526 height 23
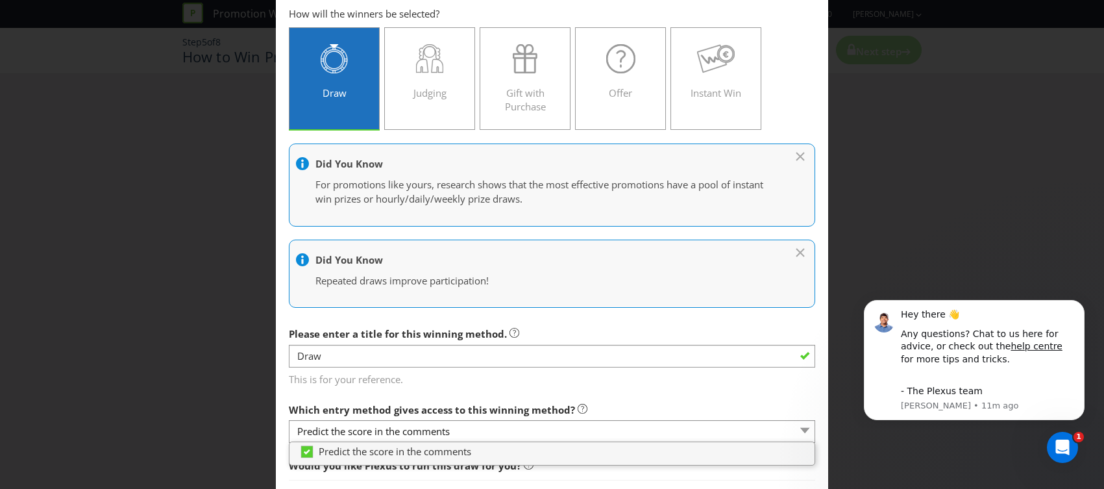
click at [339, 398] on label "Which entry method gives access to this winning method?" at bounding box center [438, 407] width 299 height 20
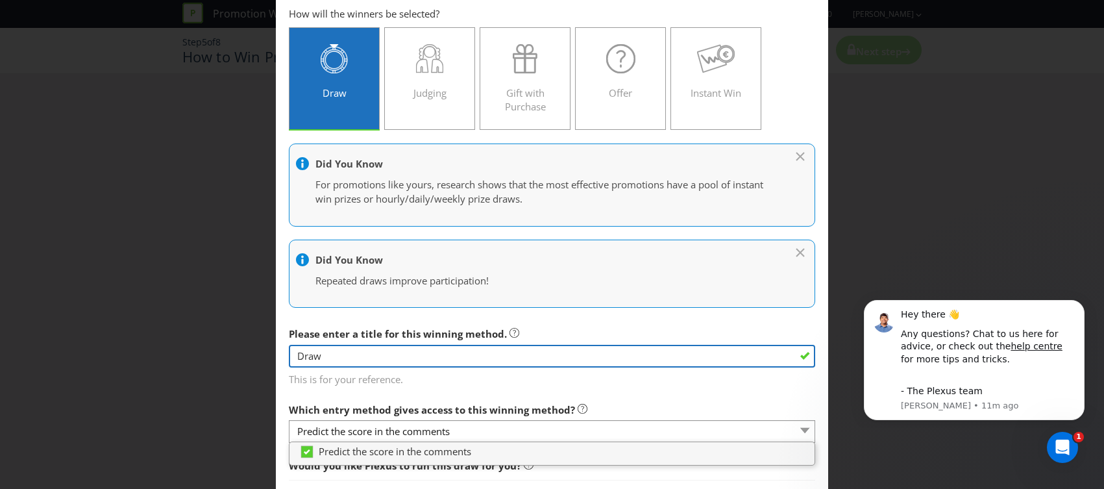
click at [333, 347] on input "Draw" at bounding box center [552, 356] width 526 height 23
